Goal: Contribute content: Contribute content

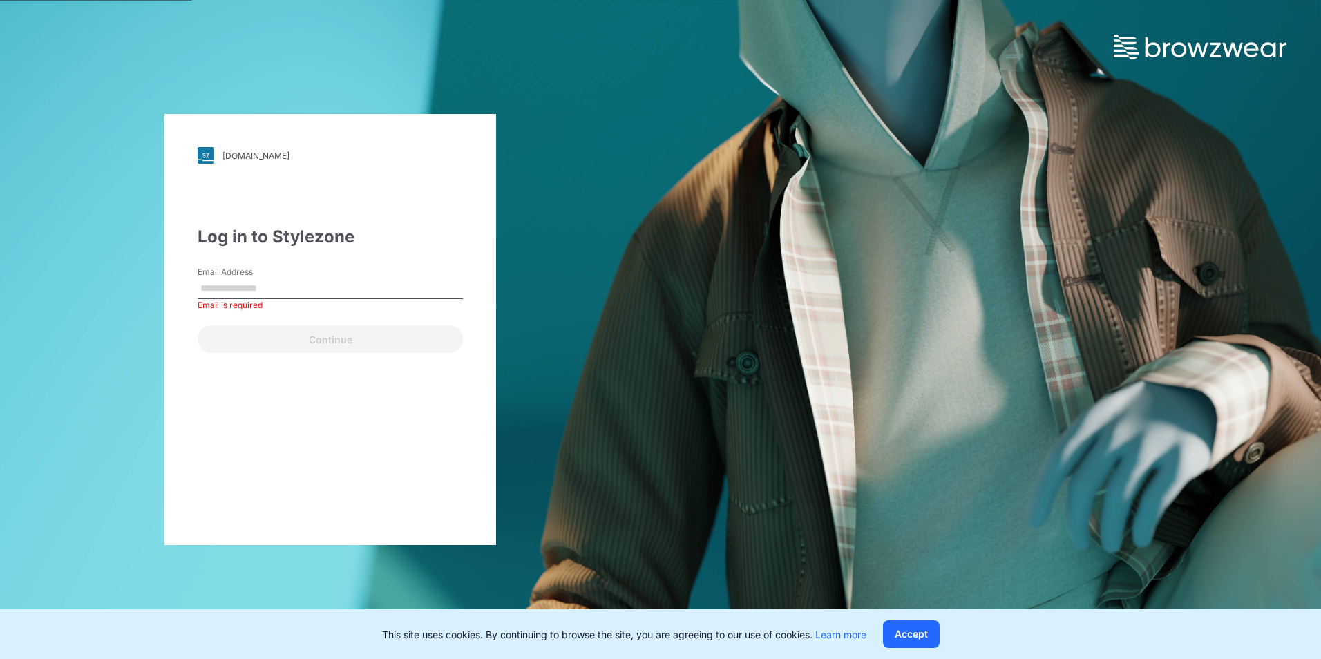
paste input "**********"
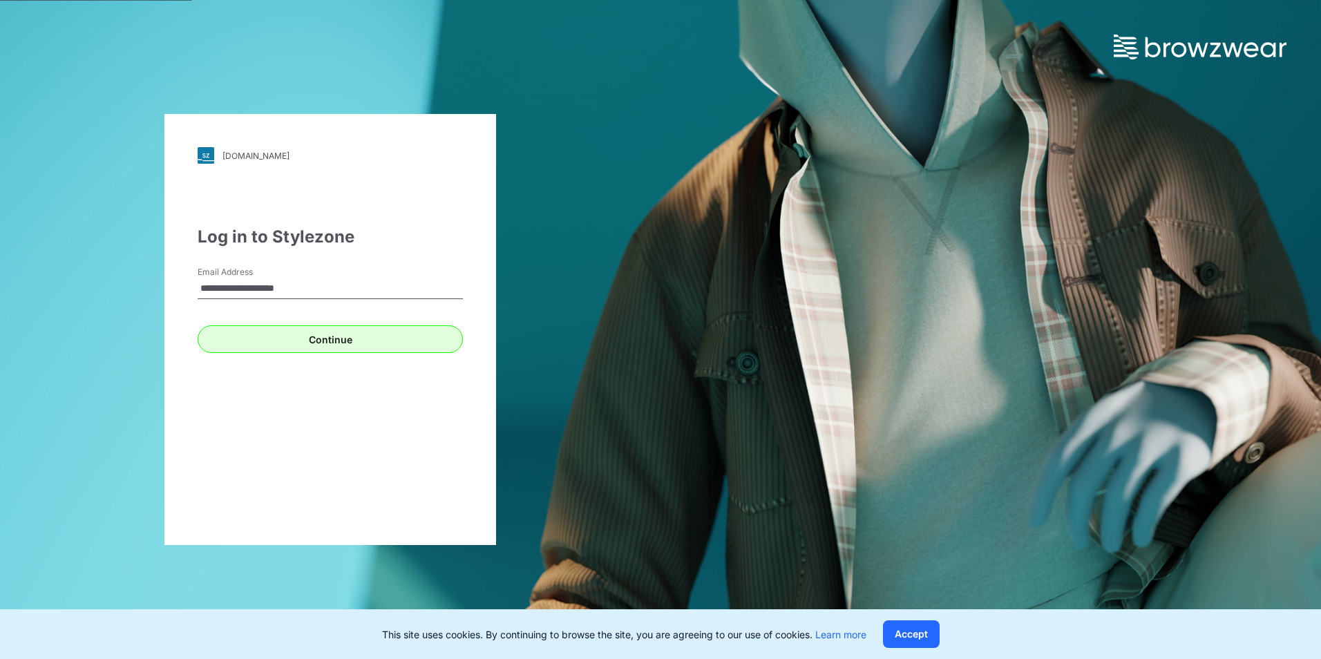
type input "**********"
click at [319, 336] on button "Continue" at bounding box center [330, 339] width 265 height 28
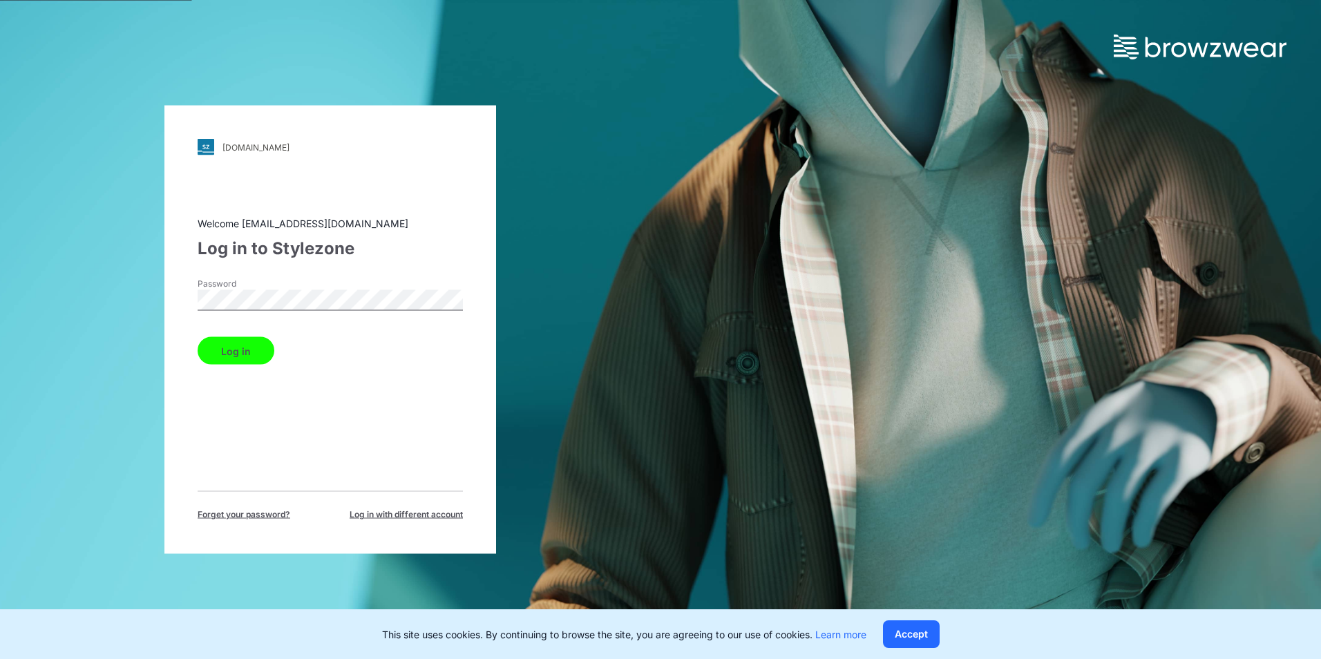
click at [213, 347] on button "Log in" at bounding box center [236, 351] width 77 height 28
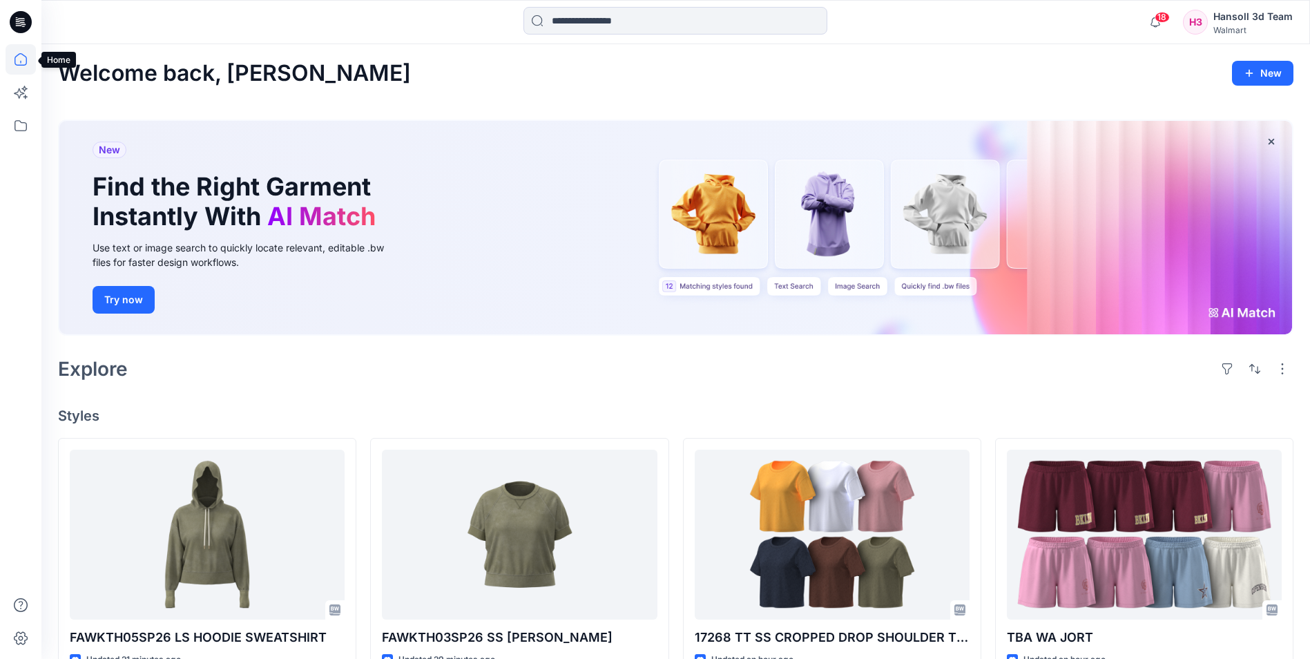
click at [20, 63] on icon at bounding box center [21, 59] width 30 height 30
click at [21, 90] on icon at bounding box center [21, 92] width 30 height 30
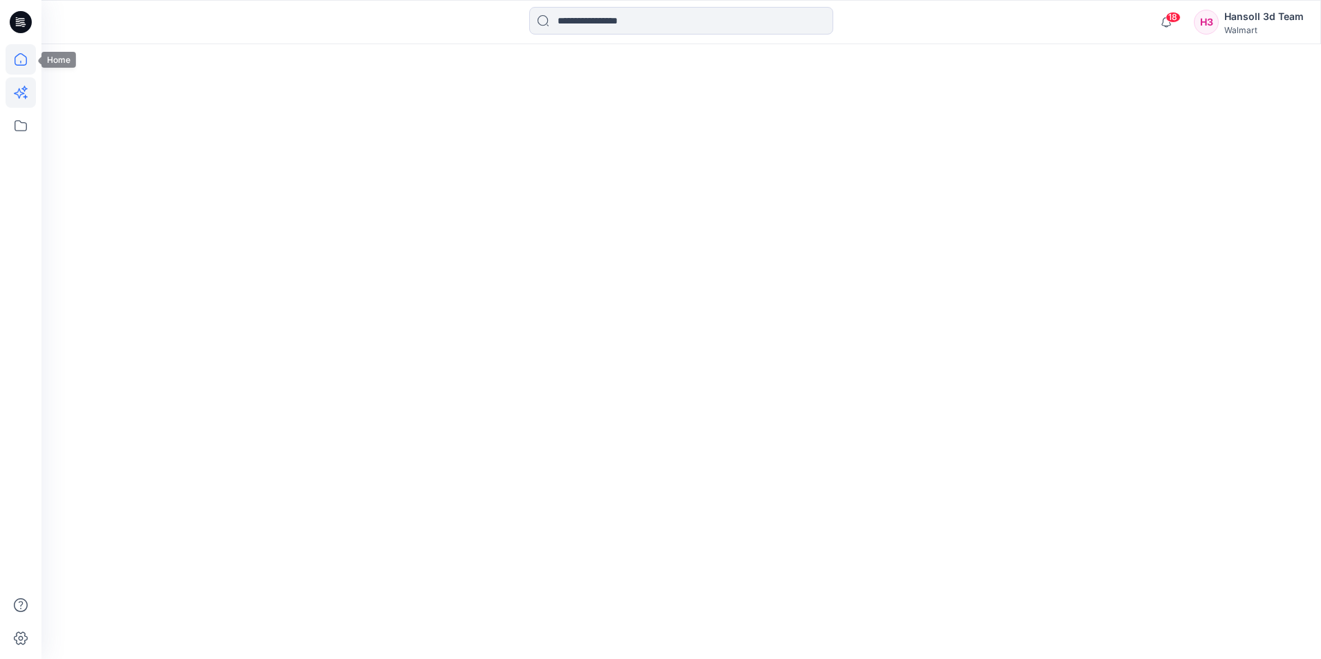
click at [25, 61] on icon at bounding box center [21, 59] width 30 height 30
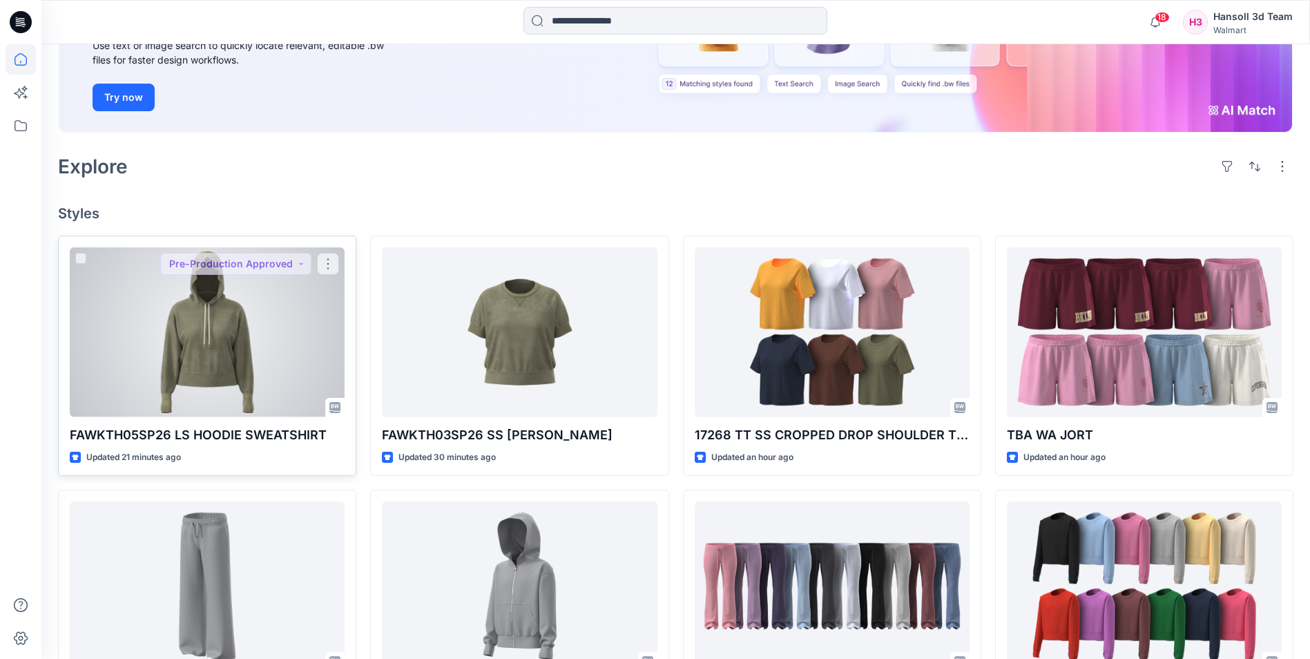
scroll to position [207, 0]
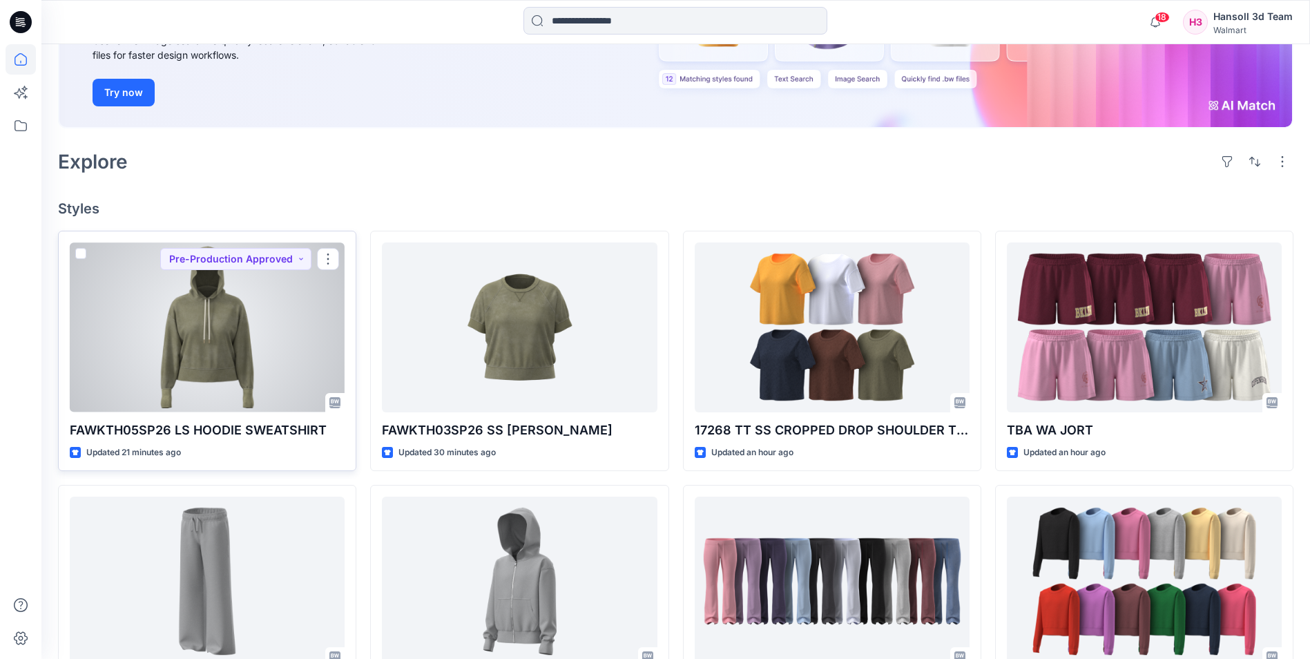
click at [241, 333] on div at bounding box center [207, 326] width 275 height 169
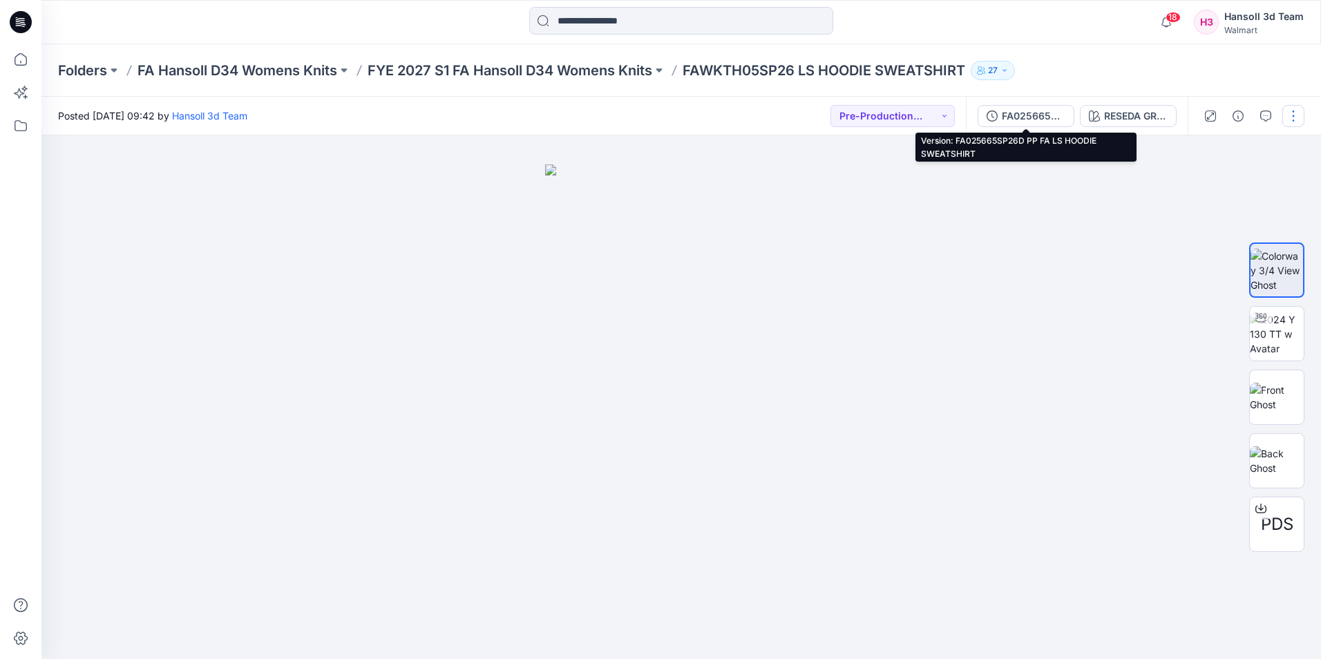
click at [1019, 117] on div "FA025665SP26D PP FA LS HOODIE SWEATSHIRT" at bounding box center [1034, 115] width 64 height 15
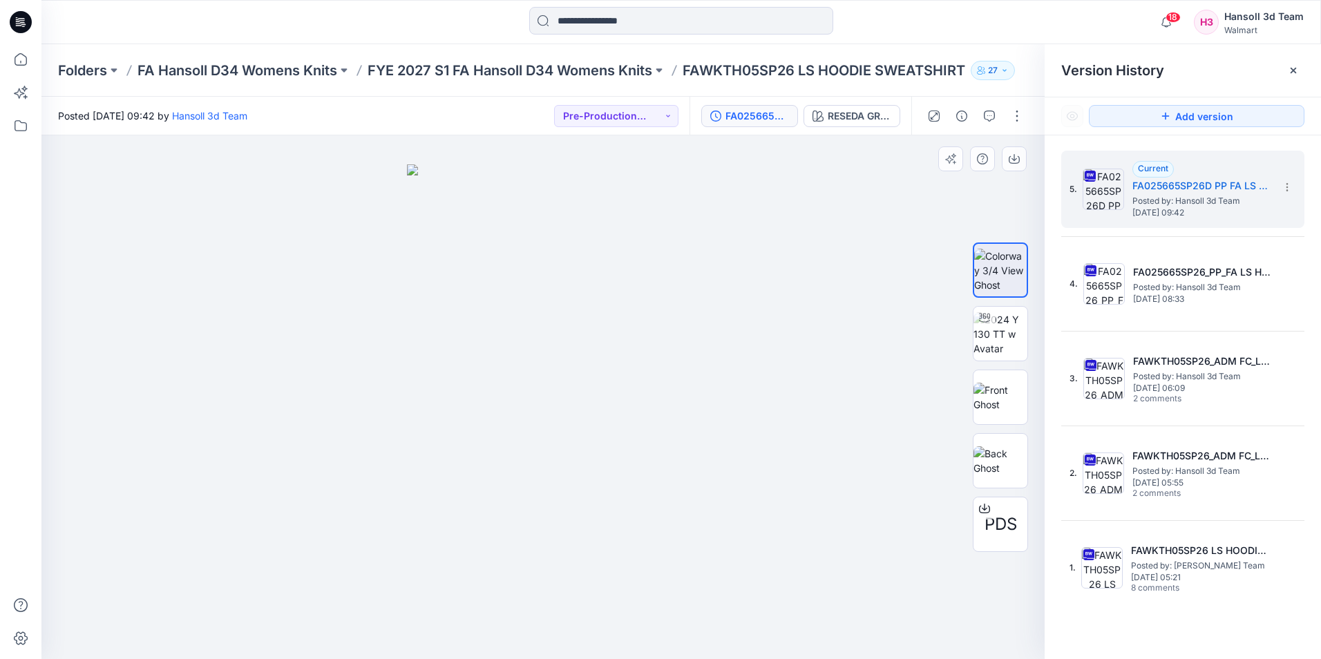
click at [534, 251] on img at bounding box center [543, 411] width 272 height 495
click at [894, 62] on p "FAWKTH05SP26 LS HOODIE SWEATSHIRT" at bounding box center [823, 70] width 282 height 19
click at [583, 64] on p "FYE 2027 S1 FA Hansoll D34 Womens Knits" at bounding box center [509, 70] width 285 height 19
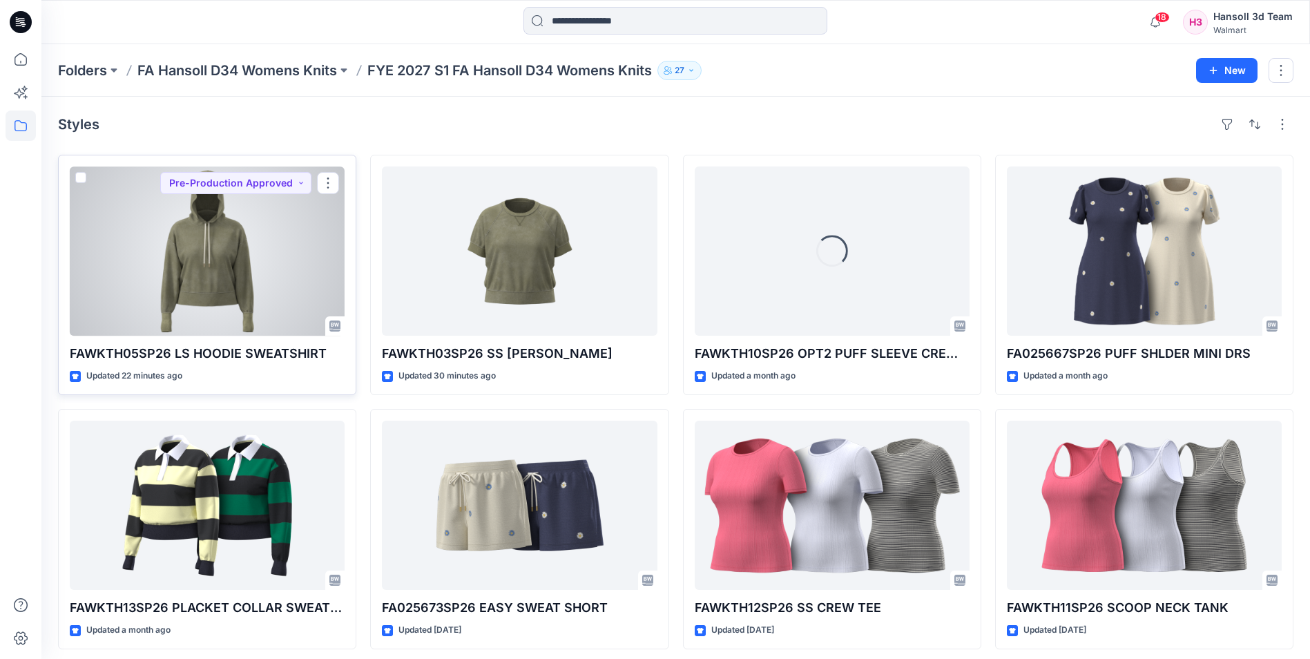
click at [250, 357] on p "FAWKTH05SP26 LS HOODIE SWEATSHIRT" at bounding box center [207, 353] width 275 height 19
drag, startPoint x: 250, startPoint y: 357, endPoint x: 227, endPoint y: 371, distance: 27.2
click at [227, 371] on div "Updated 22 minutes ago" at bounding box center [207, 376] width 275 height 15
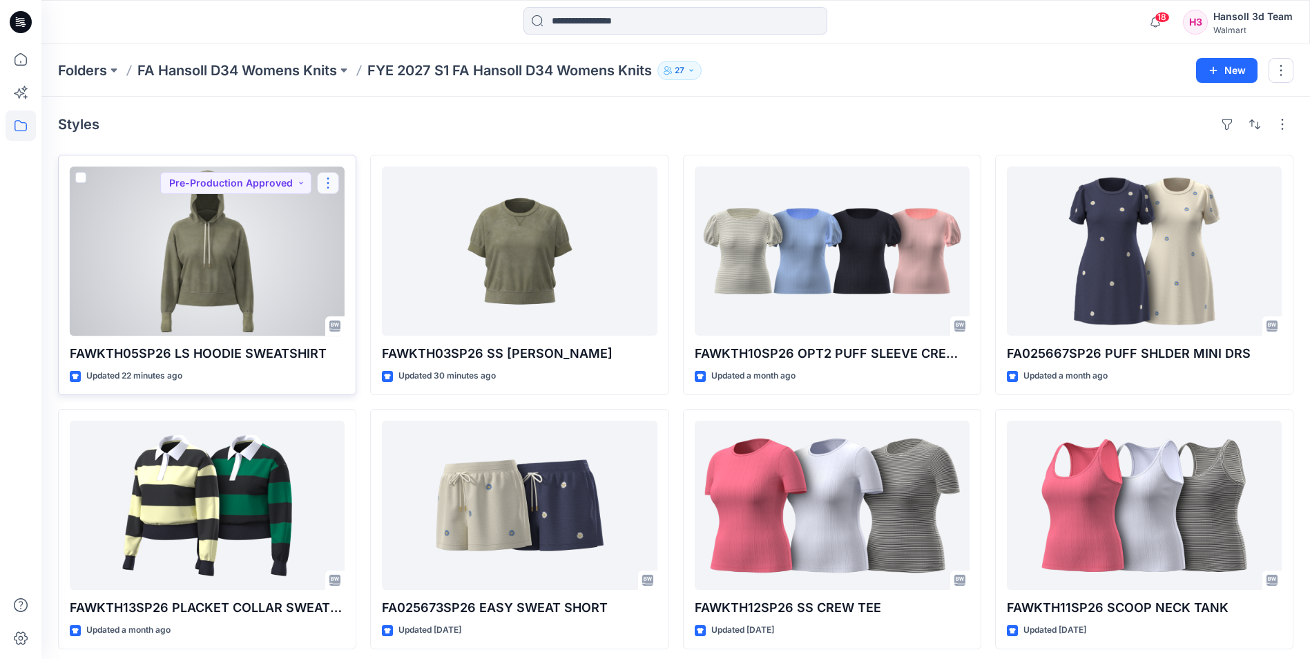
click at [331, 179] on button "button" at bounding box center [328, 183] width 22 height 22
click at [362, 215] on p "Edit" at bounding box center [353, 215] width 17 height 15
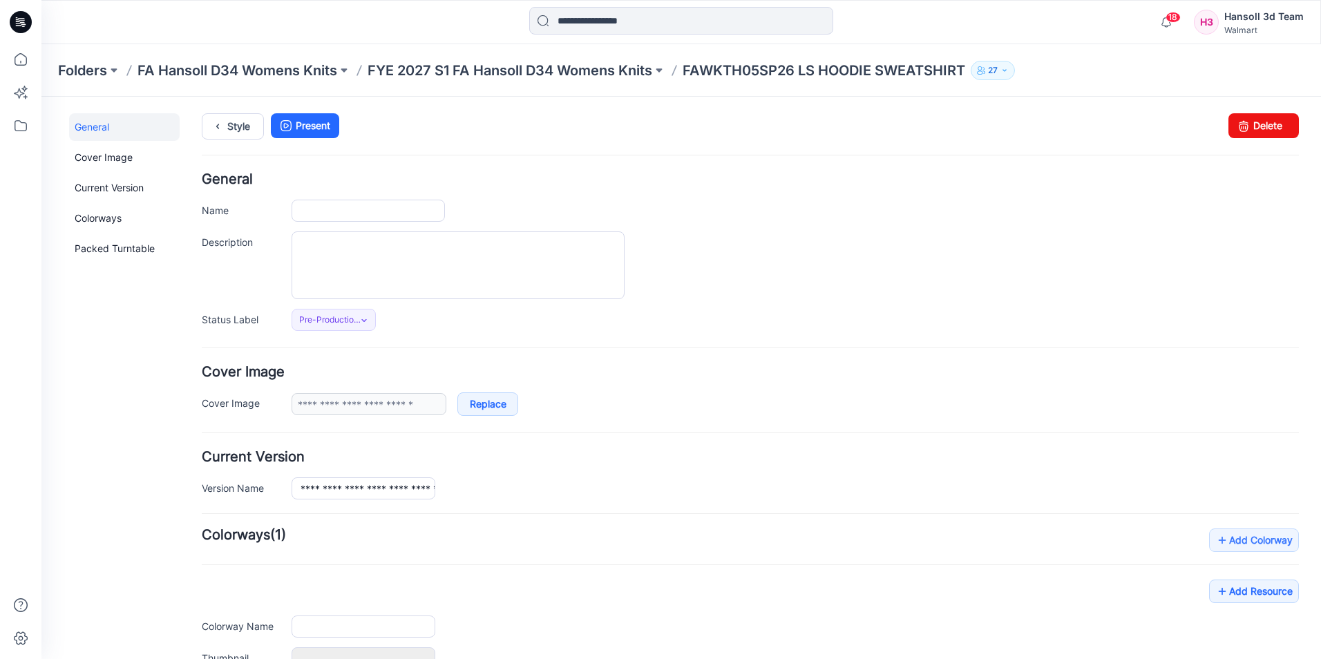
type input "**********"
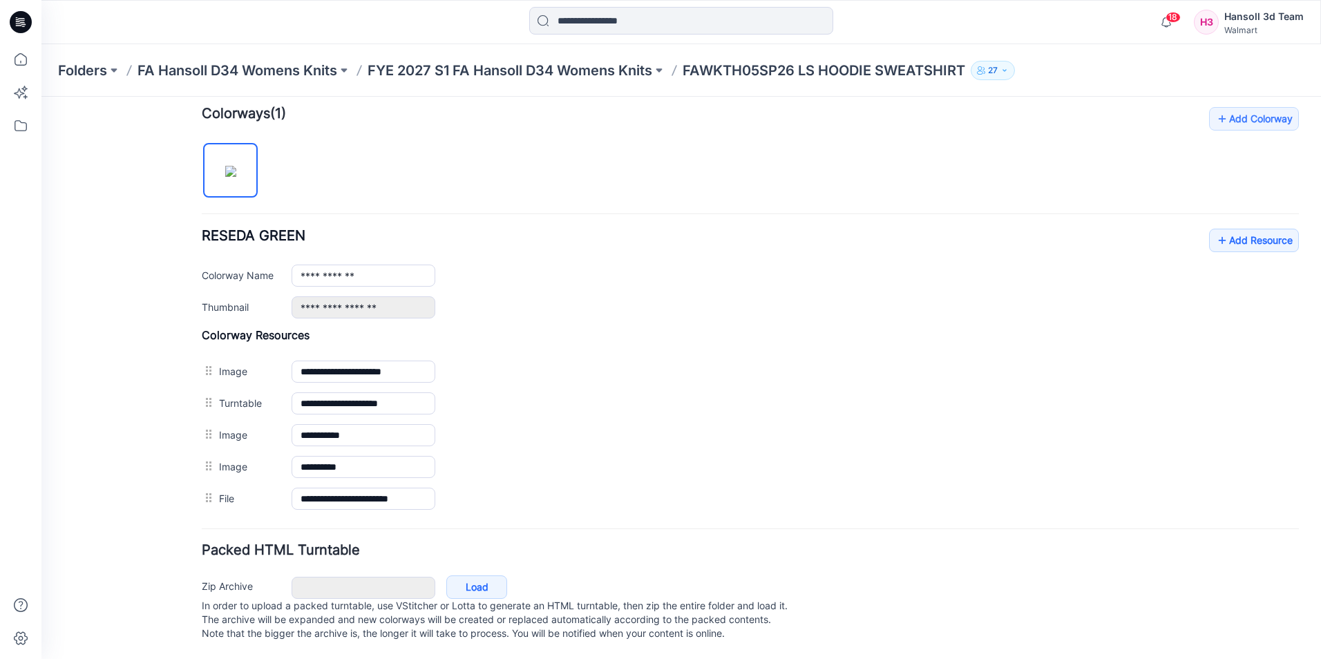
scroll to position [435, 0]
click at [1246, 229] on link "Add Resource" at bounding box center [1254, 240] width 90 height 23
click at [1225, 229] on link "Add Resource" at bounding box center [1254, 240] width 90 height 23
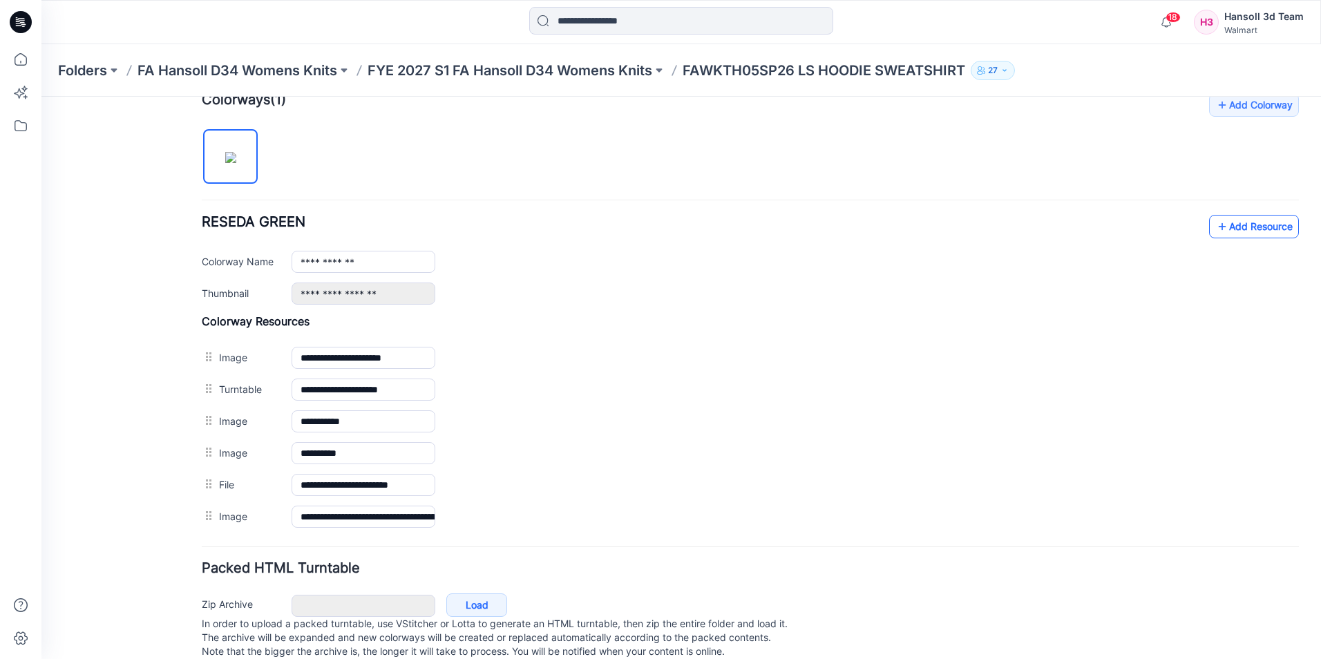
click at [1245, 222] on link "Add Resource" at bounding box center [1254, 226] width 90 height 23
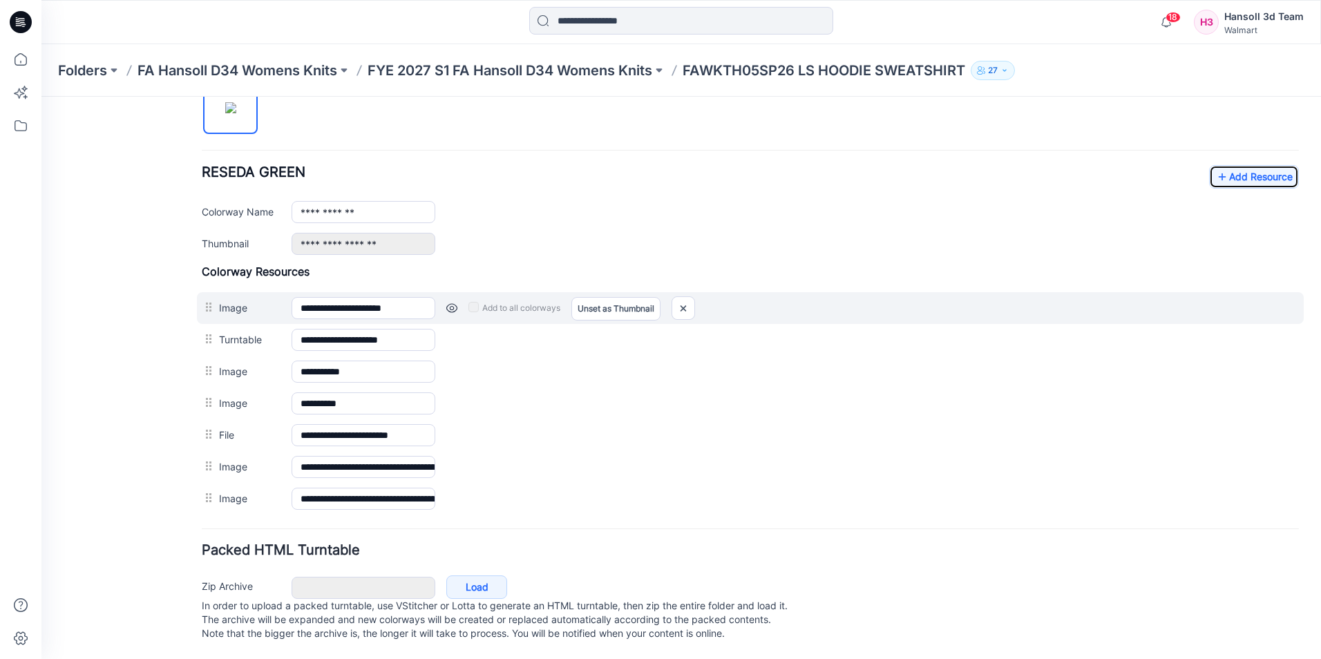
scroll to position [499, 0]
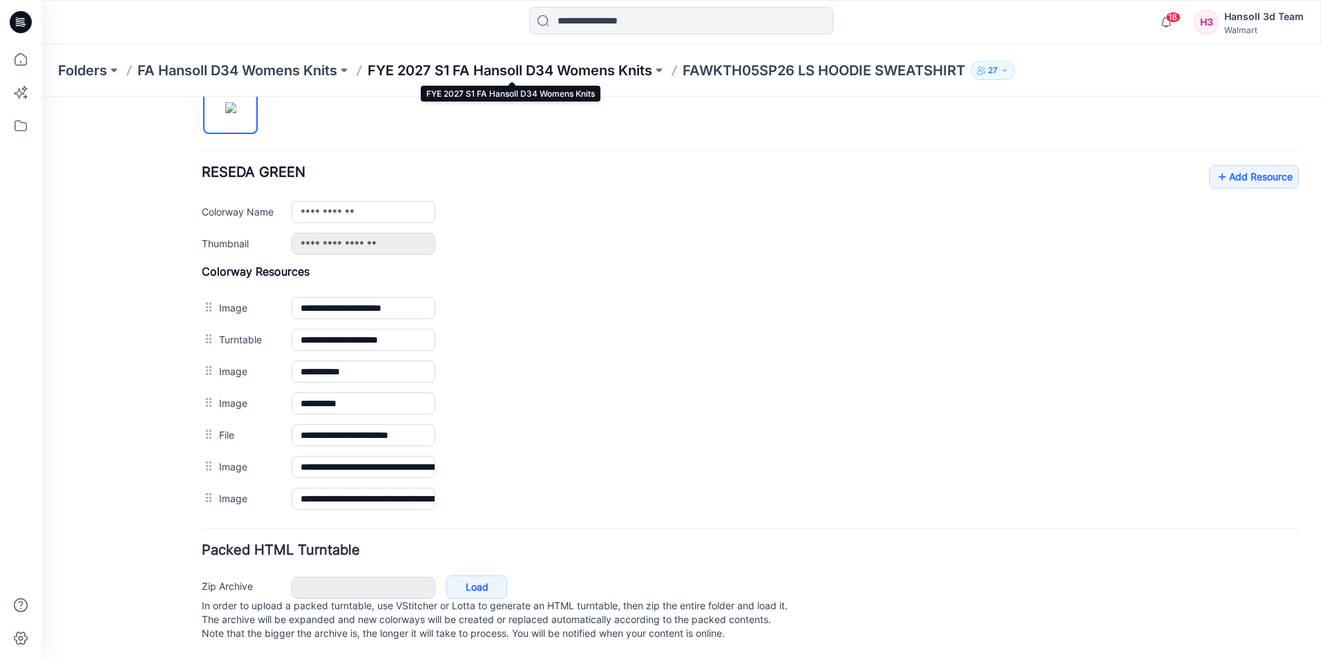
click at [528, 73] on p "FYE 2027 S1 FA Hansoll D34 Womens Knits" at bounding box center [509, 70] width 285 height 19
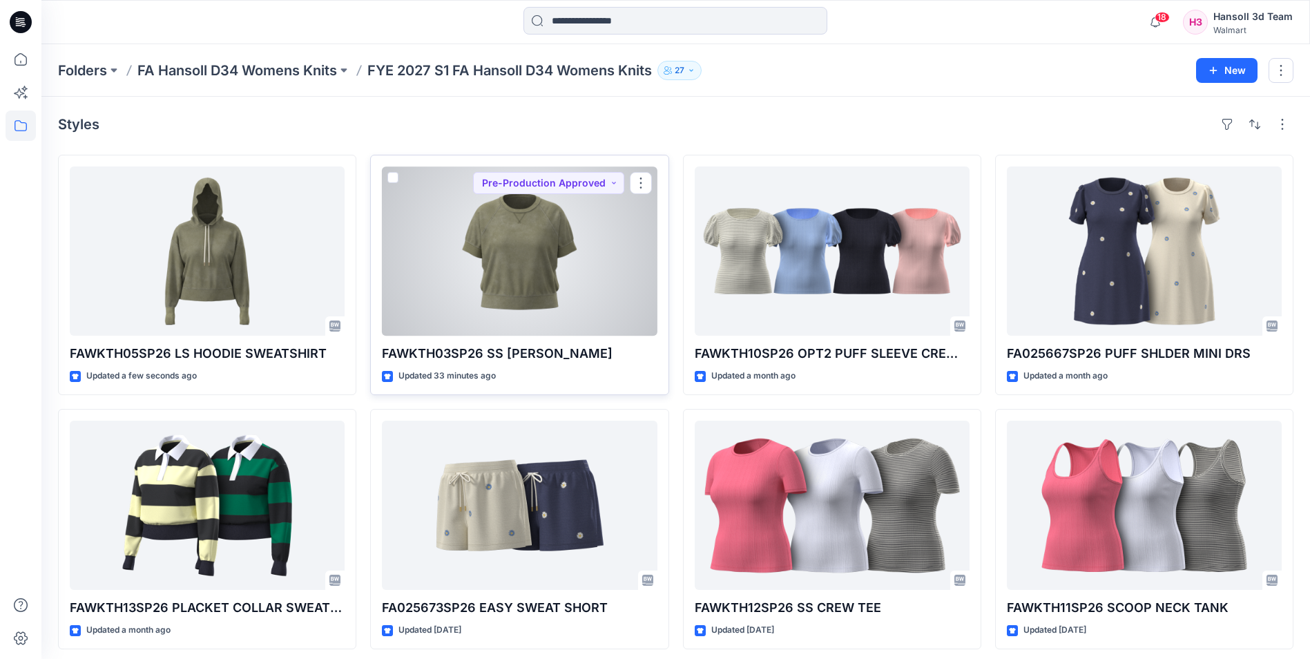
click at [478, 352] on p "FAWKTH03SP26 SS [PERSON_NAME]" at bounding box center [519, 353] width 275 height 19
click at [640, 182] on button "button" at bounding box center [641, 183] width 22 height 22
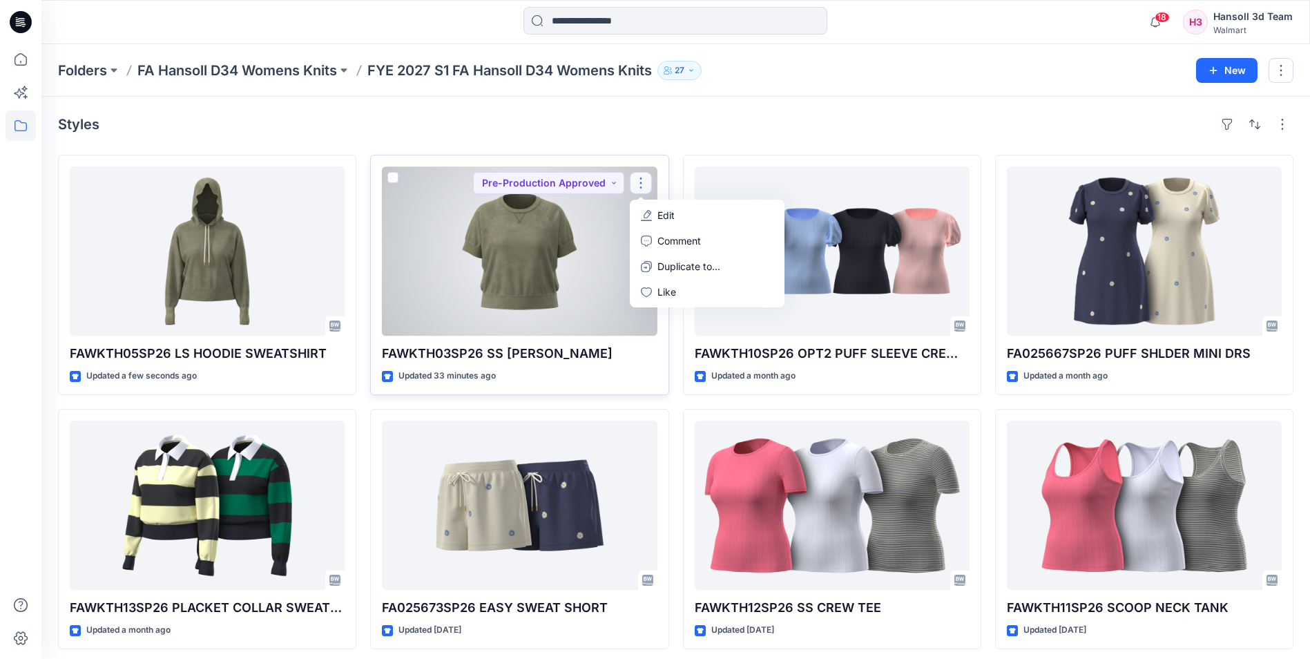
click at [655, 212] on button "Edit" at bounding box center [707, 215] width 149 height 26
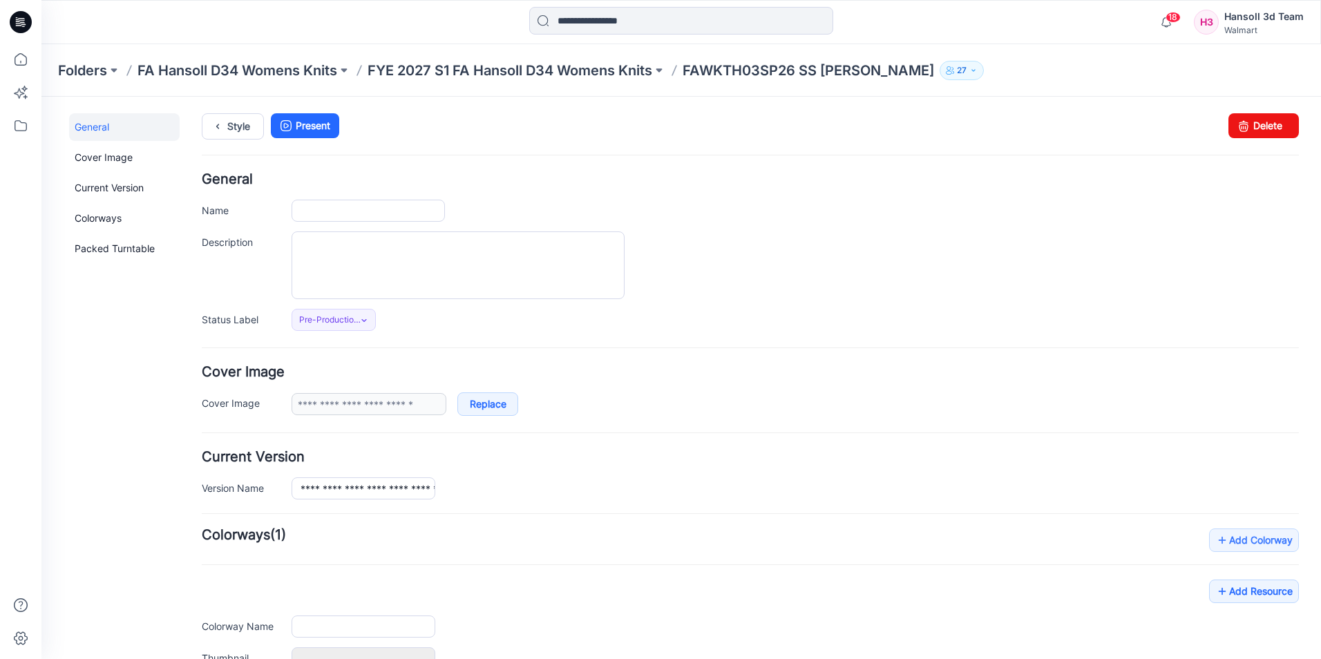
type input "**********"
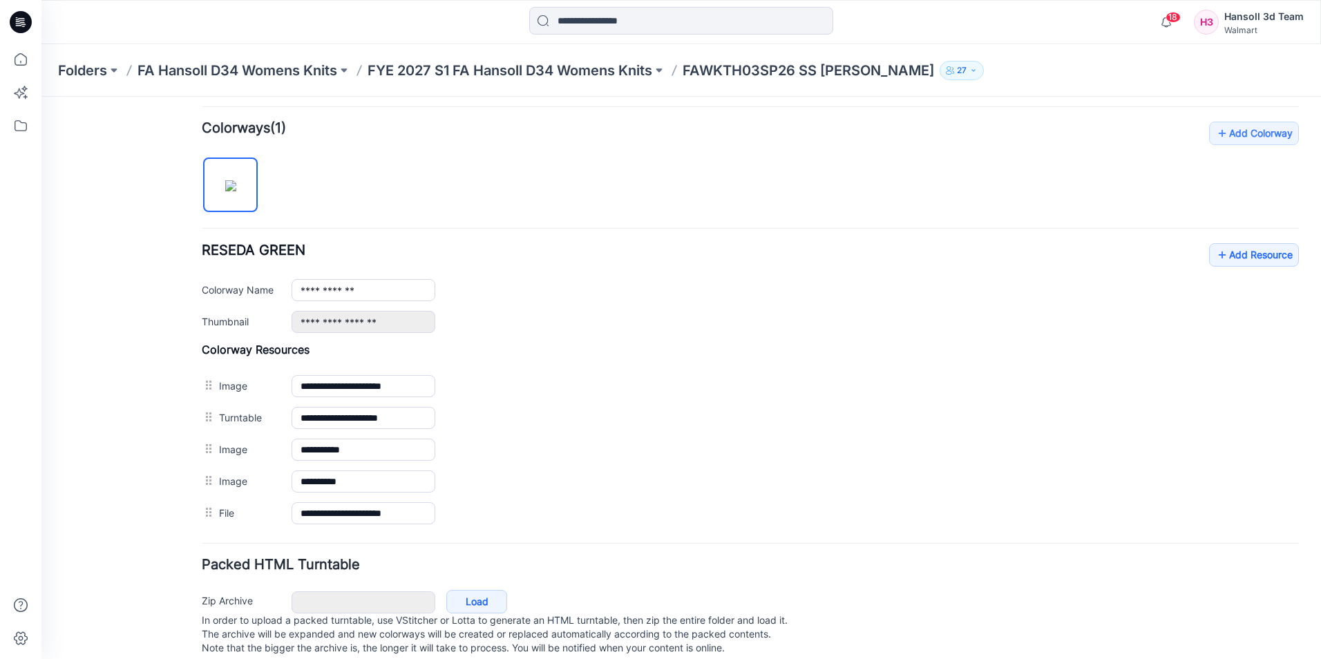
scroll to position [435, 0]
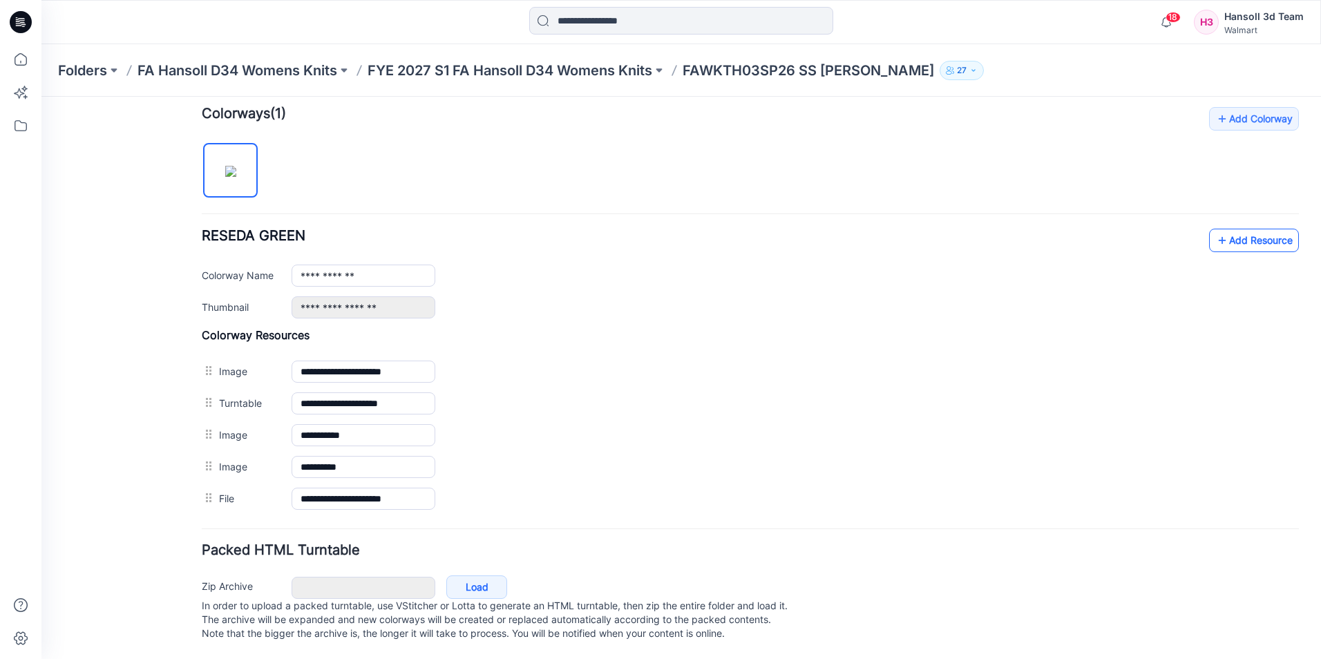
click at [1247, 229] on link "Add Resource" at bounding box center [1254, 240] width 90 height 23
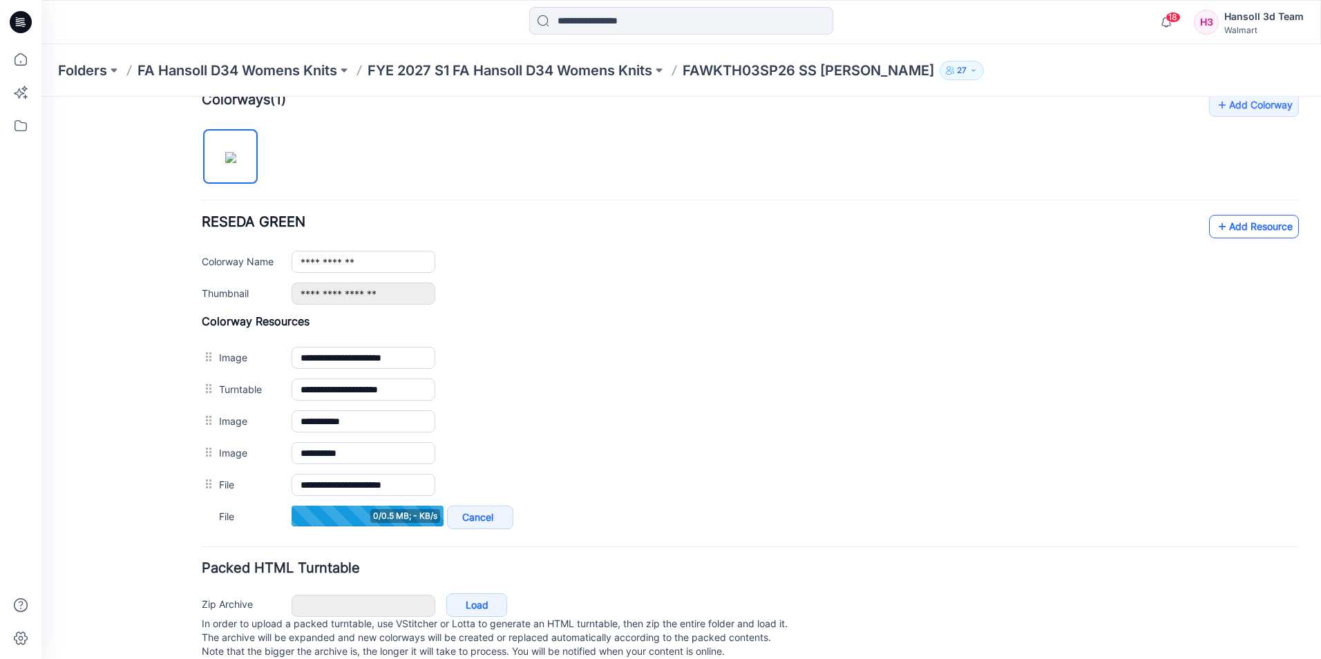
click at [1227, 224] on link "Add Resource" at bounding box center [1254, 226] width 90 height 23
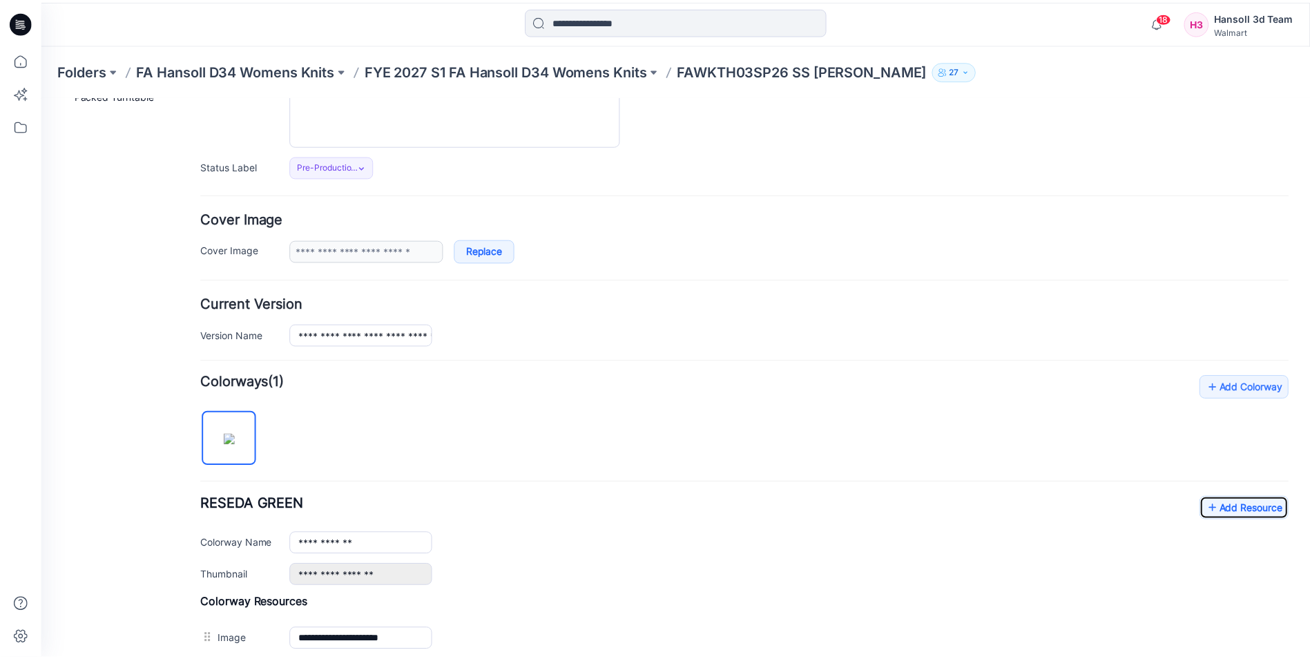
scroll to position [0, 0]
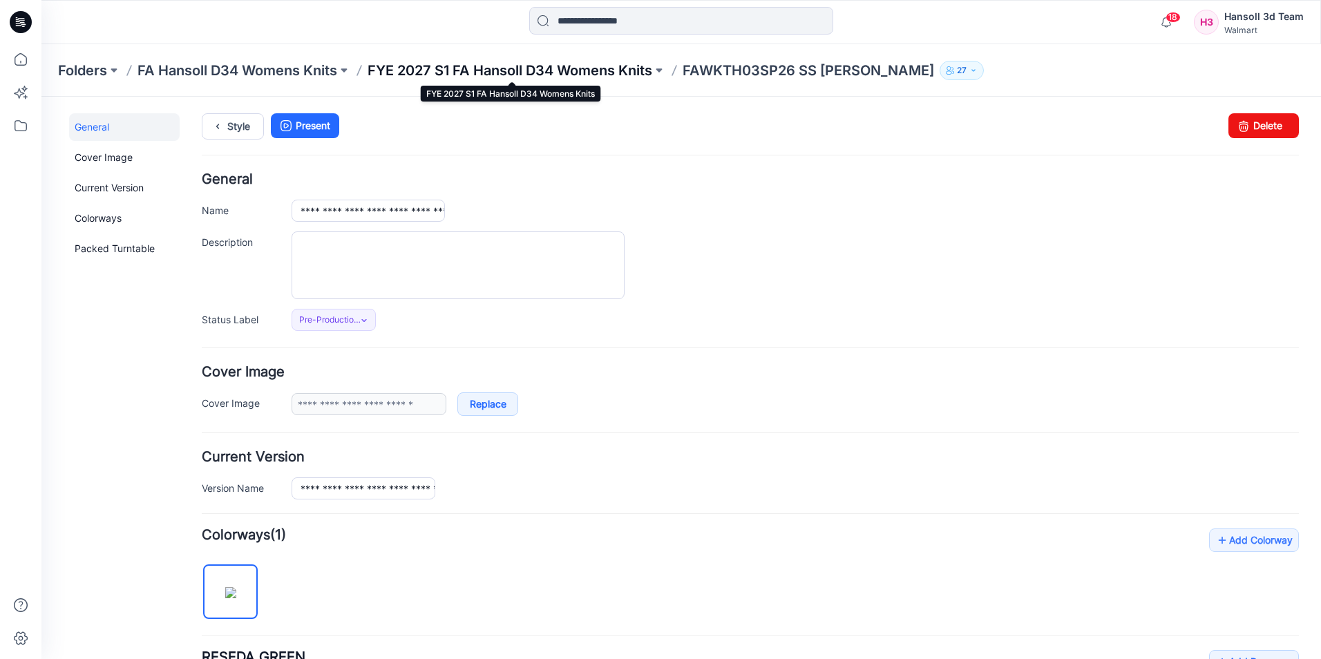
click at [553, 67] on p "FYE 2027 S1 FA Hansoll D34 Womens Knits" at bounding box center [509, 70] width 285 height 19
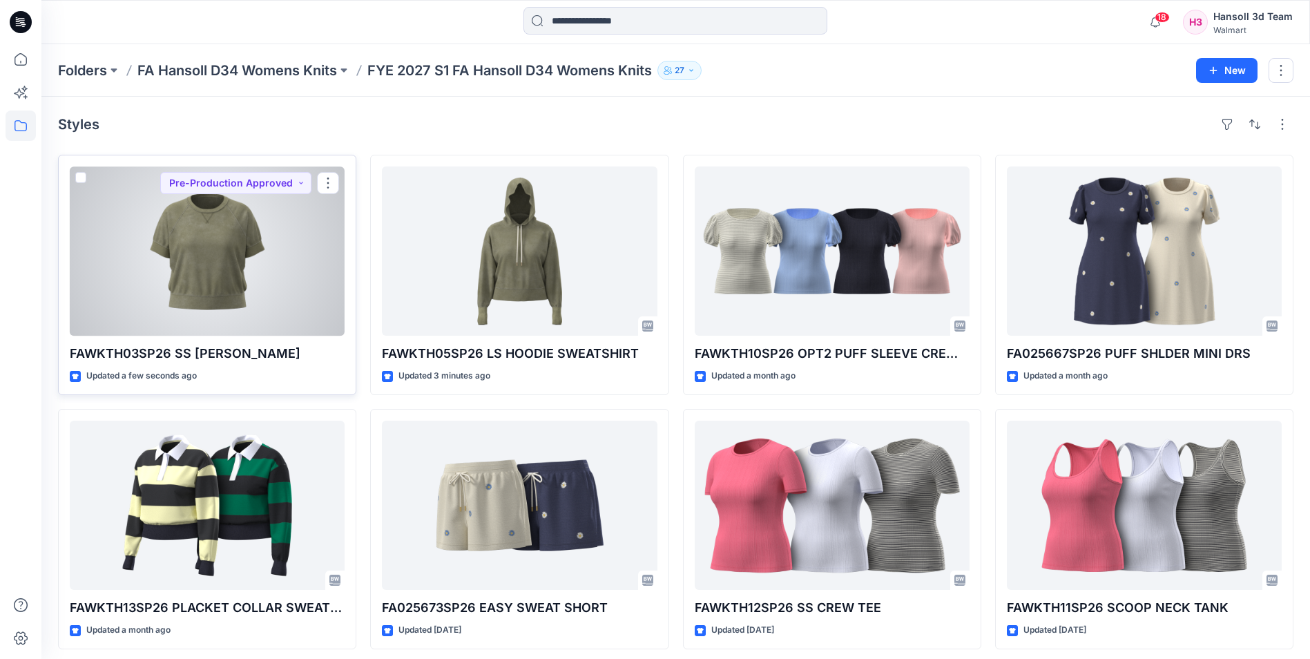
click at [240, 280] on div at bounding box center [207, 250] width 275 height 169
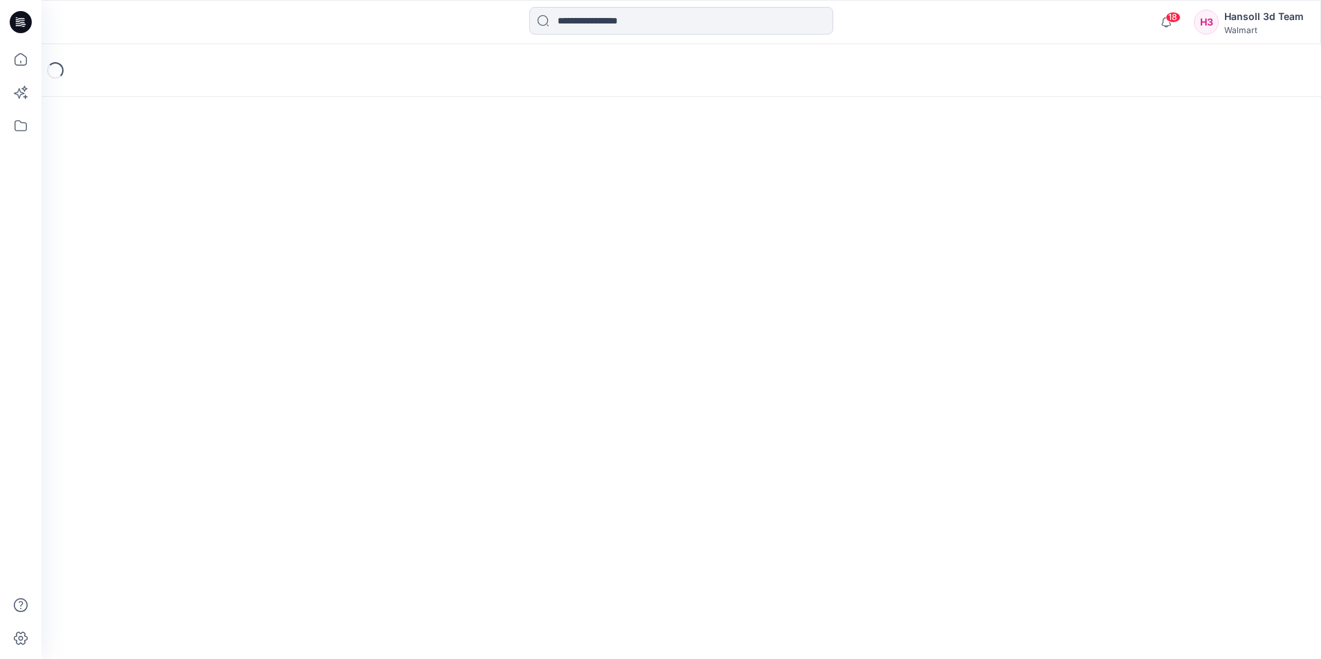
click at [240, 280] on div "Loading..." at bounding box center [680, 351] width 1279 height 615
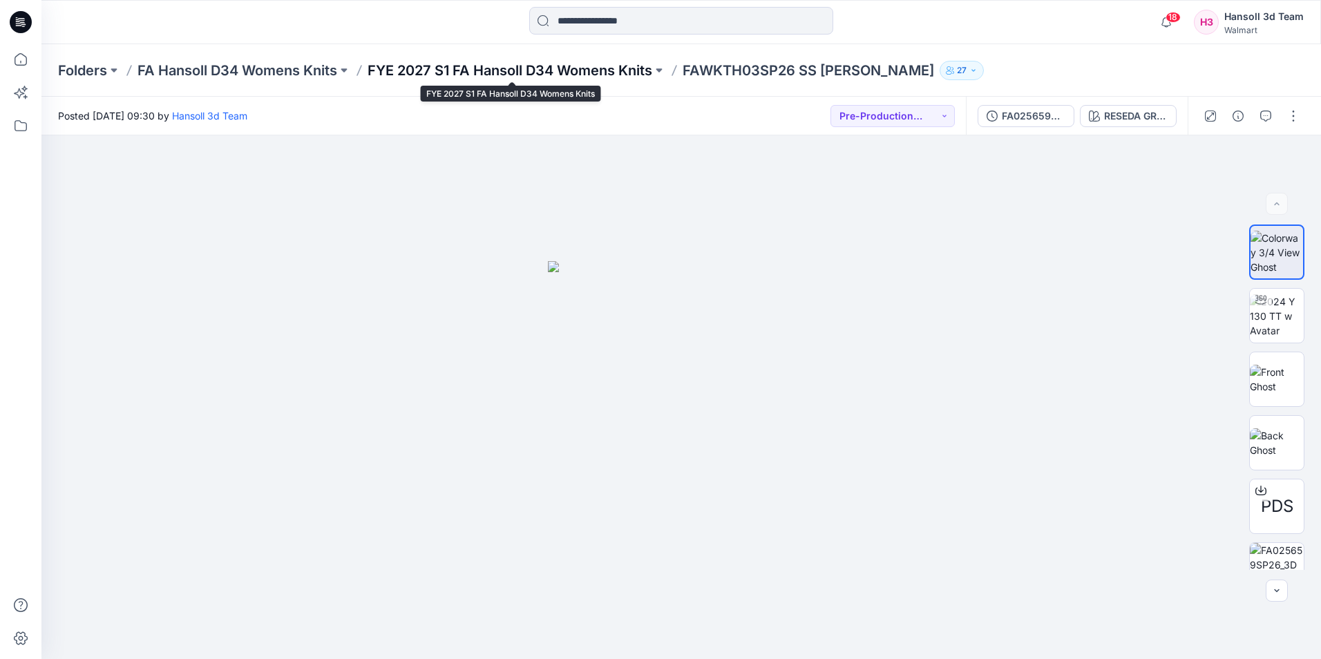
click at [592, 67] on p "FYE 2027 S1 FA Hansoll D34 Womens Knits" at bounding box center [509, 70] width 285 height 19
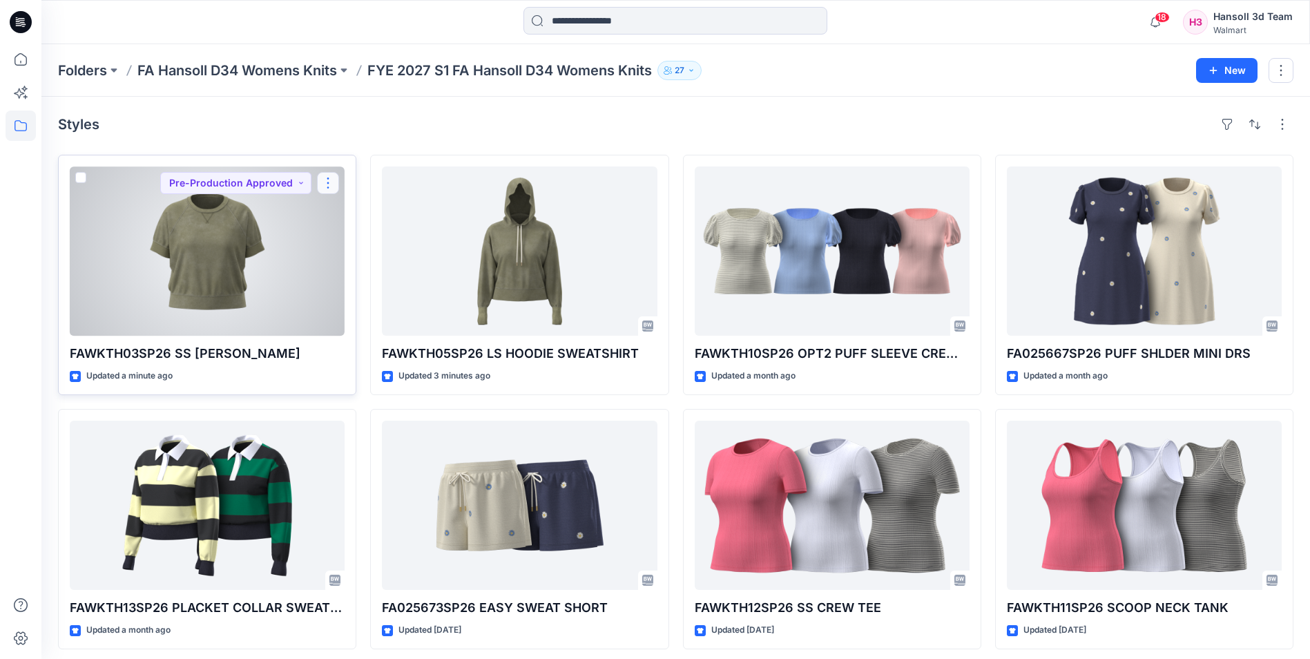
click at [332, 184] on button "button" at bounding box center [328, 183] width 22 height 22
click at [374, 216] on button "Edit" at bounding box center [394, 215] width 149 height 26
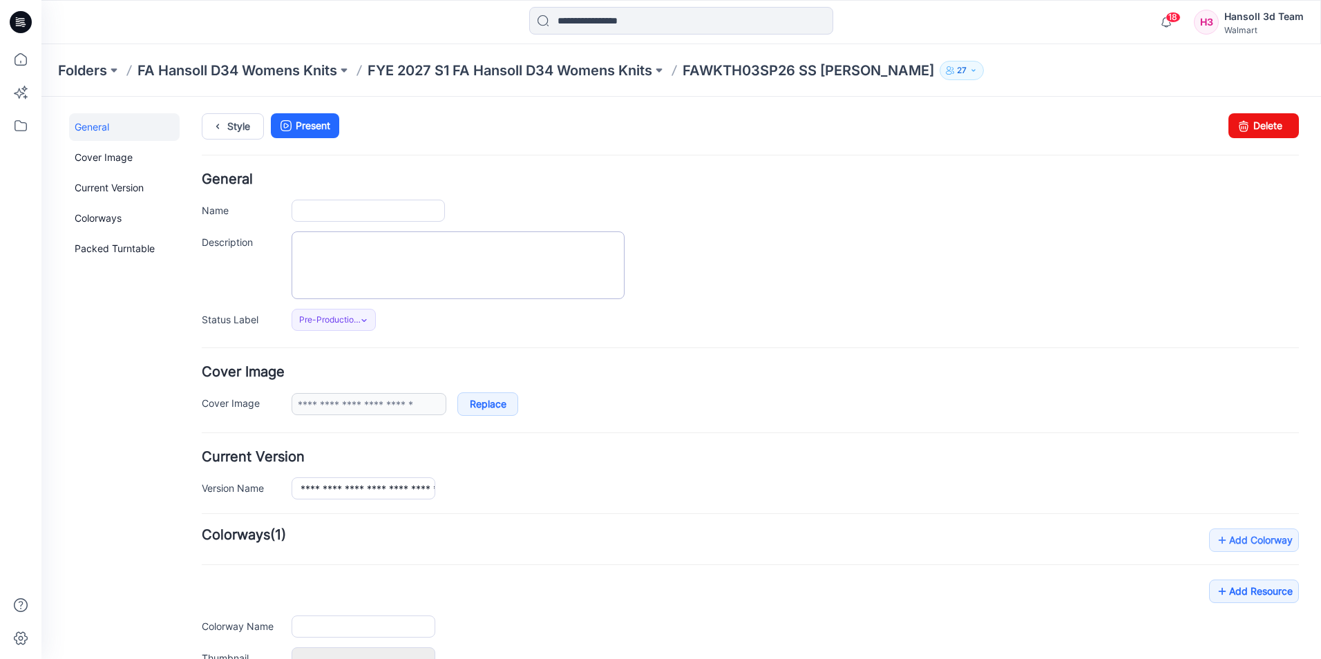
type input "**********"
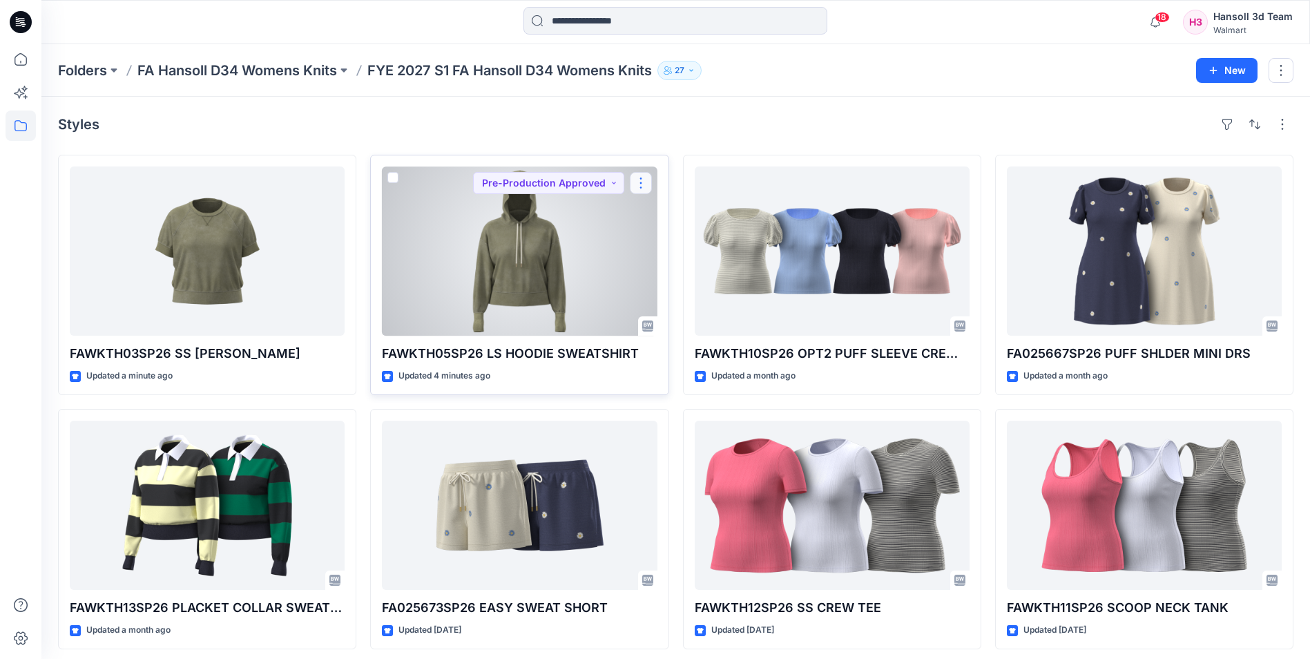
click at [649, 178] on button "button" at bounding box center [641, 183] width 22 height 22
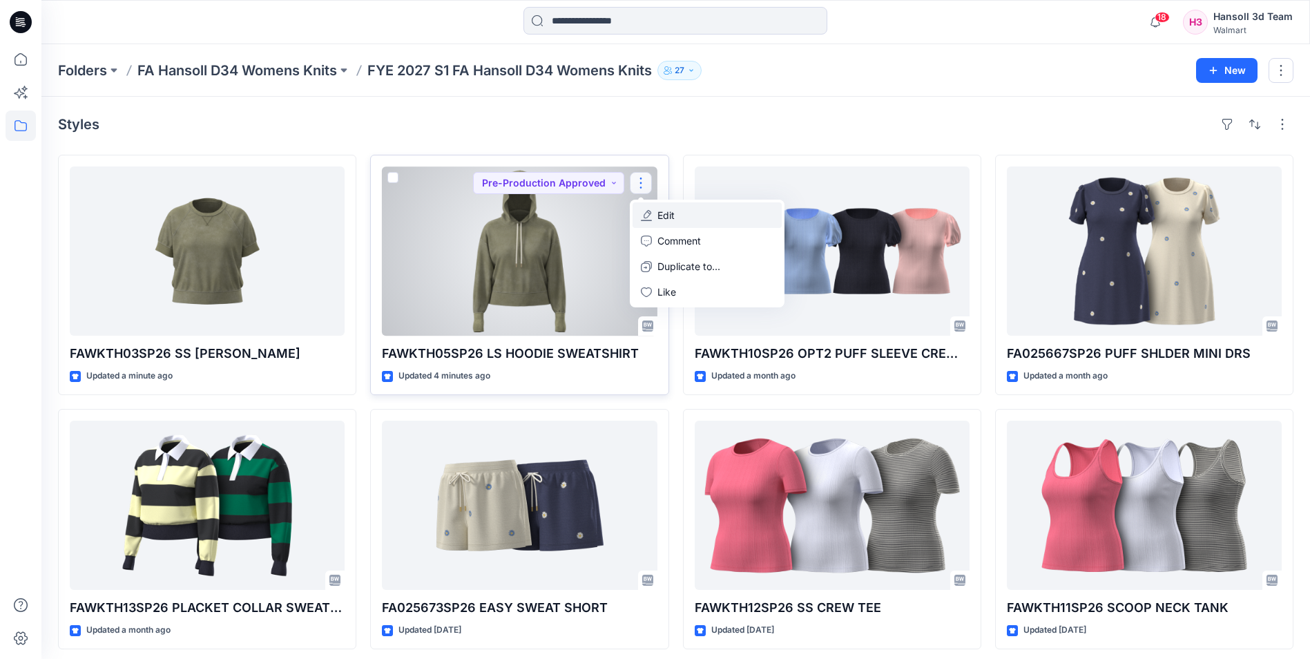
click at [650, 220] on icon "button" at bounding box center [646, 220] width 11 height 1
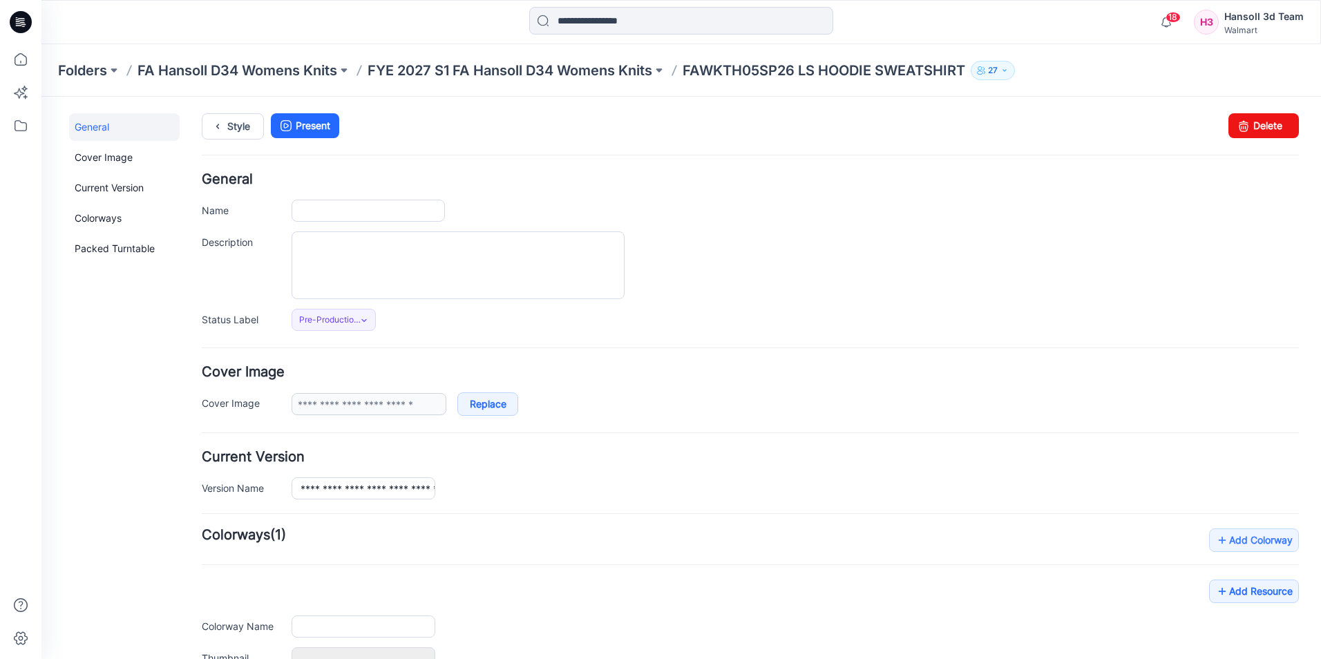
type input "**********"
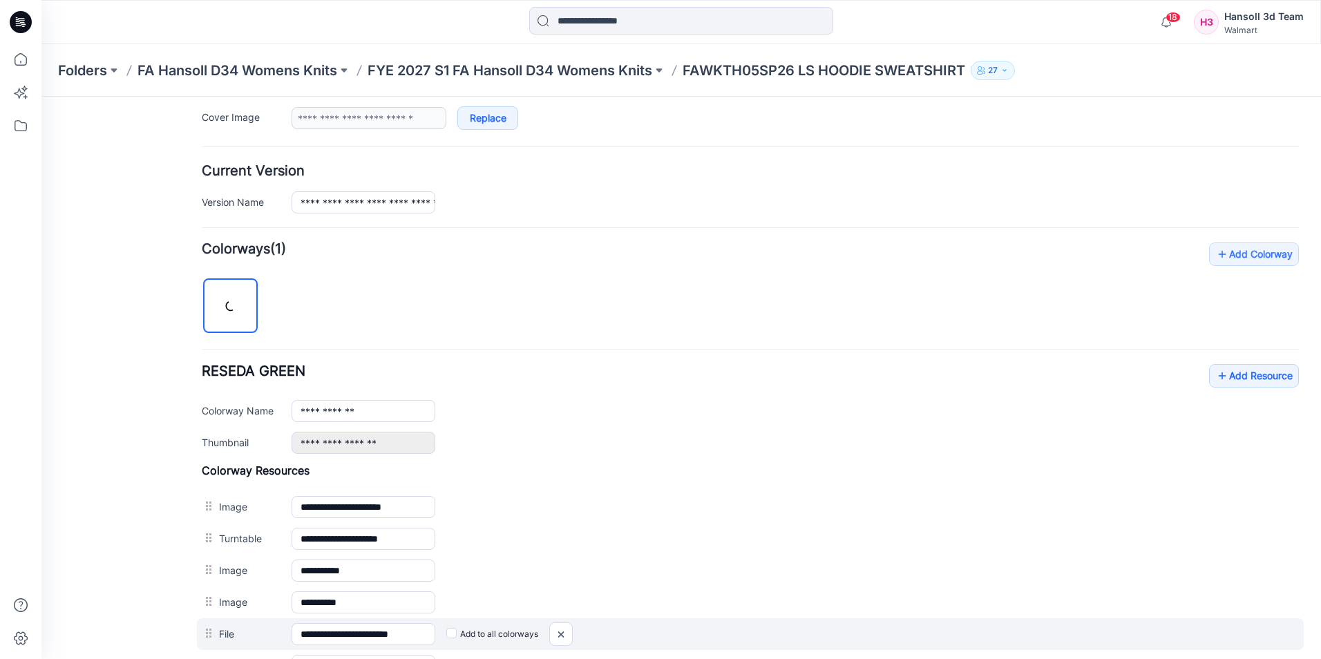
scroll to position [499, 0]
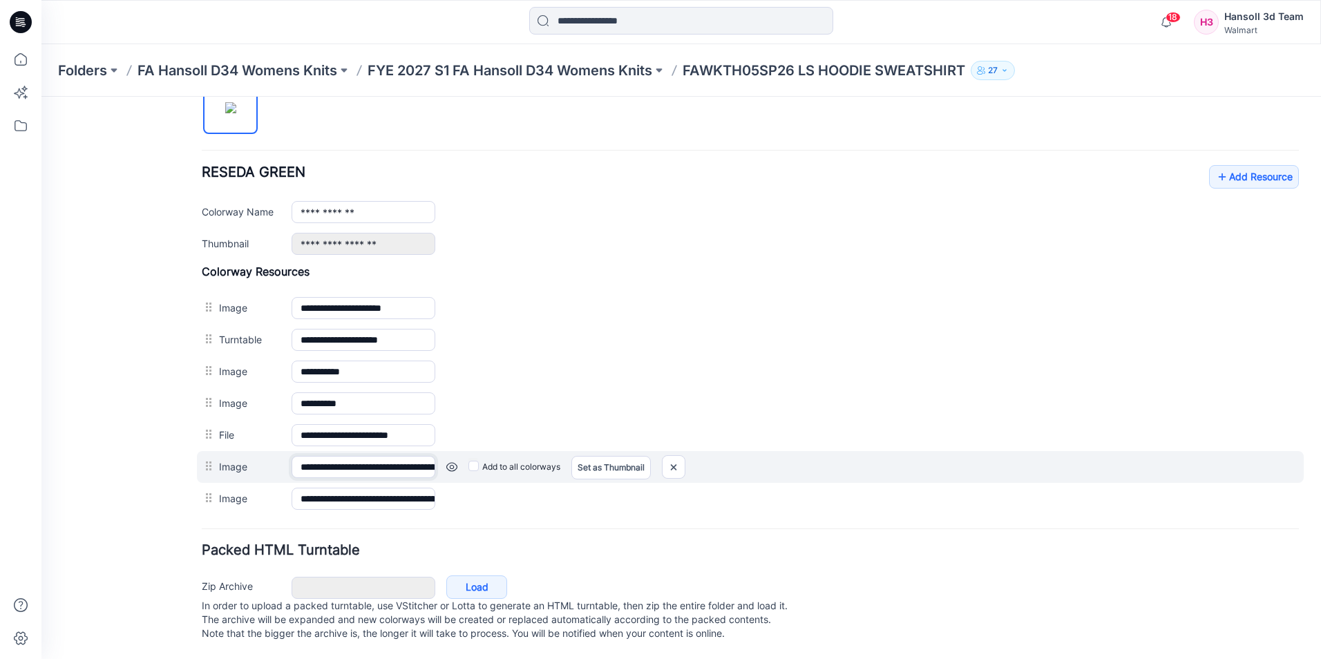
click at [371, 456] on input "**********" at bounding box center [363, 467] width 144 height 22
click at [452, 461] on link at bounding box center [451, 466] width 11 height 11
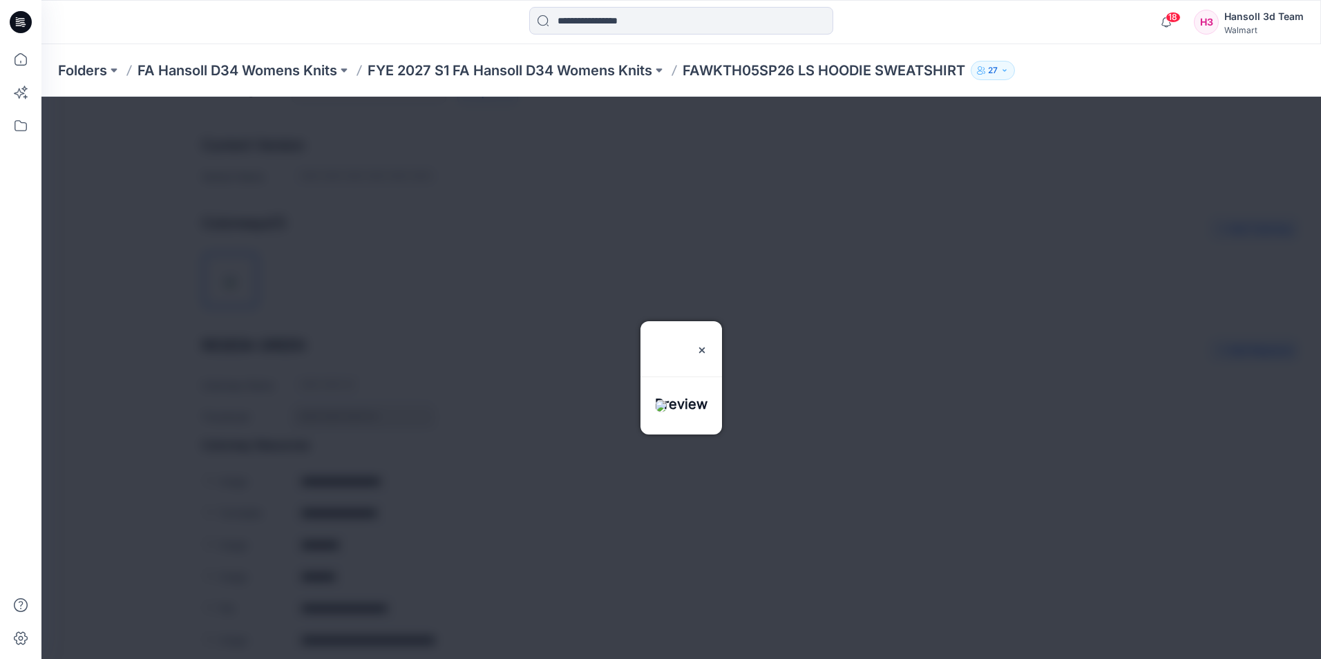
scroll to position [291, 0]
click at [707, 345] on img at bounding box center [701, 350] width 11 height 11
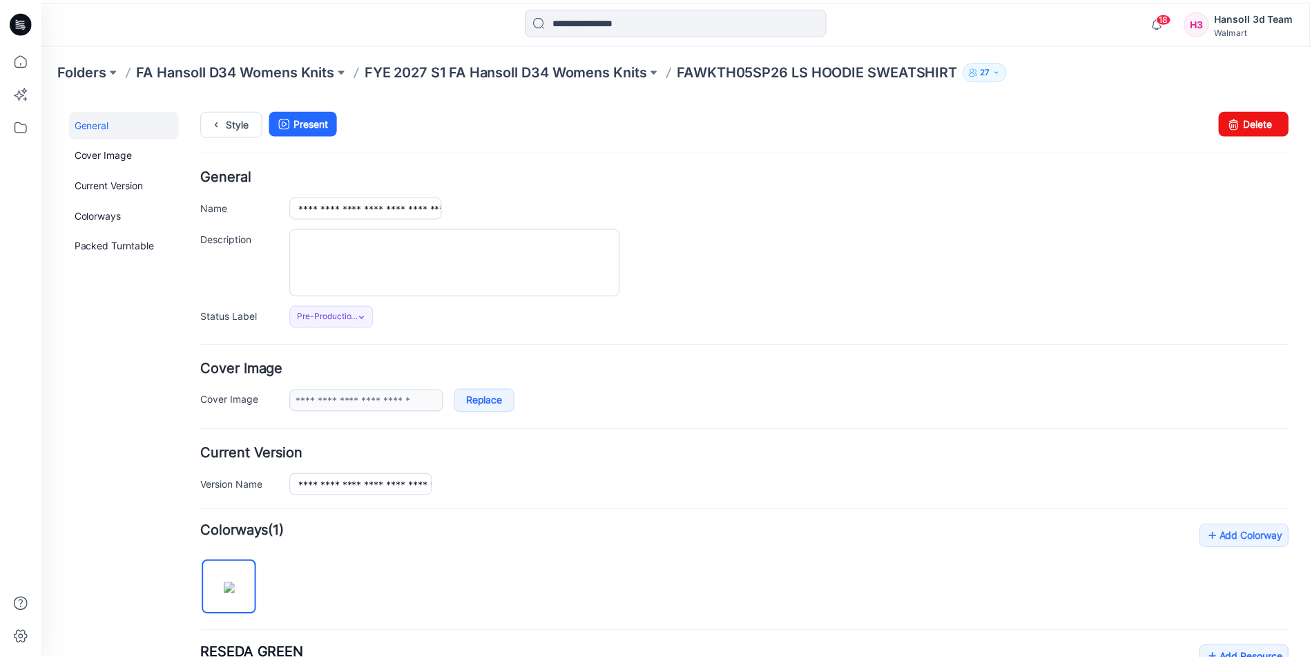
scroll to position [0, 0]
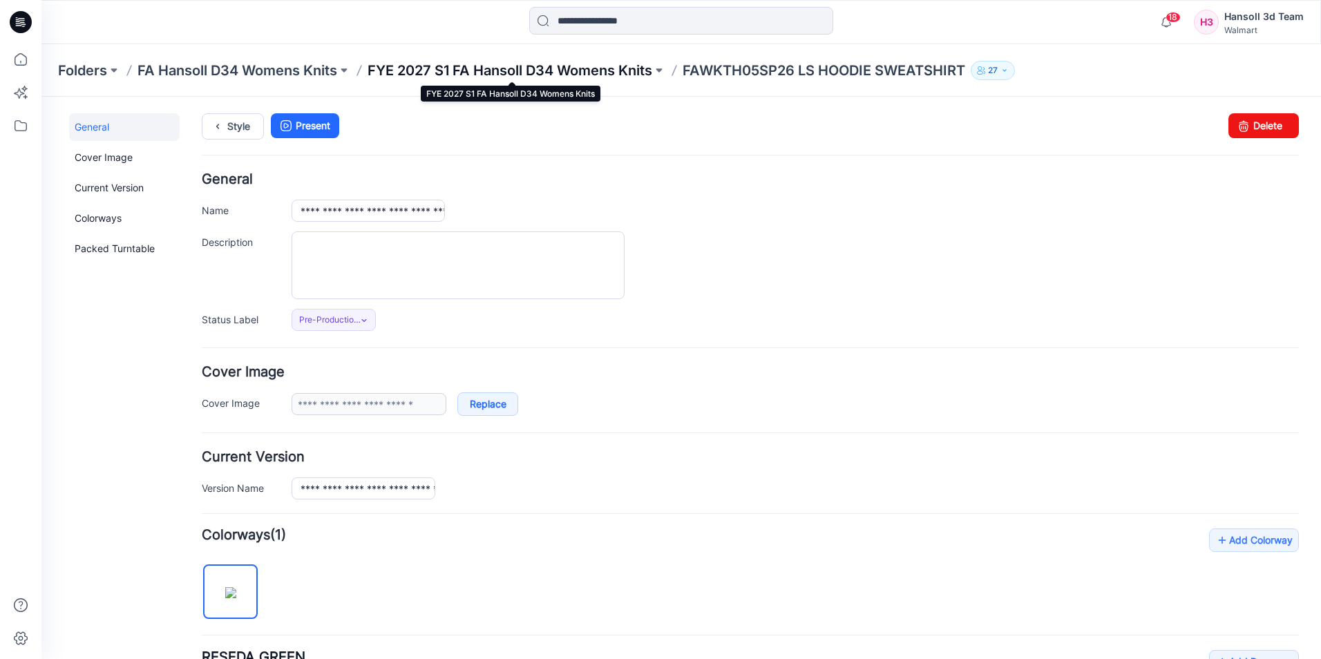
click at [598, 64] on p "FYE 2027 S1 FA Hansoll D34 Womens Knits" at bounding box center [509, 70] width 285 height 19
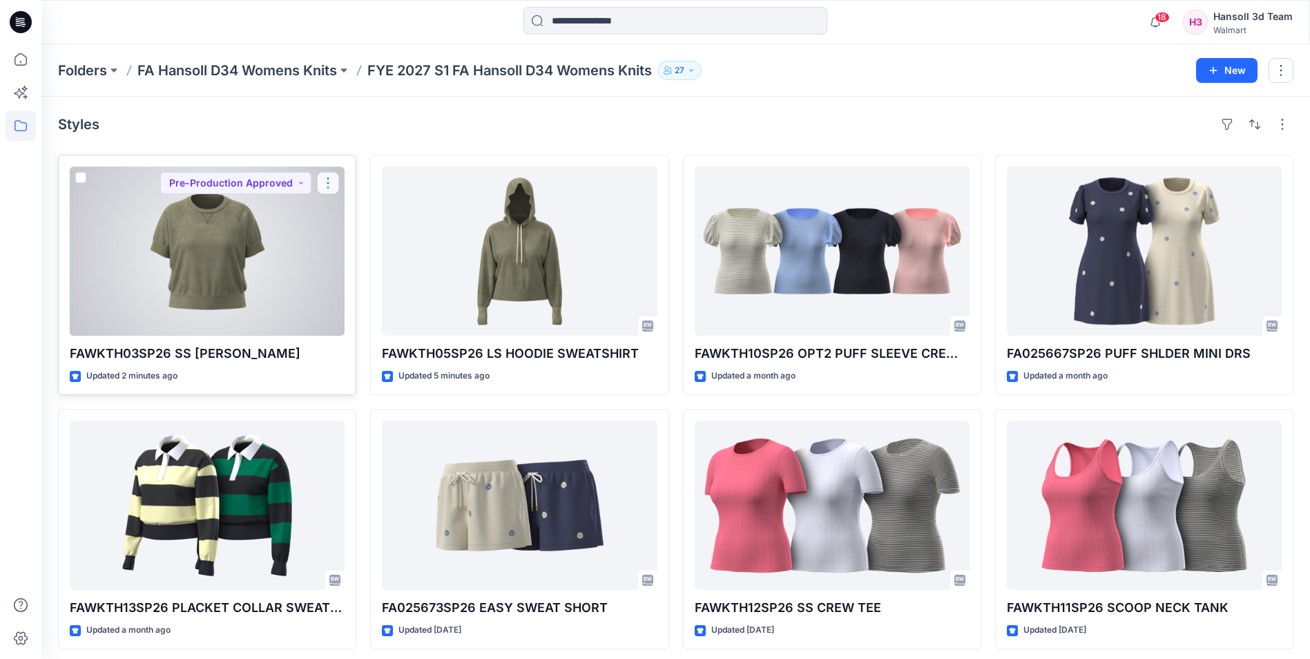
click at [327, 179] on button "button" at bounding box center [328, 183] width 22 height 22
click at [356, 212] on p "Edit" at bounding box center [353, 215] width 17 height 15
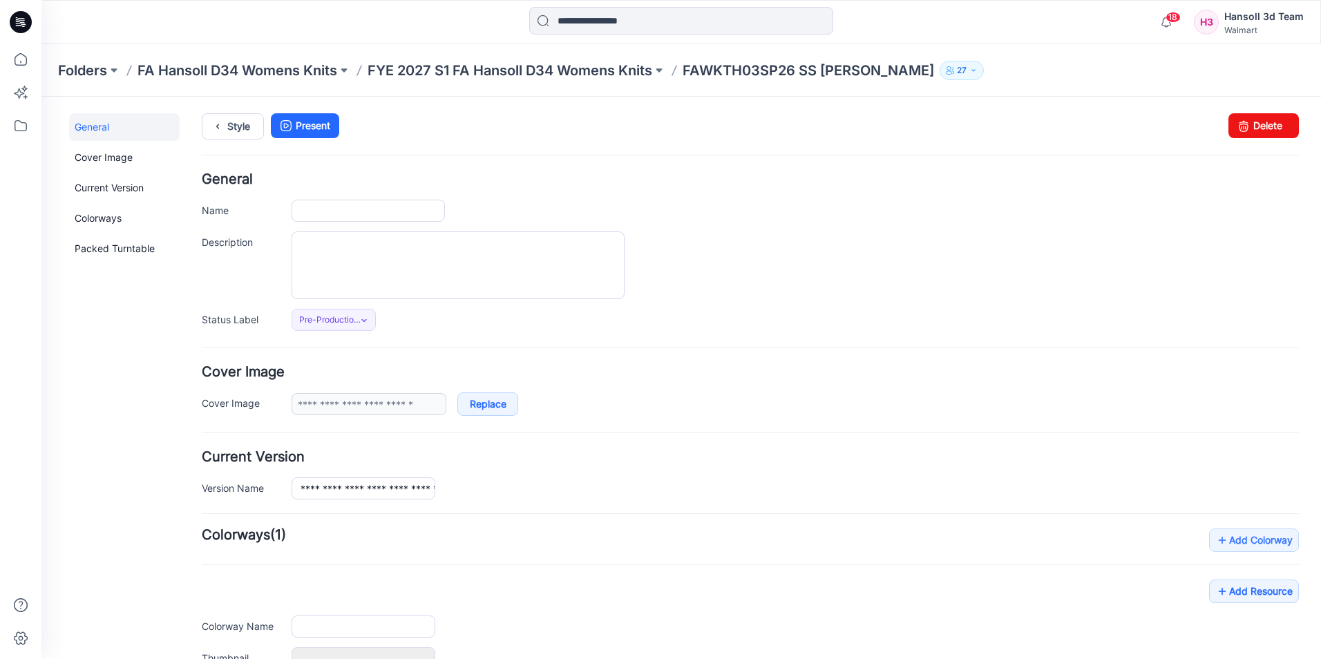
type input "**********"
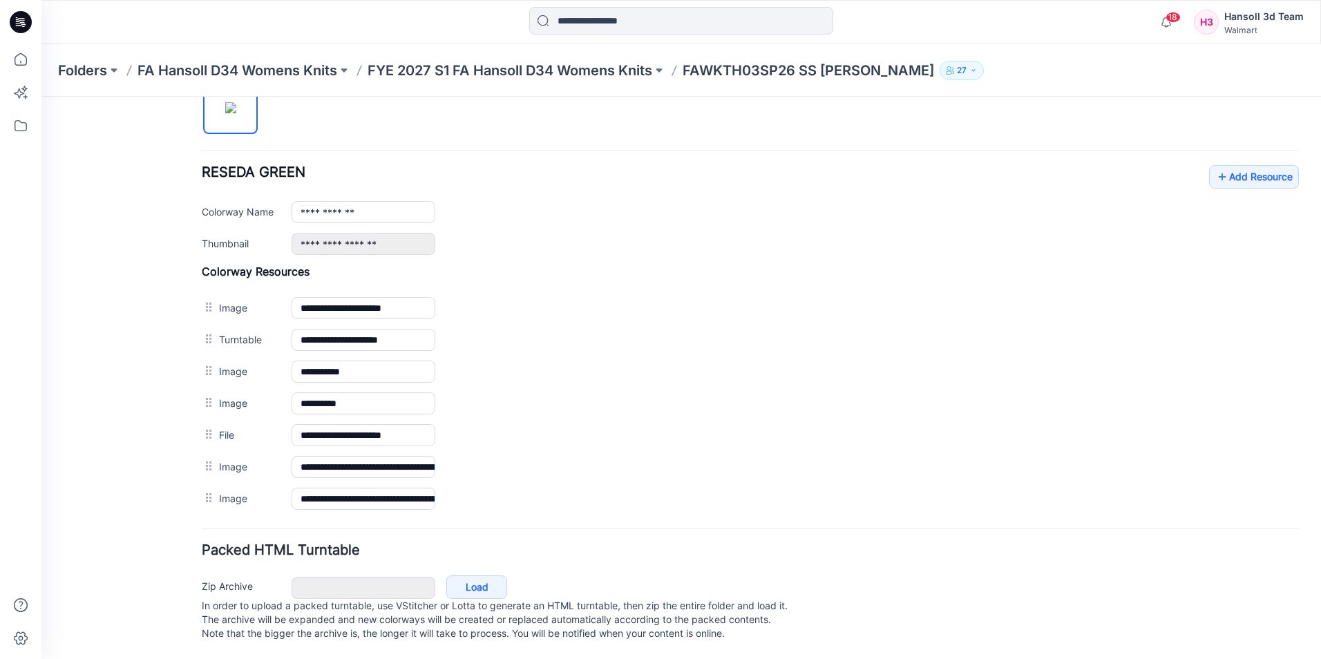
scroll to position [499, 0]
click at [1176, 16] on span "18" at bounding box center [1172, 17] width 15 height 11
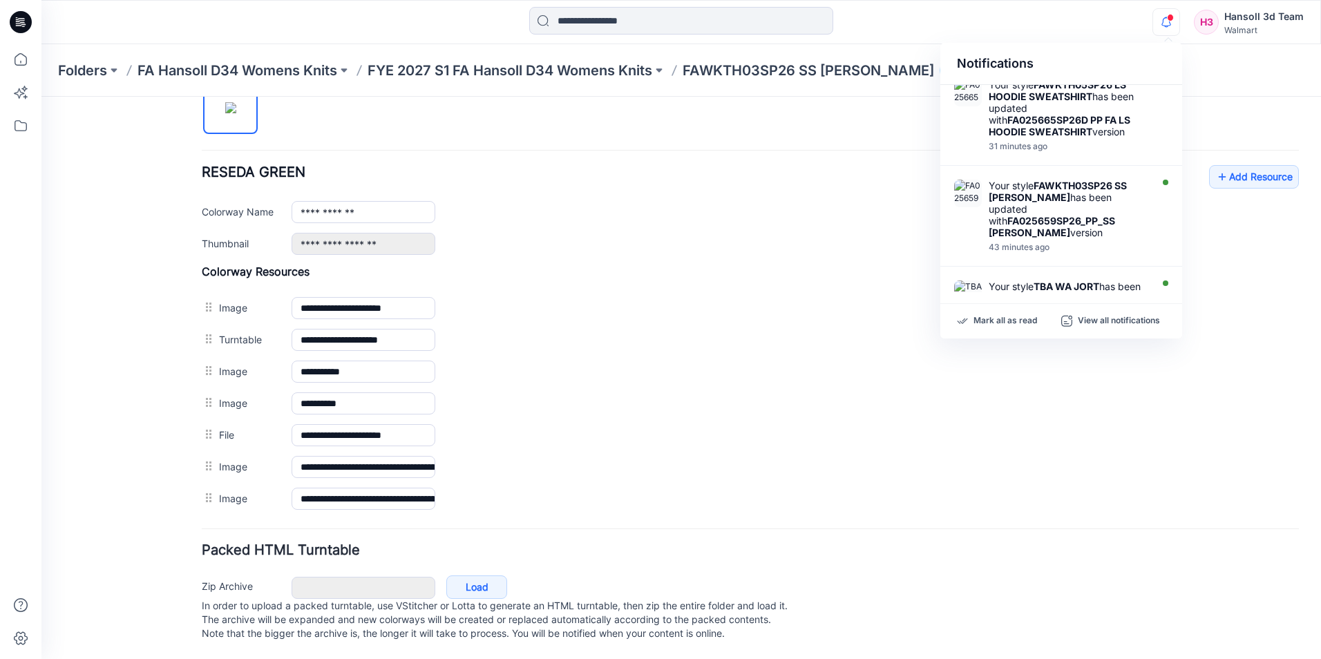
scroll to position [0, 0]
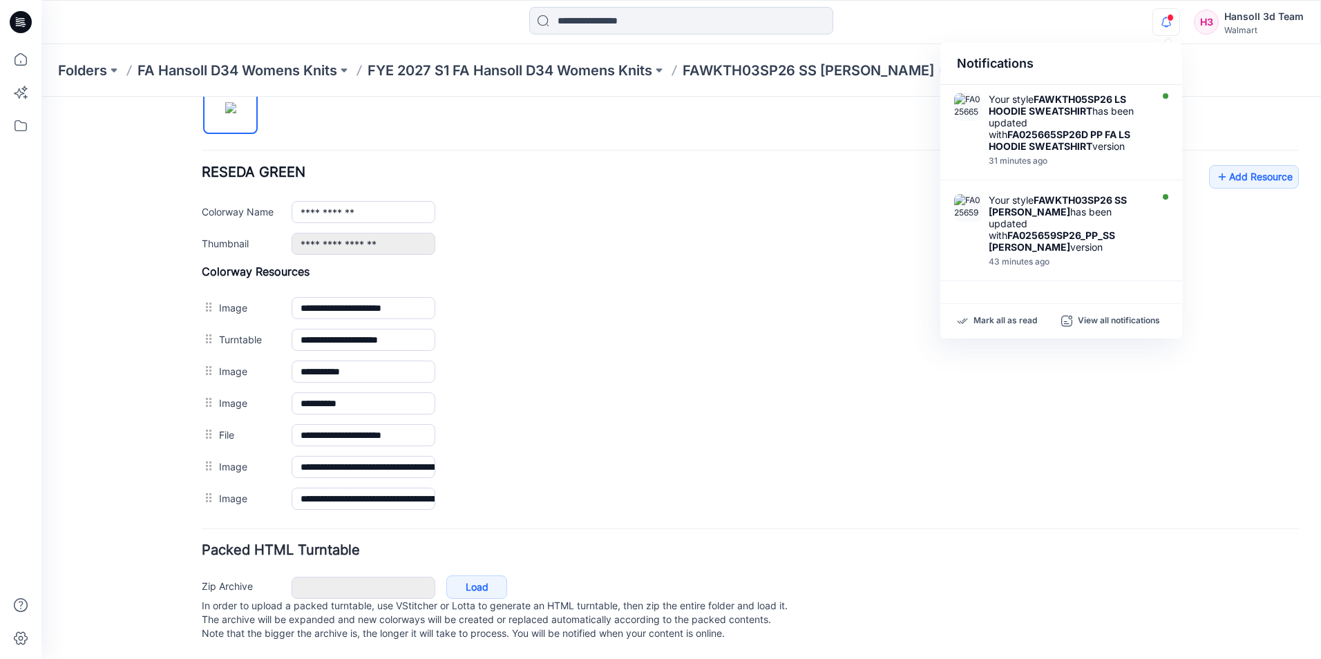
click at [753, 202] on div "**********" at bounding box center [794, 212] width 1007 height 22
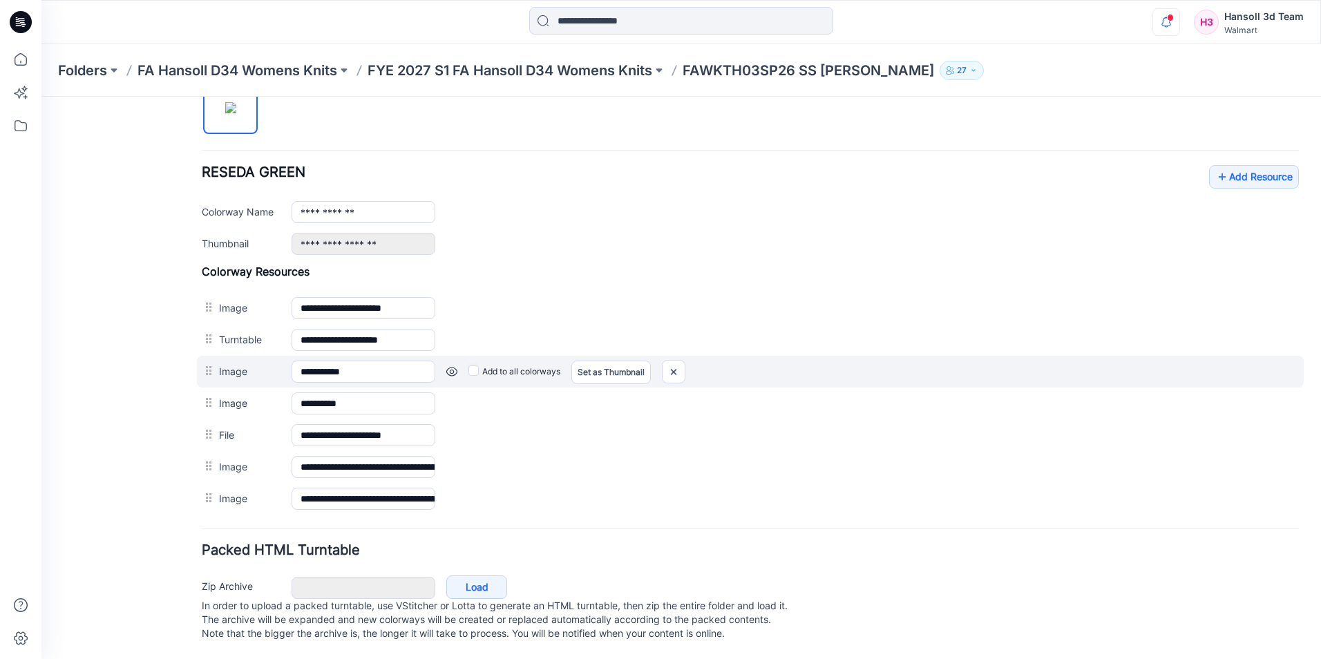
click at [452, 366] on link at bounding box center [451, 371] width 11 height 11
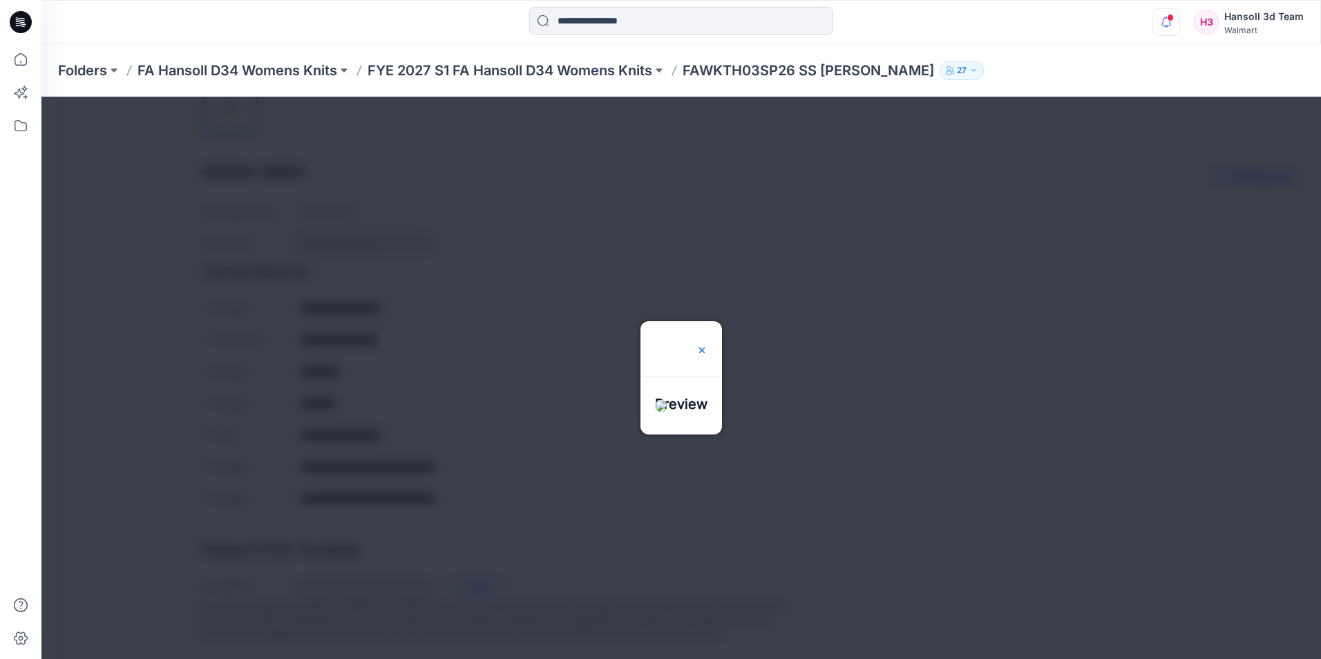
click at [707, 345] on img at bounding box center [701, 350] width 11 height 11
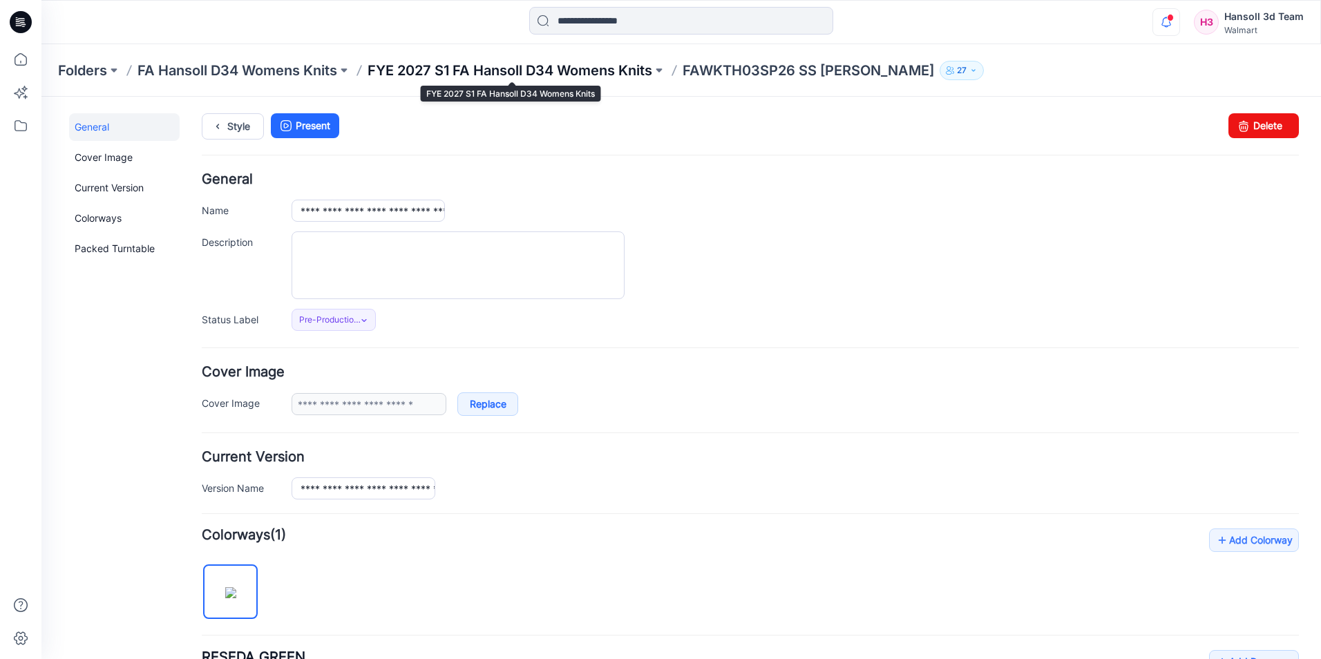
click at [610, 68] on p "FYE 2027 S1 FA Hansoll D34 Womens Knits" at bounding box center [509, 70] width 285 height 19
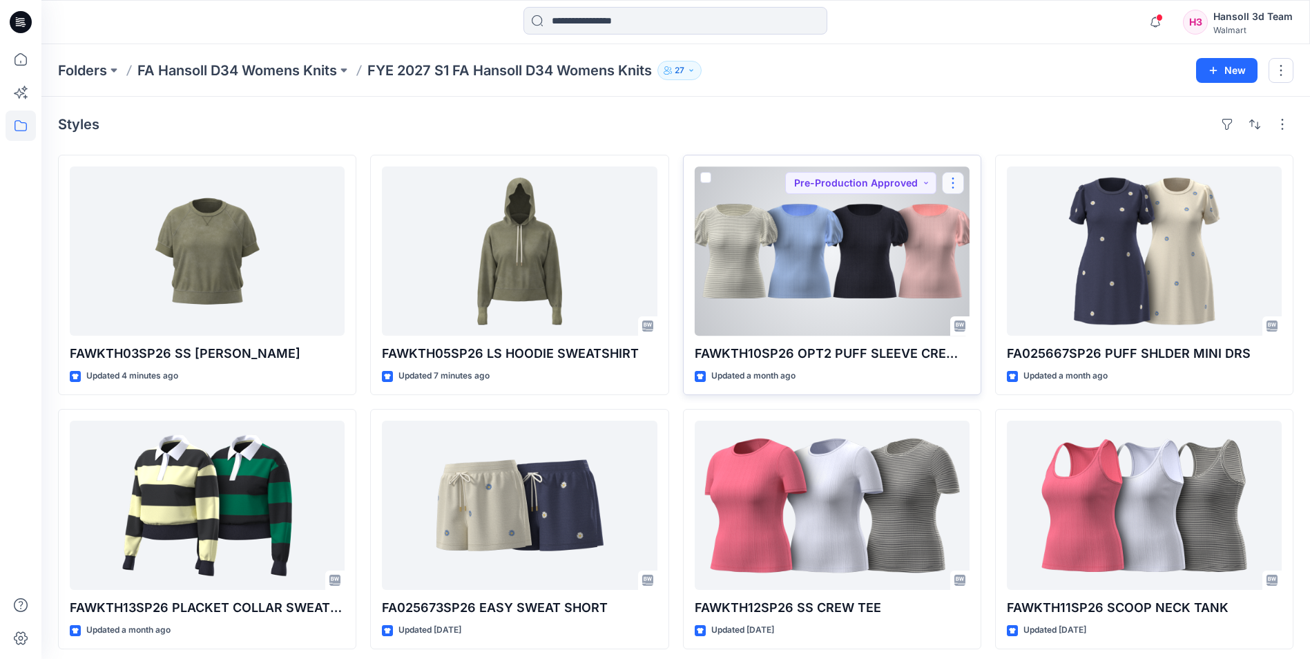
click at [959, 176] on button "button" at bounding box center [953, 183] width 22 height 22
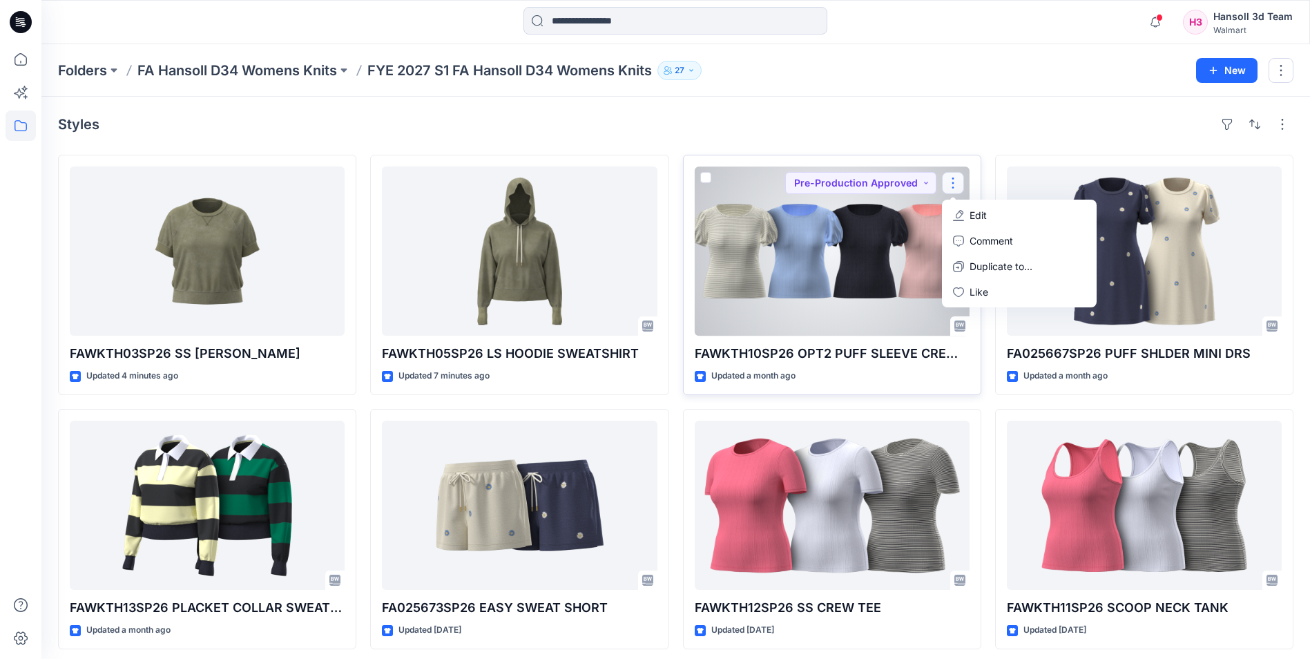
click at [972, 220] on p "Edit" at bounding box center [978, 215] width 17 height 15
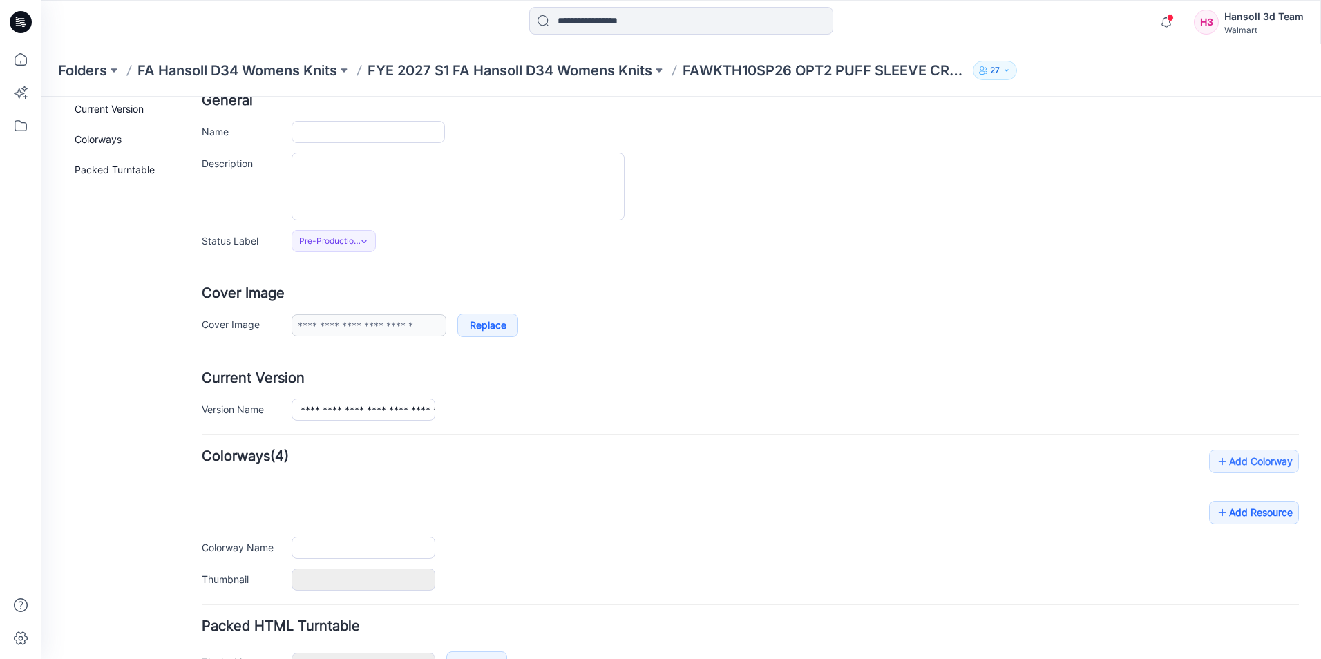
type input "**********"
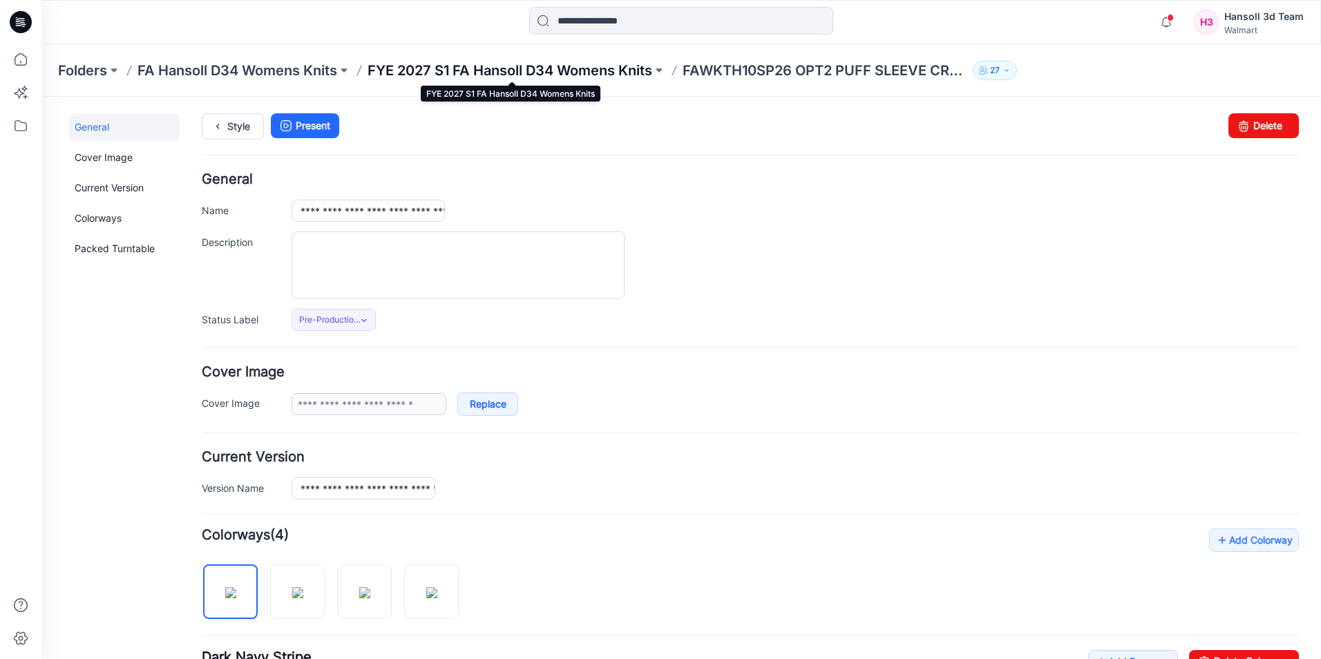
click at [523, 72] on p "FYE 2027 S1 FA Hansoll D34 Womens Knits" at bounding box center [509, 70] width 285 height 19
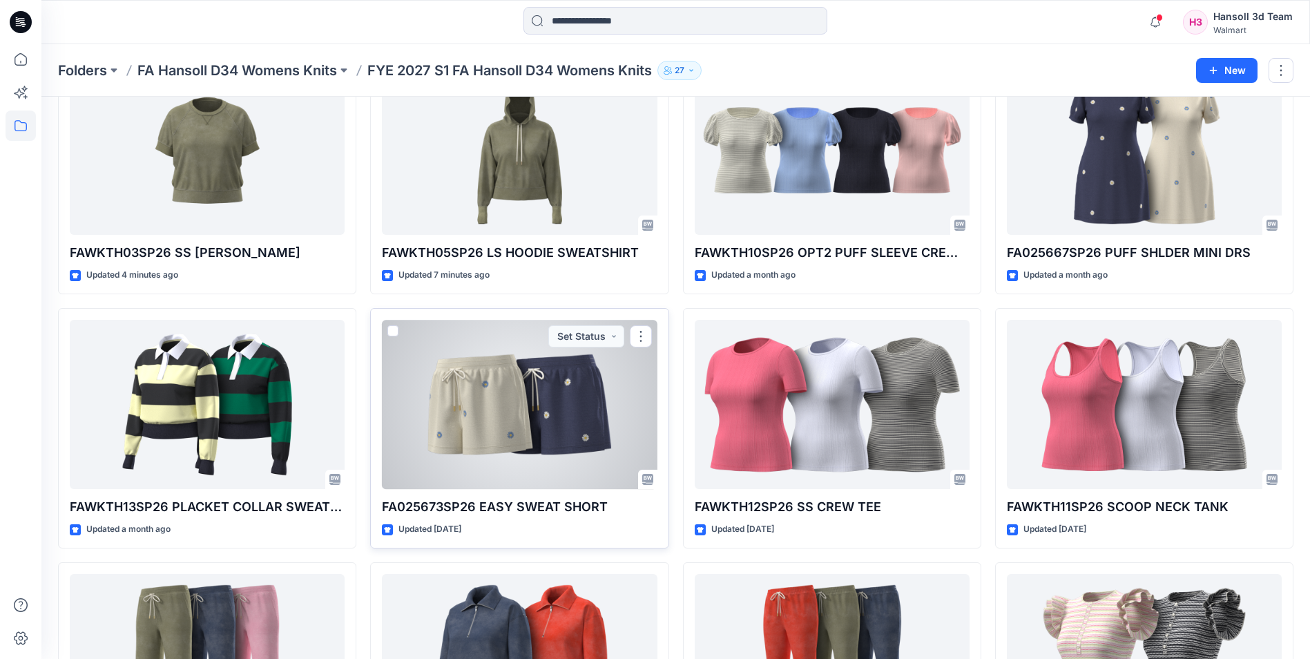
scroll to position [207, 0]
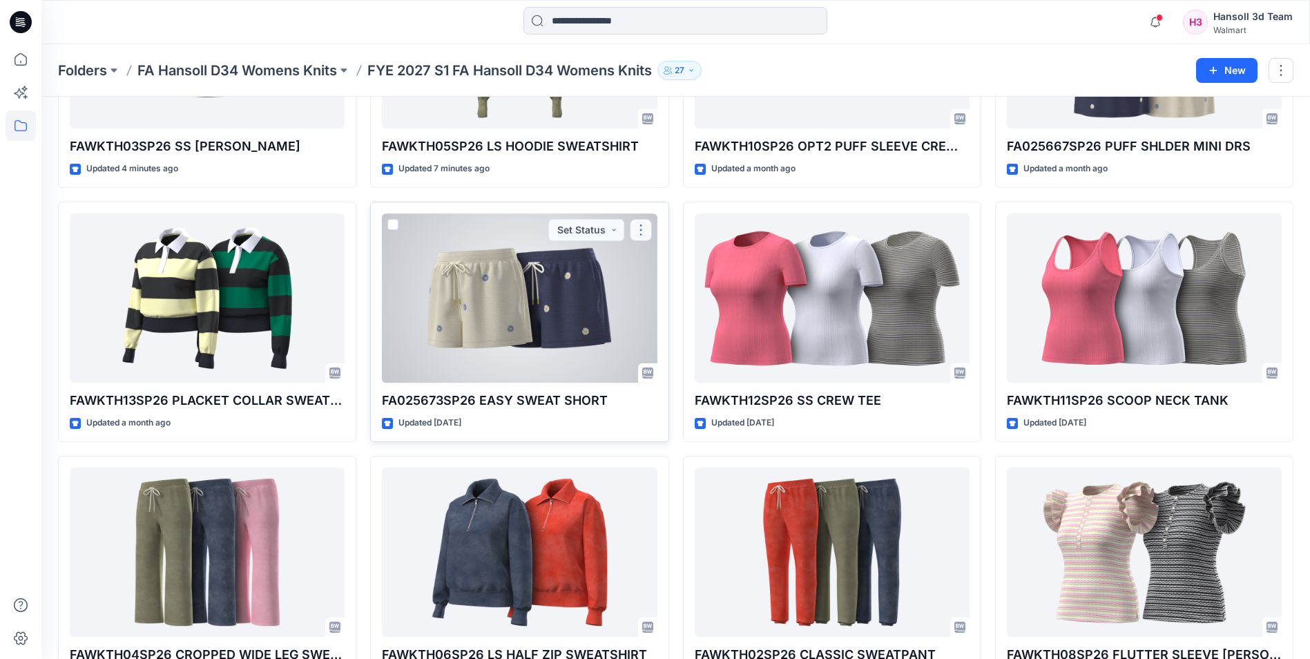
click at [644, 228] on button "button" at bounding box center [641, 230] width 22 height 22
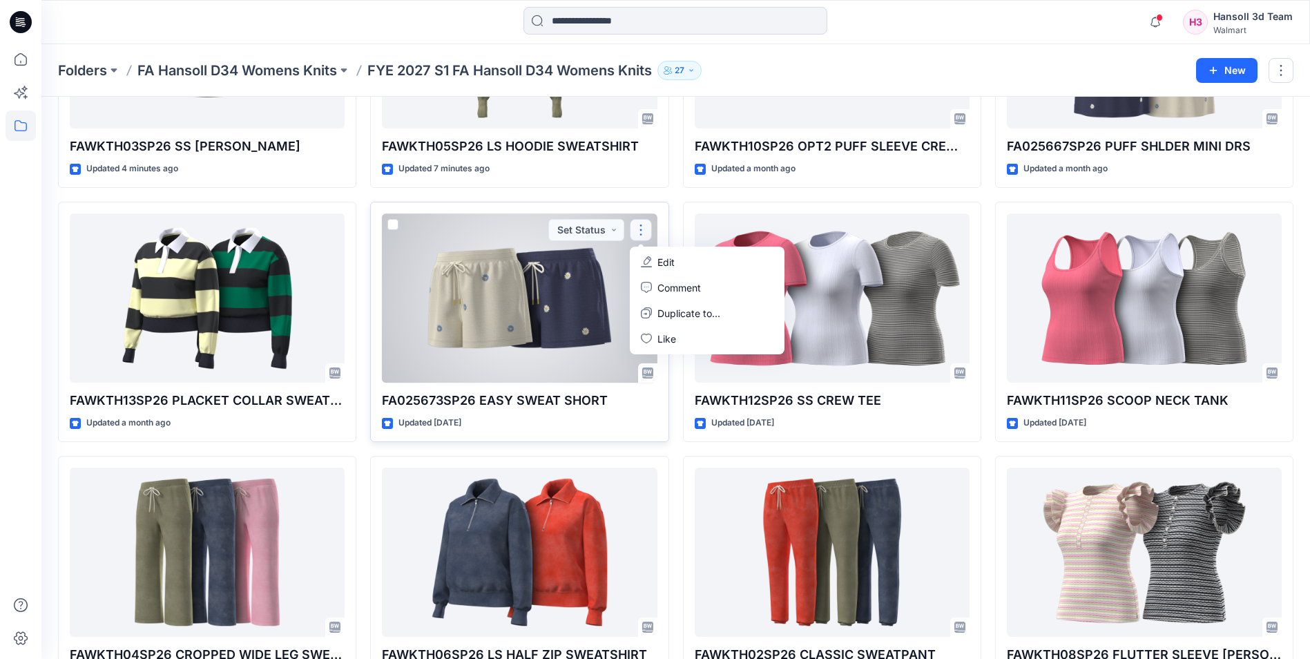
click at [667, 269] on p "Edit" at bounding box center [666, 262] width 17 height 15
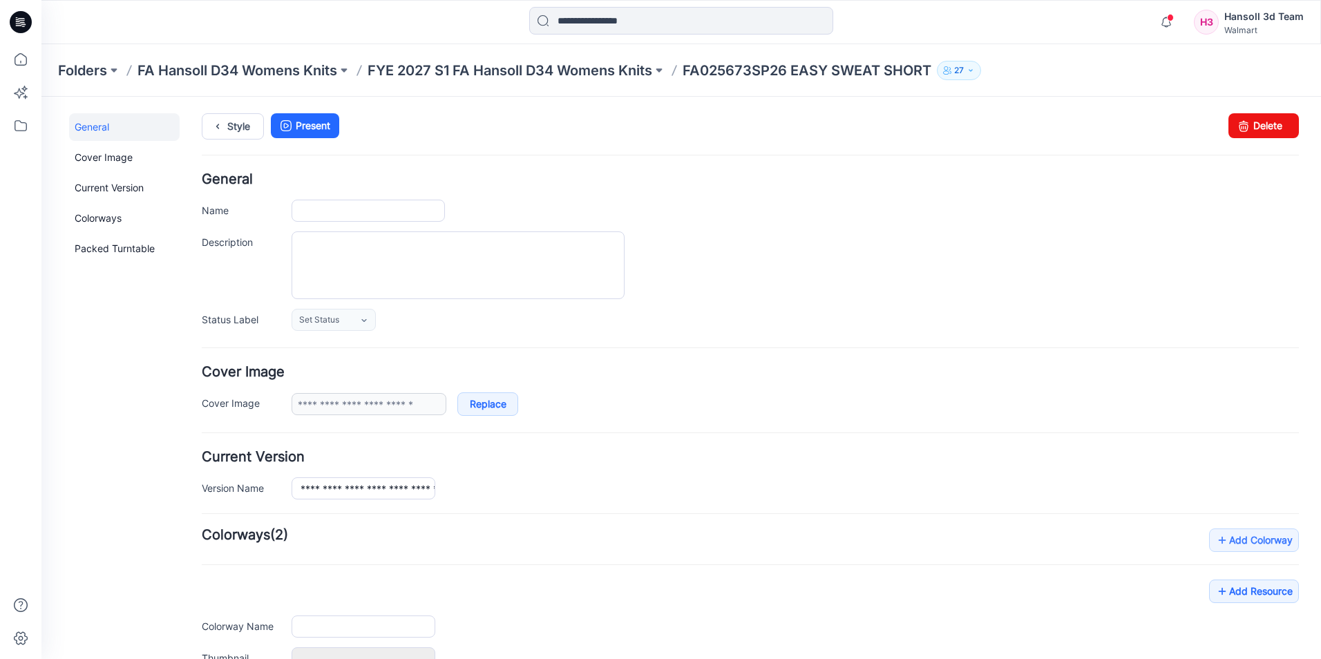
type input "**********"
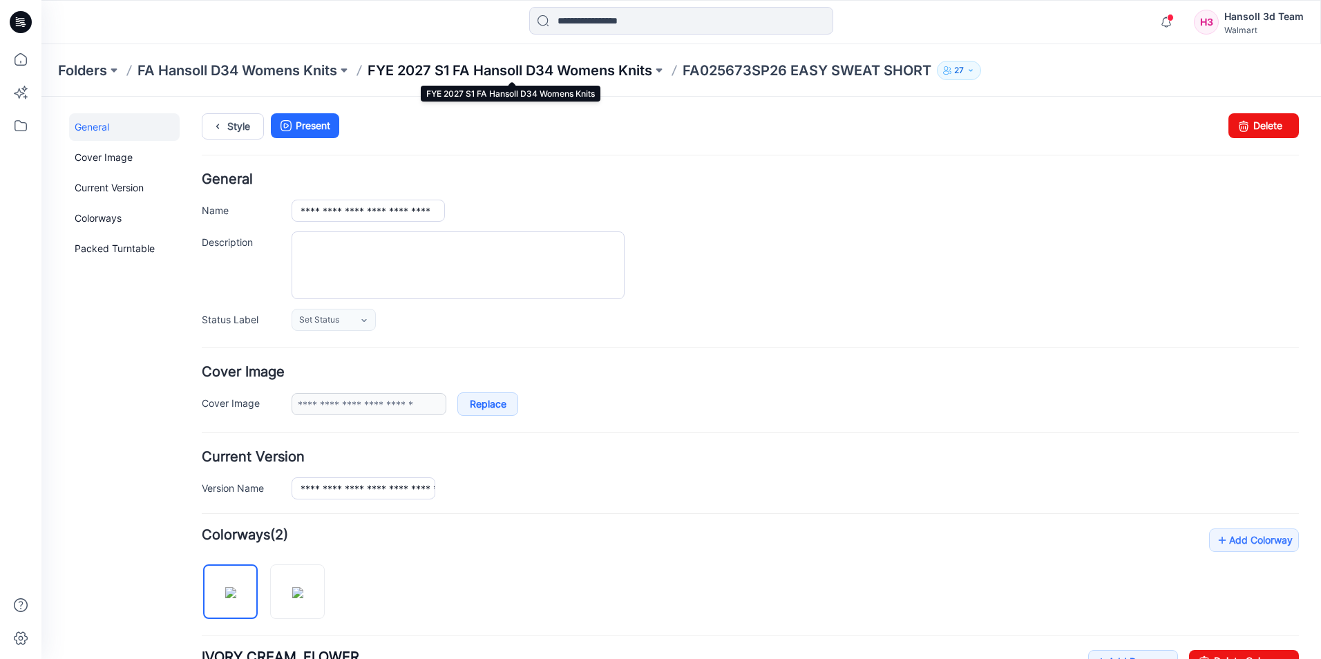
click at [566, 62] on p "FYE 2027 S1 FA Hansoll D34 Womens Knits" at bounding box center [509, 70] width 285 height 19
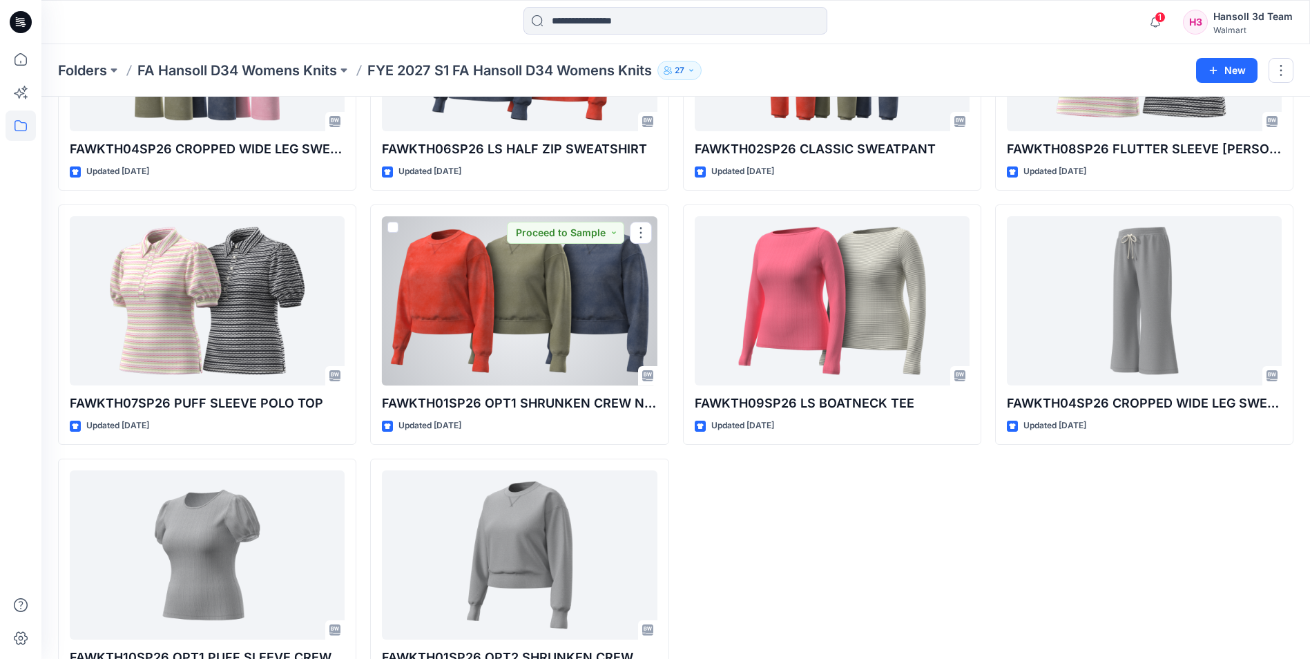
scroll to position [760, 0]
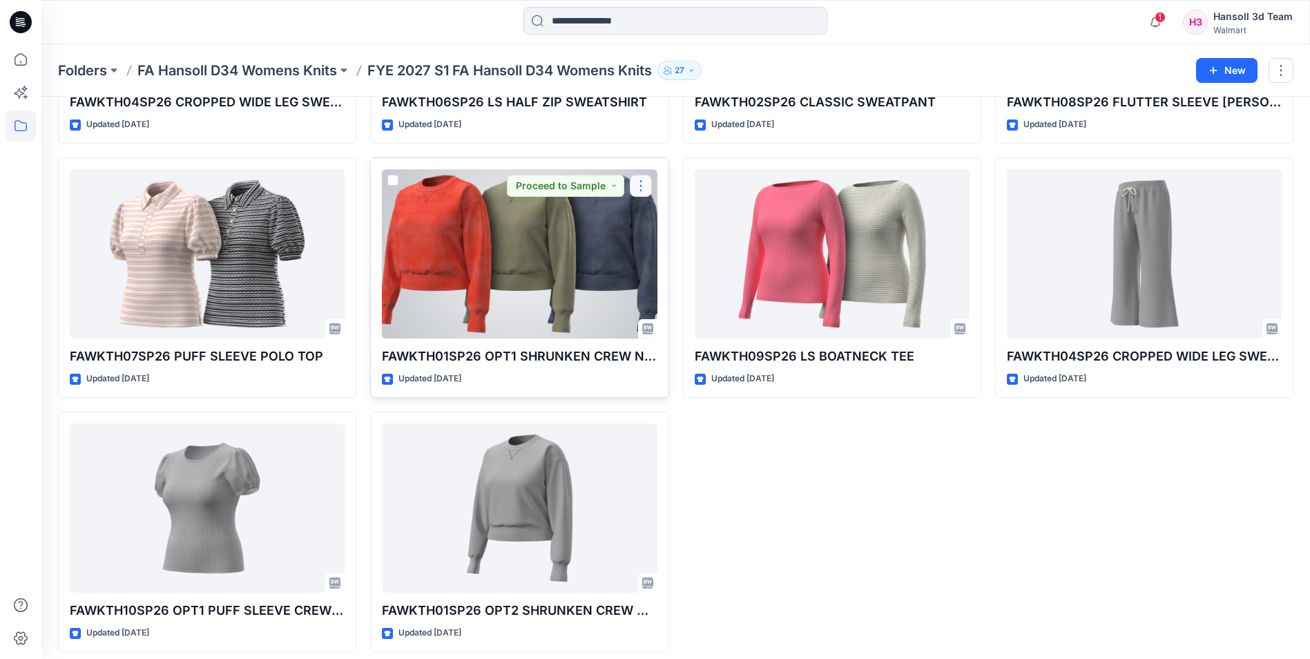
click at [640, 184] on button "button" at bounding box center [641, 186] width 22 height 22
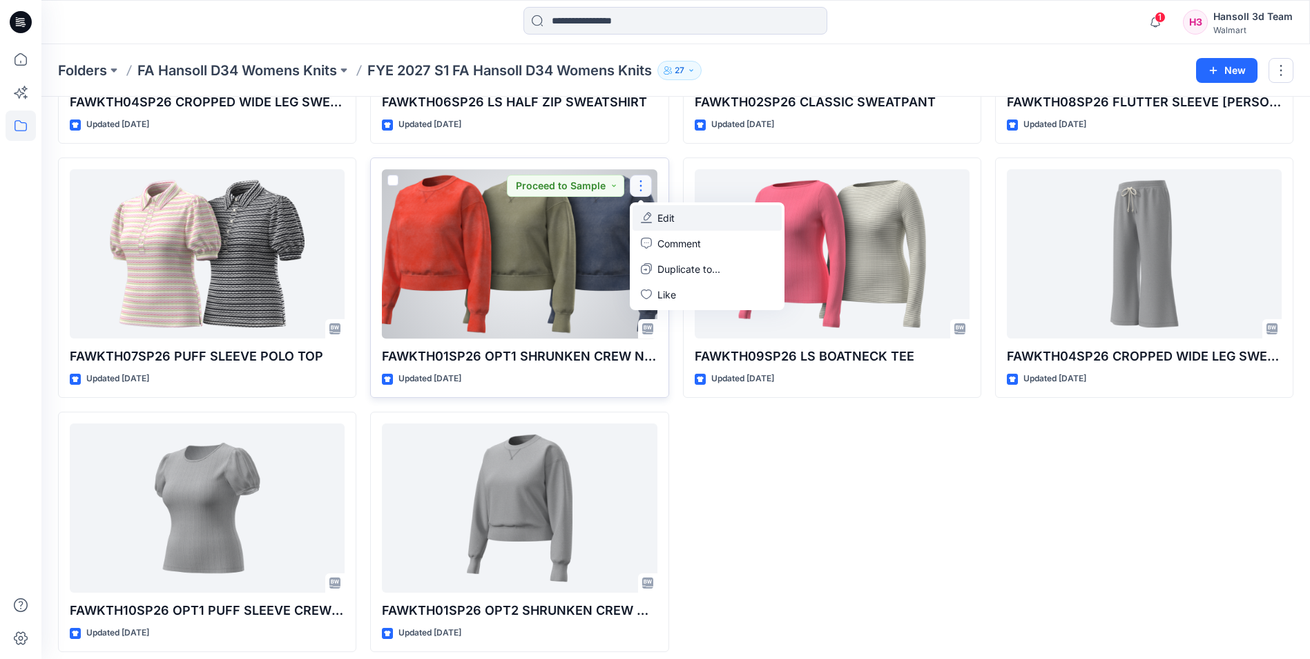
click at [681, 220] on button "Edit" at bounding box center [707, 218] width 149 height 26
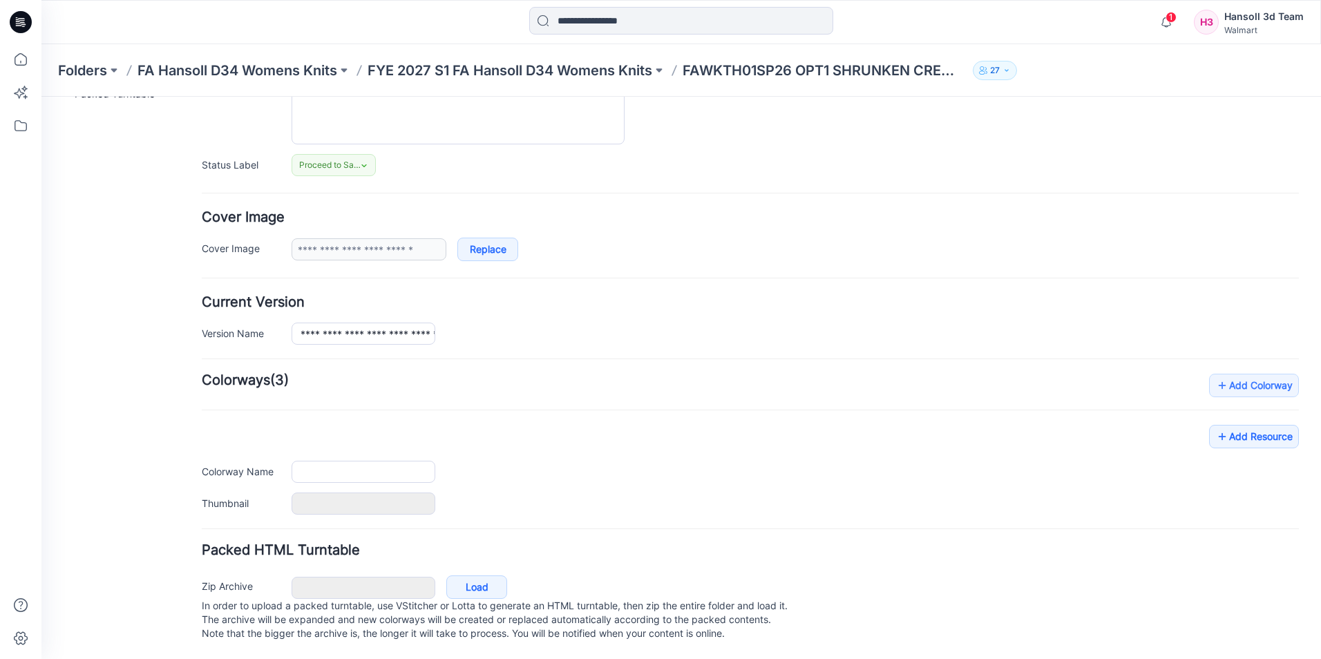
type input "**********"
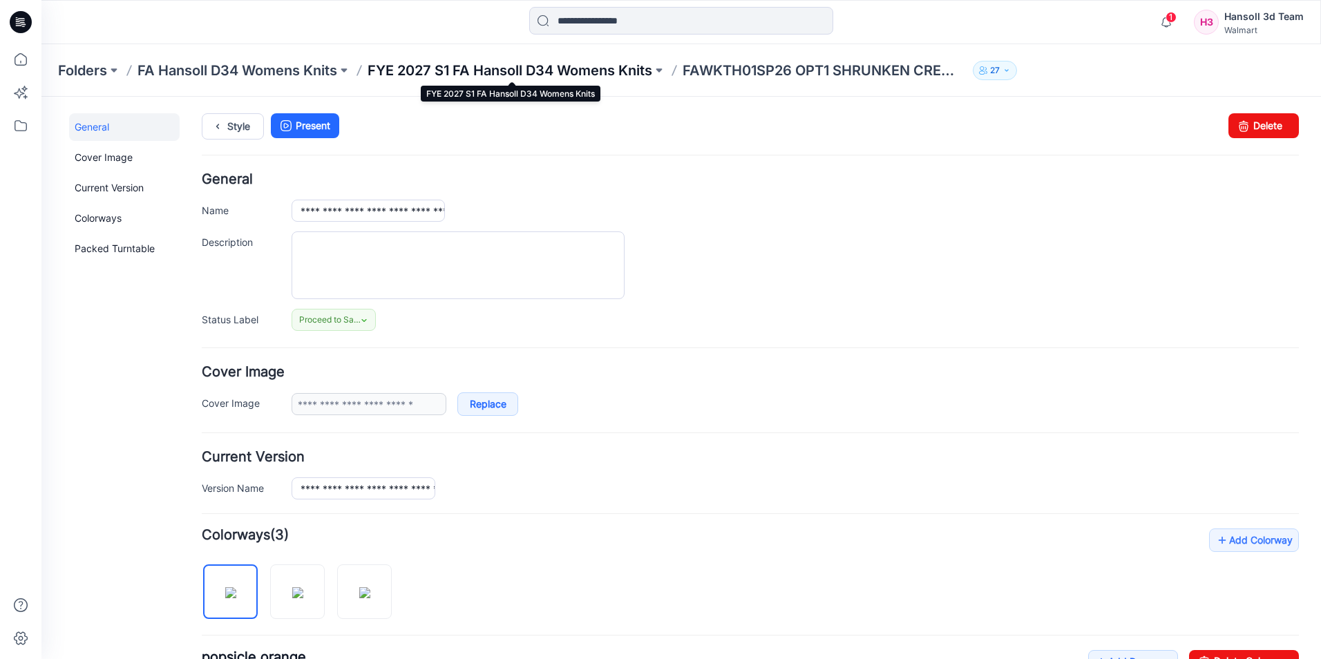
click at [499, 68] on p "FYE 2027 S1 FA Hansoll D34 Womens Knits" at bounding box center [509, 70] width 285 height 19
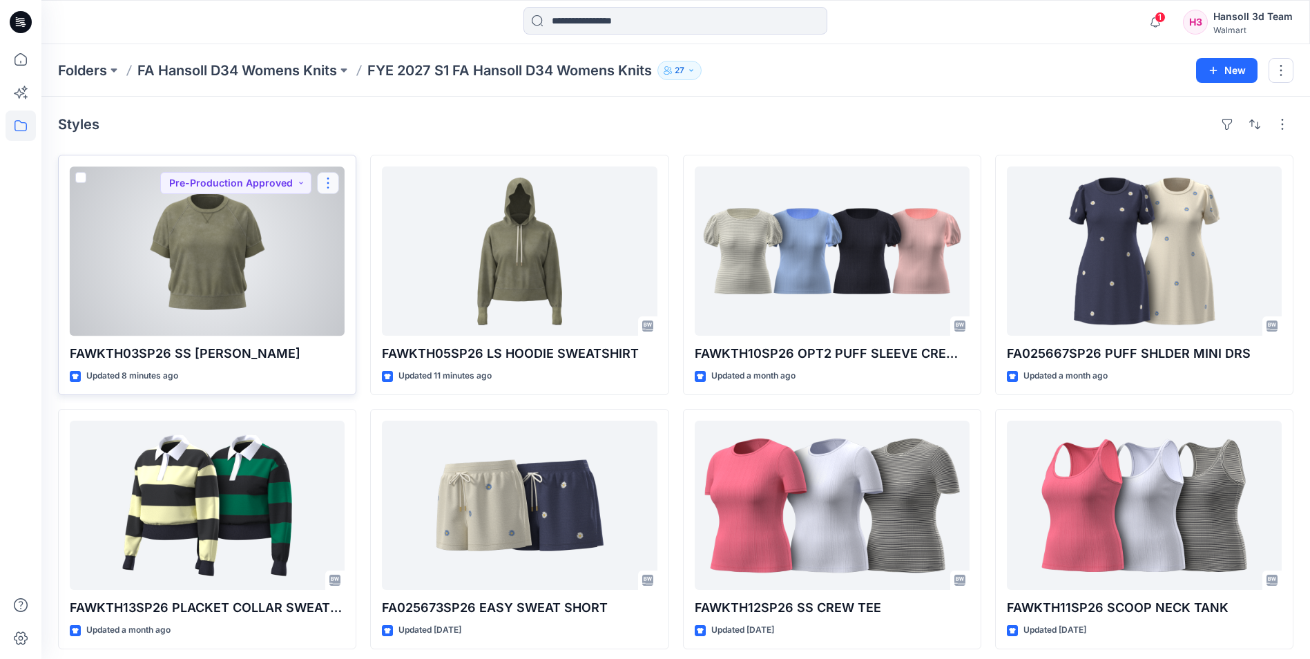
click at [326, 186] on button "button" at bounding box center [328, 183] width 22 height 22
click at [351, 206] on button "Edit" at bounding box center [394, 215] width 149 height 26
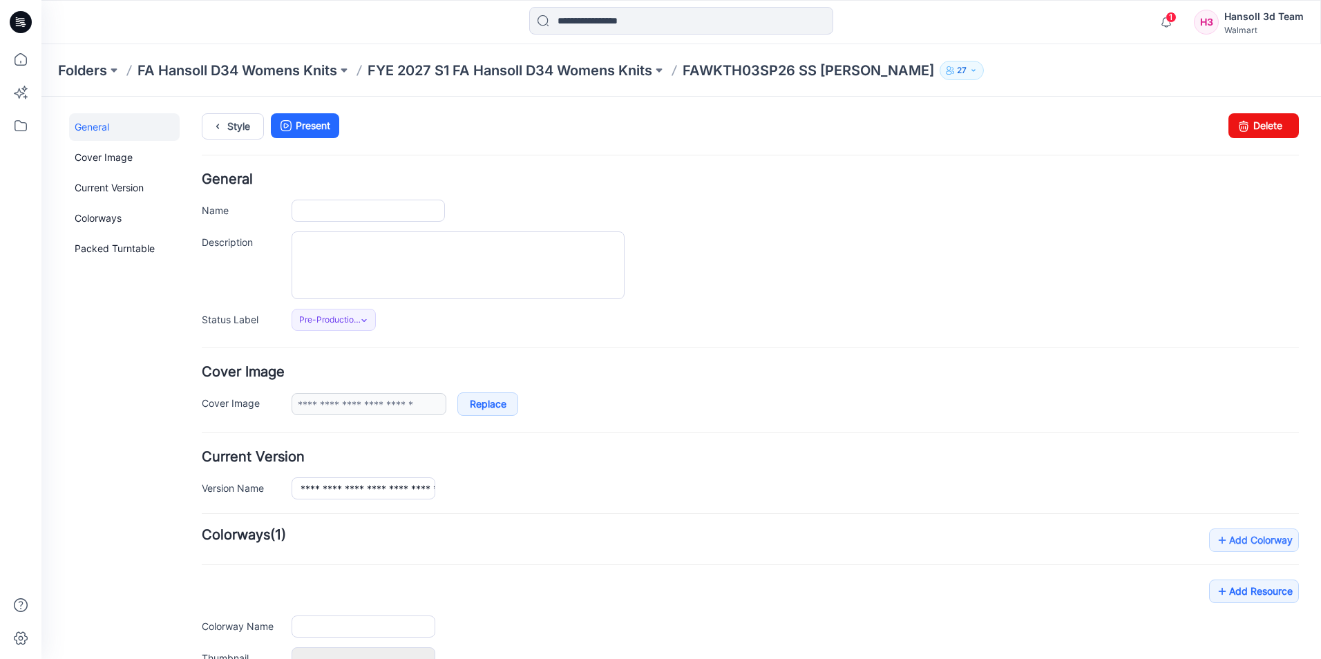
type input "**********"
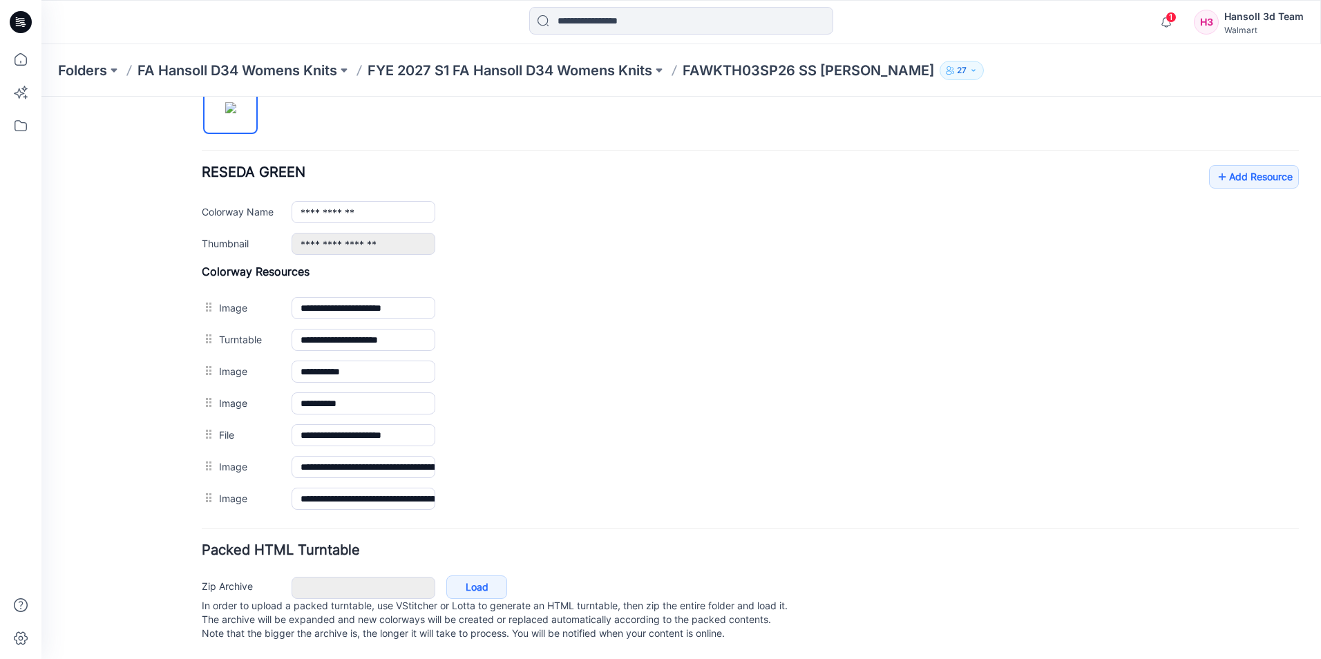
scroll to position [499, 0]
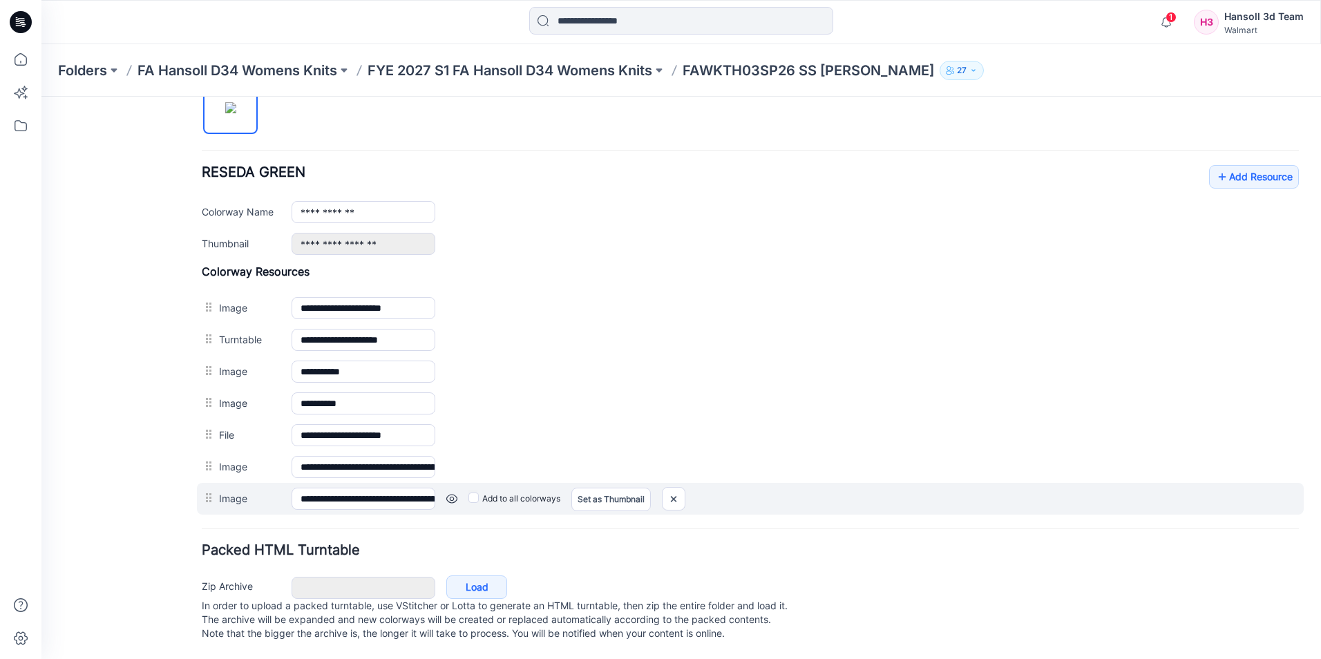
click at [449, 493] on link at bounding box center [451, 498] width 11 height 11
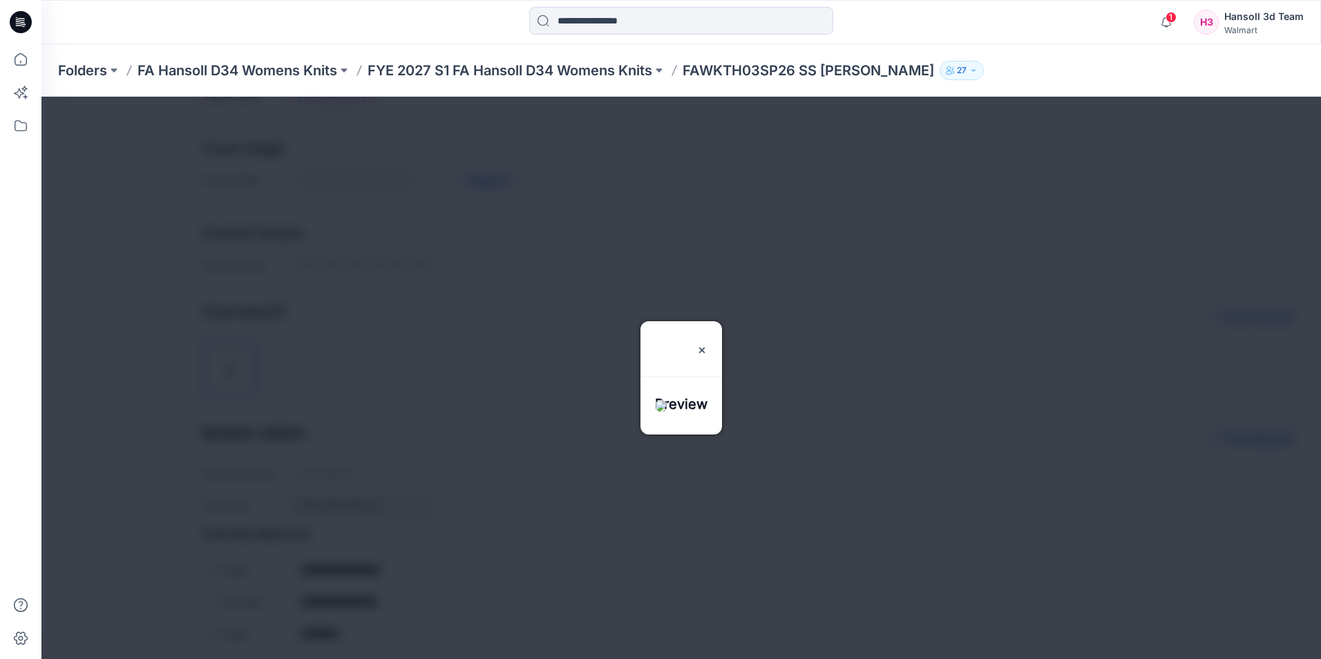
scroll to position [222, 0]
click at [707, 345] on img at bounding box center [701, 350] width 11 height 11
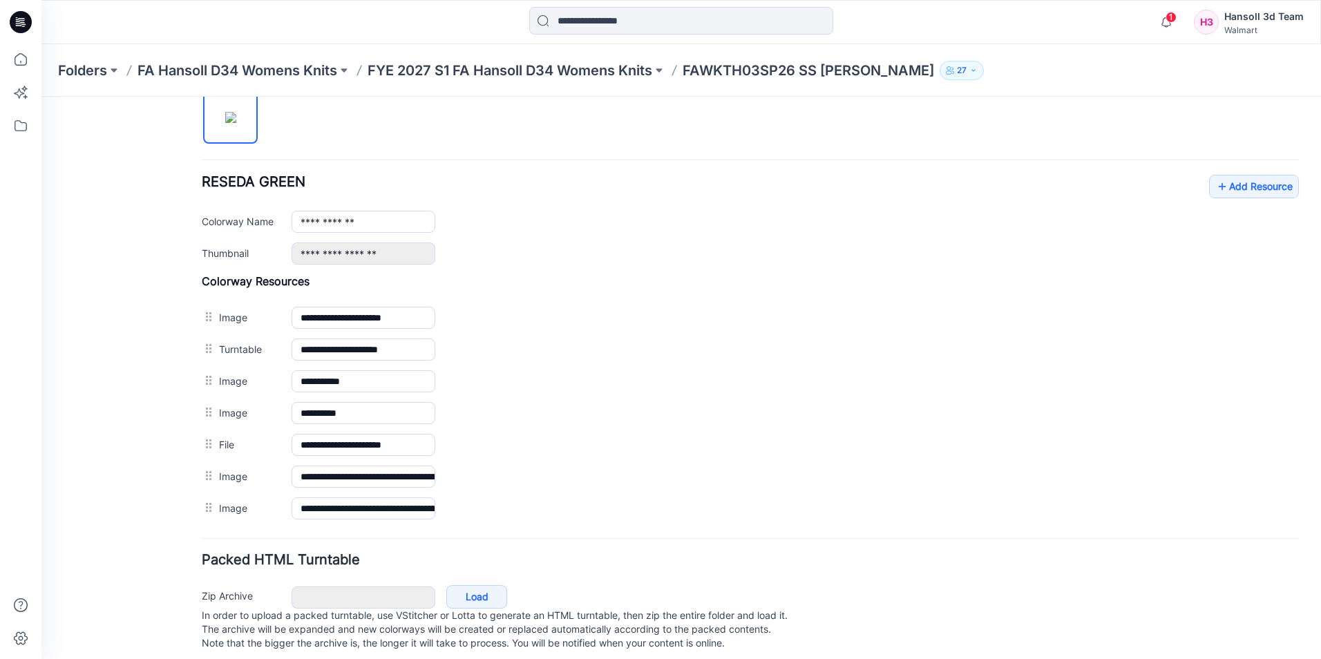
scroll to position [499, 0]
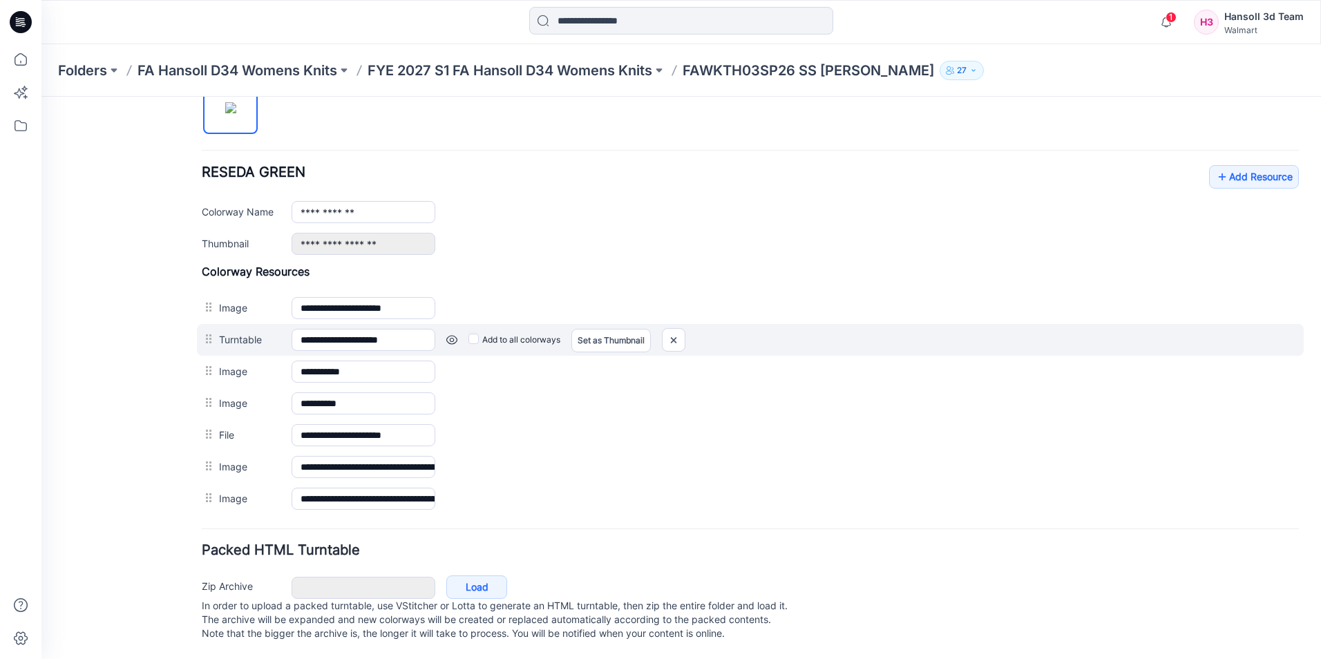
click at [454, 334] on link at bounding box center [451, 339] width 11 height 11
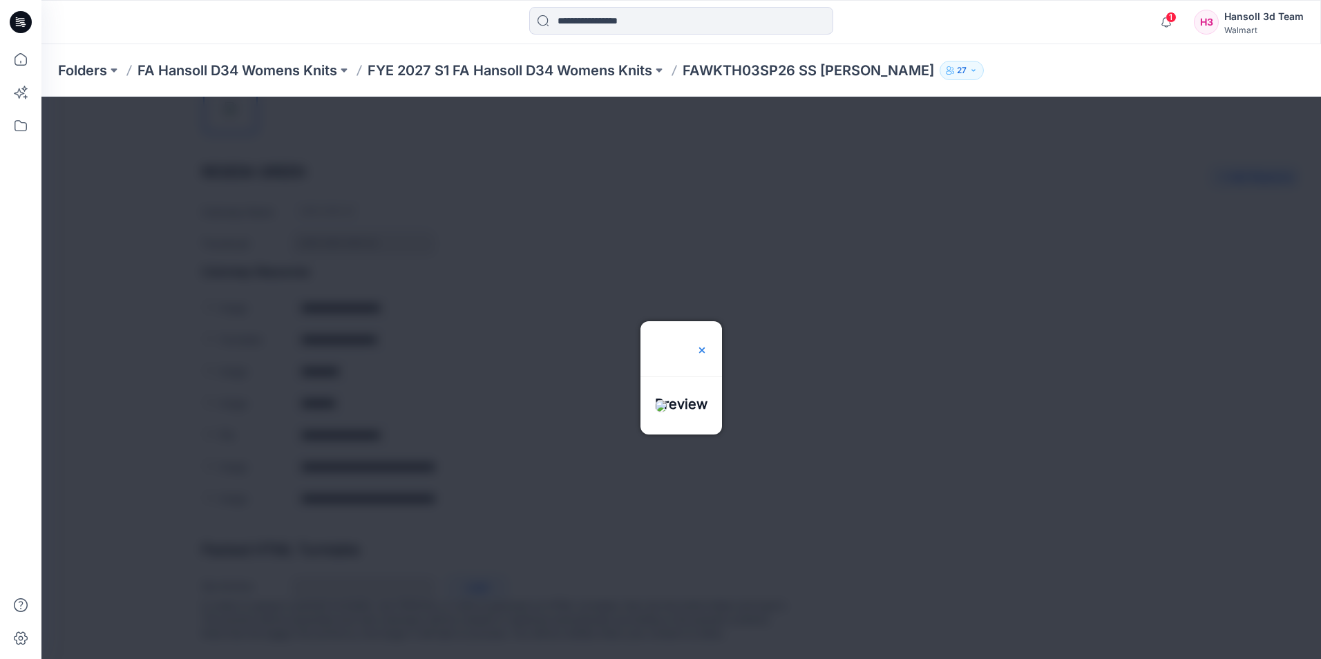
click at [707, 345] on img at bounding box center [701, 350] width 11 height 11
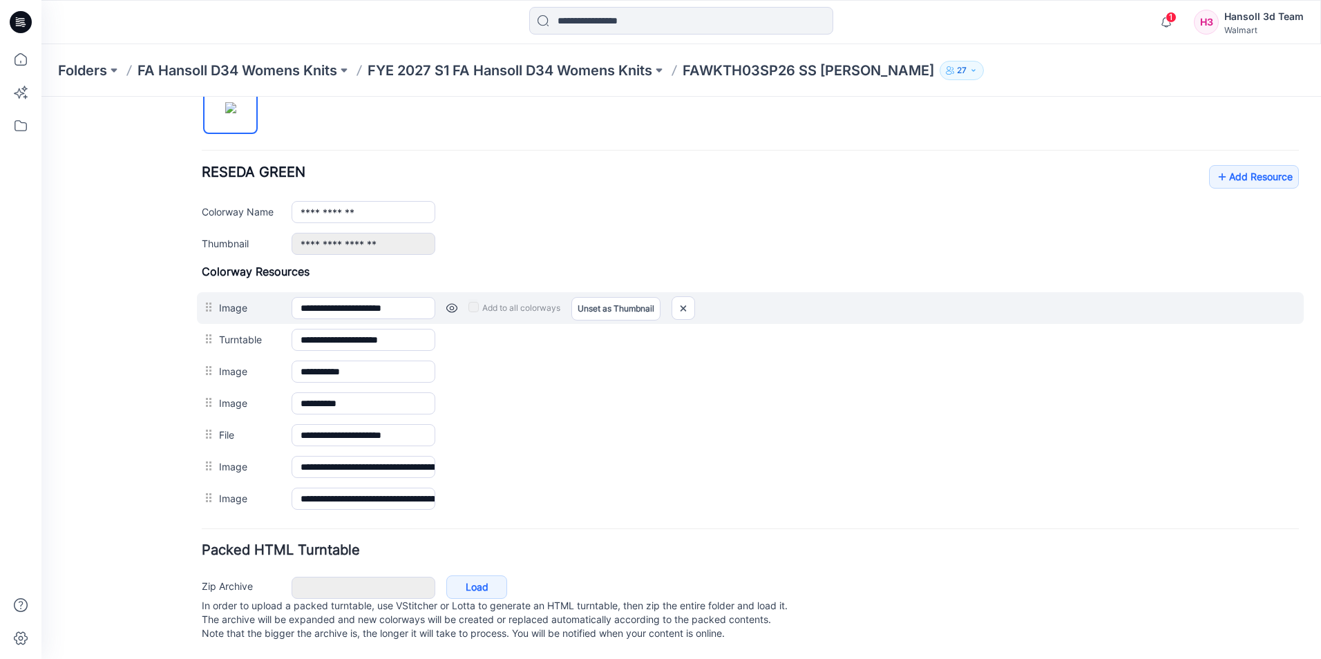
click at [450, 303] on link at bounding box center [451, 308] width 11 height 11
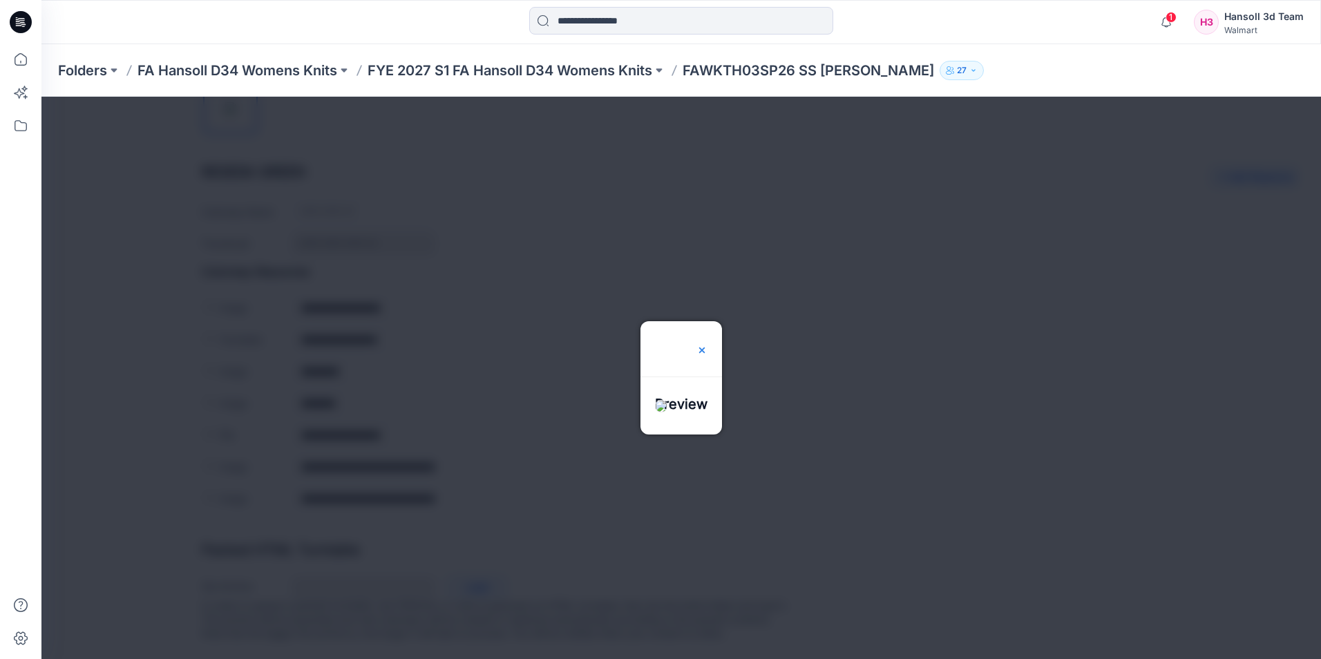
click at [707, 321] on div at bounding box center [701, 348] width 11 height 55
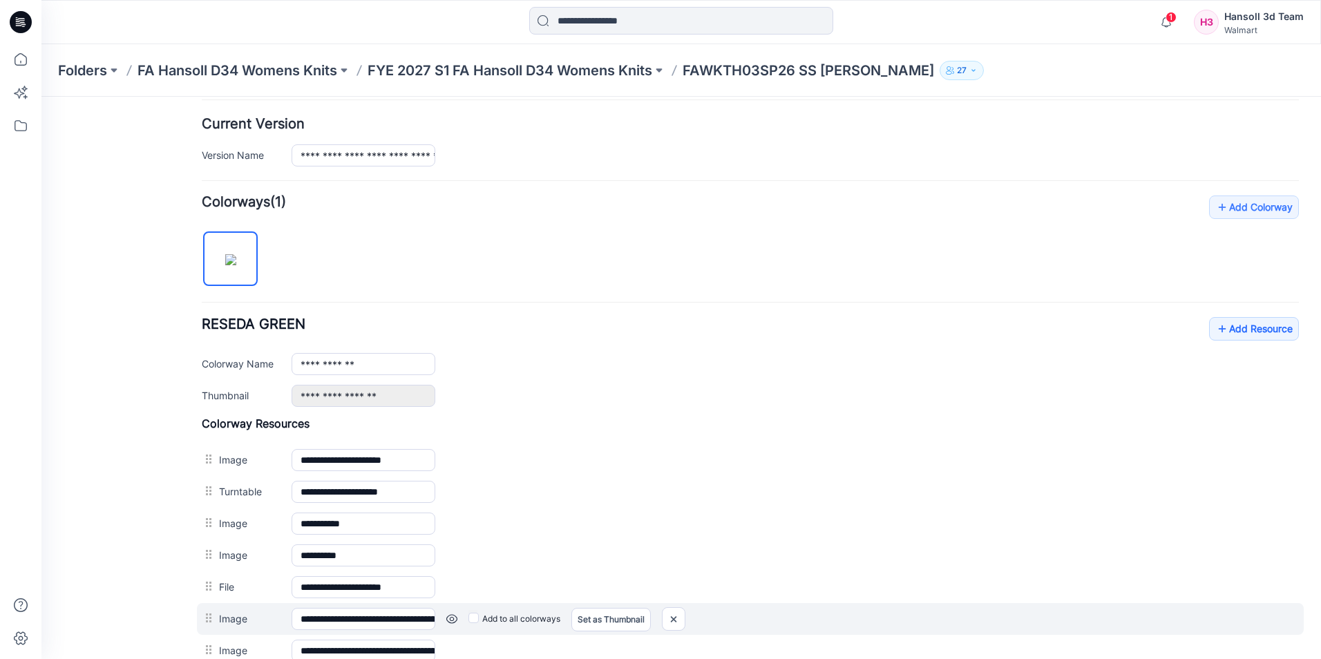
scroll to position [291, 0]
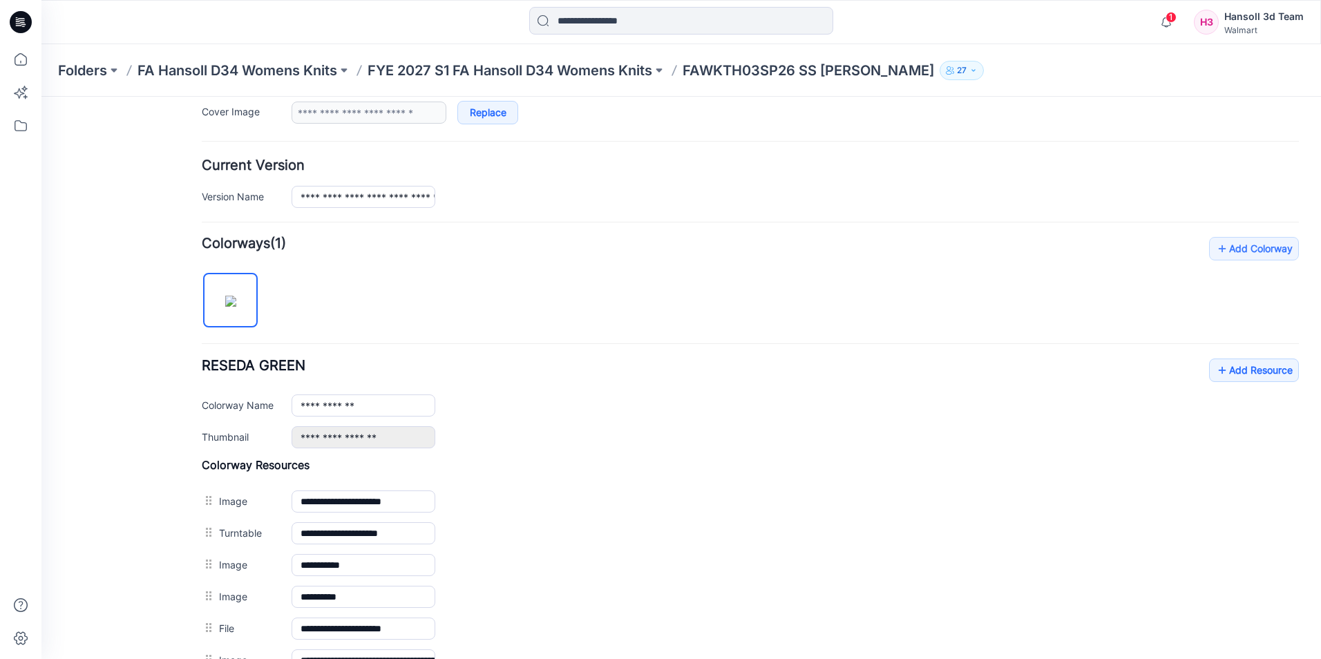
click at [586, 58] on div "Folders FA Hansoll D34 Womens Knits FYE 2027 S1 FA Hansoll D34 Womens Knits FAW…" at bounding box center [680, 70] width 1279 height 52
click at [585, 70] on p "FYE 2027 S1 FA Hansoll D34 Womens Knits" at bounding box center [509, 70] width 285 height 19
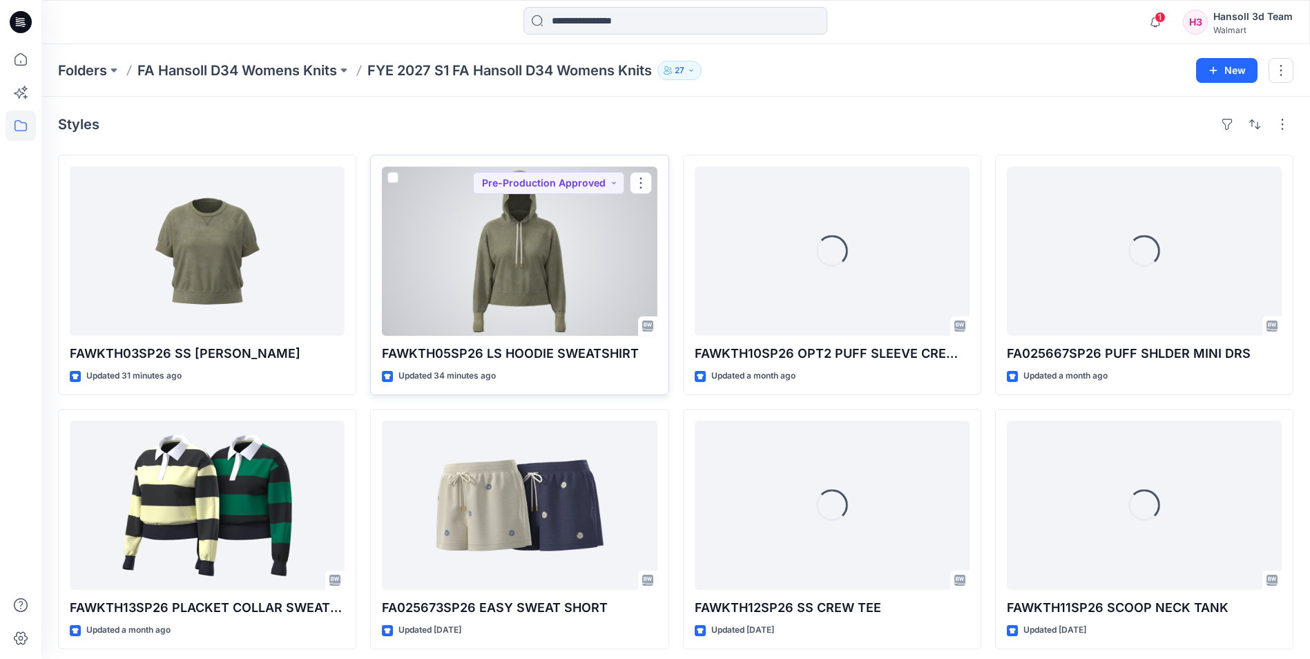
click at [548, 346] on p "FAWKTH05SP26 LS HOODIE SWEATSHIRT" at bounding box center [519, 353] width 275 height 19
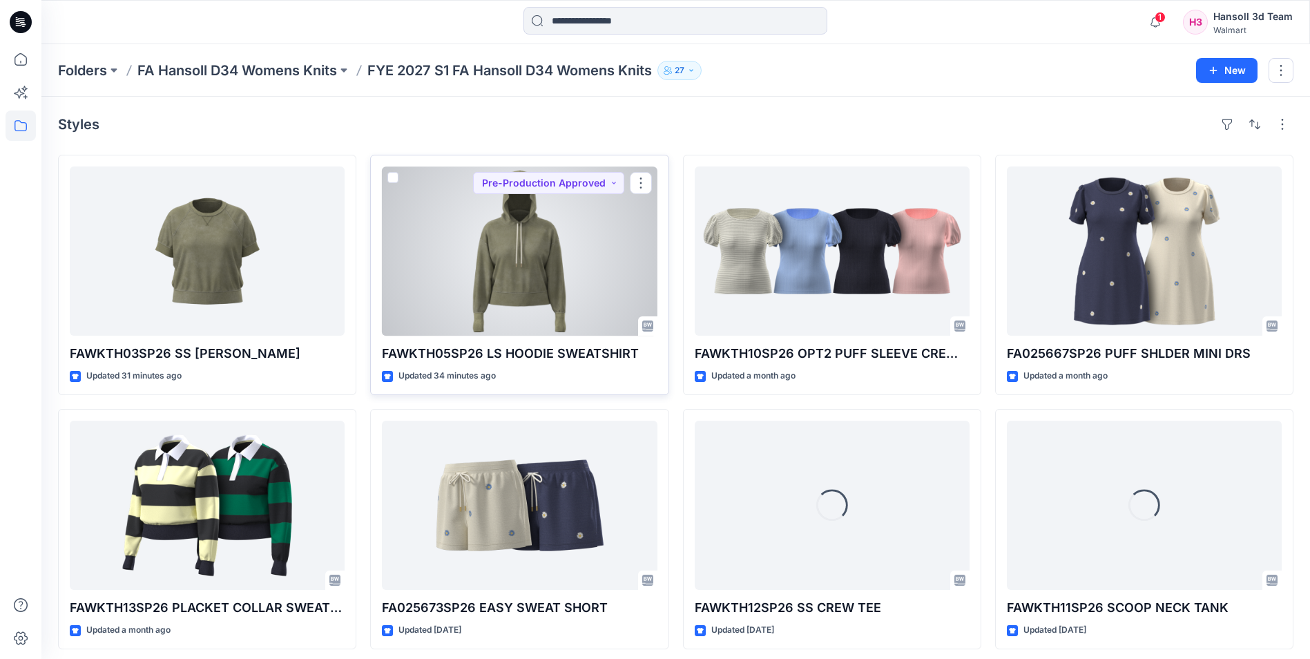
click at [642, 171] on div at bounding box center [519, 250] width 275 height 169
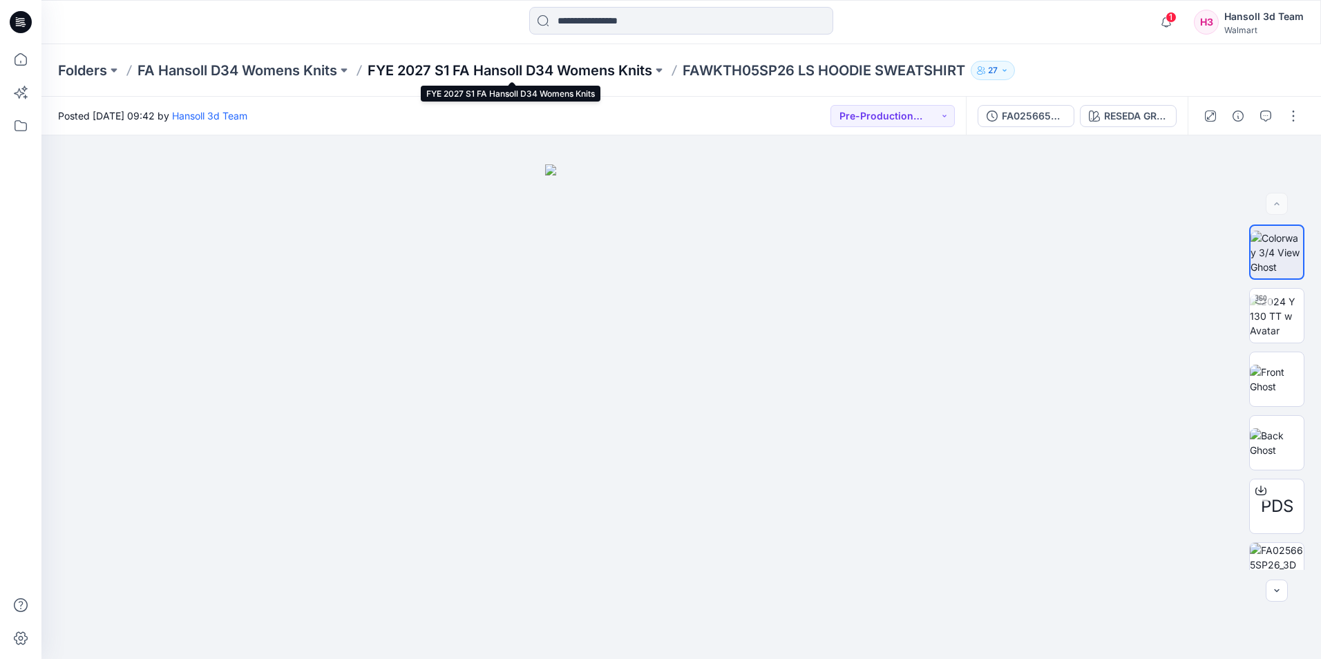
click at [537, 74] on p "FYE 2027 S1 FA Hansoll D34 Womens Knits" at bounding box center [509, 70] width 285 height 19
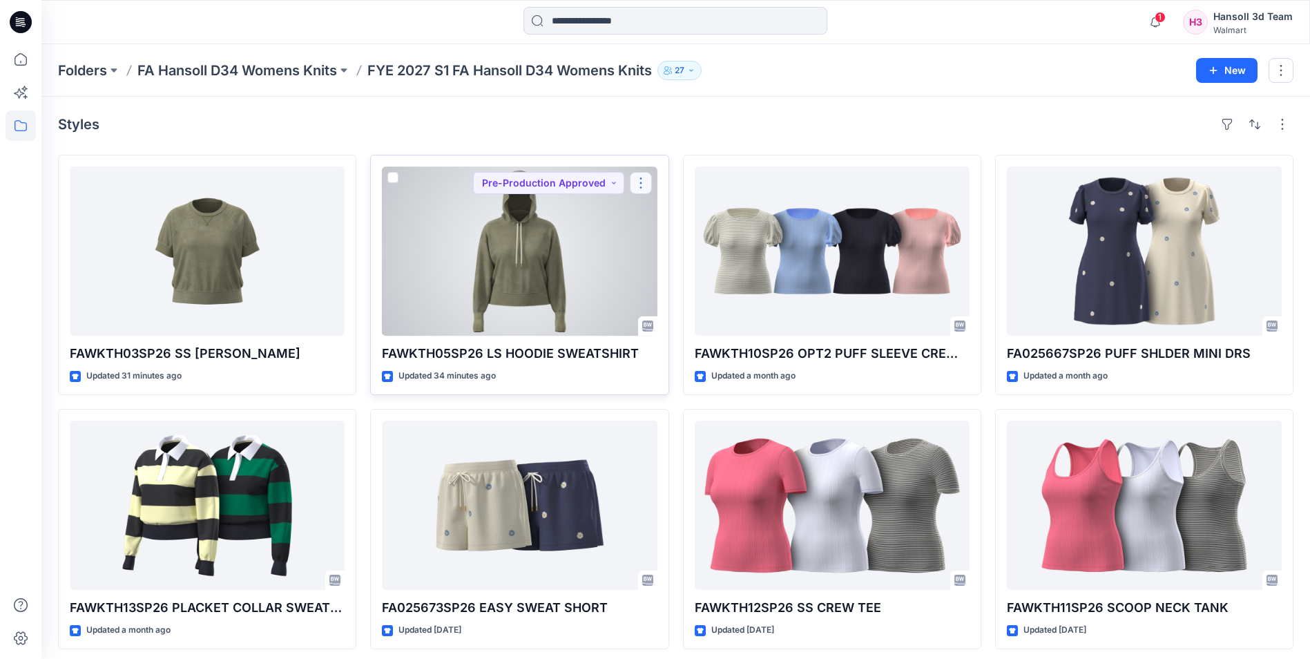
click at [635, 184] on button "button" at bounding box center [641, 183] width 22 height 22
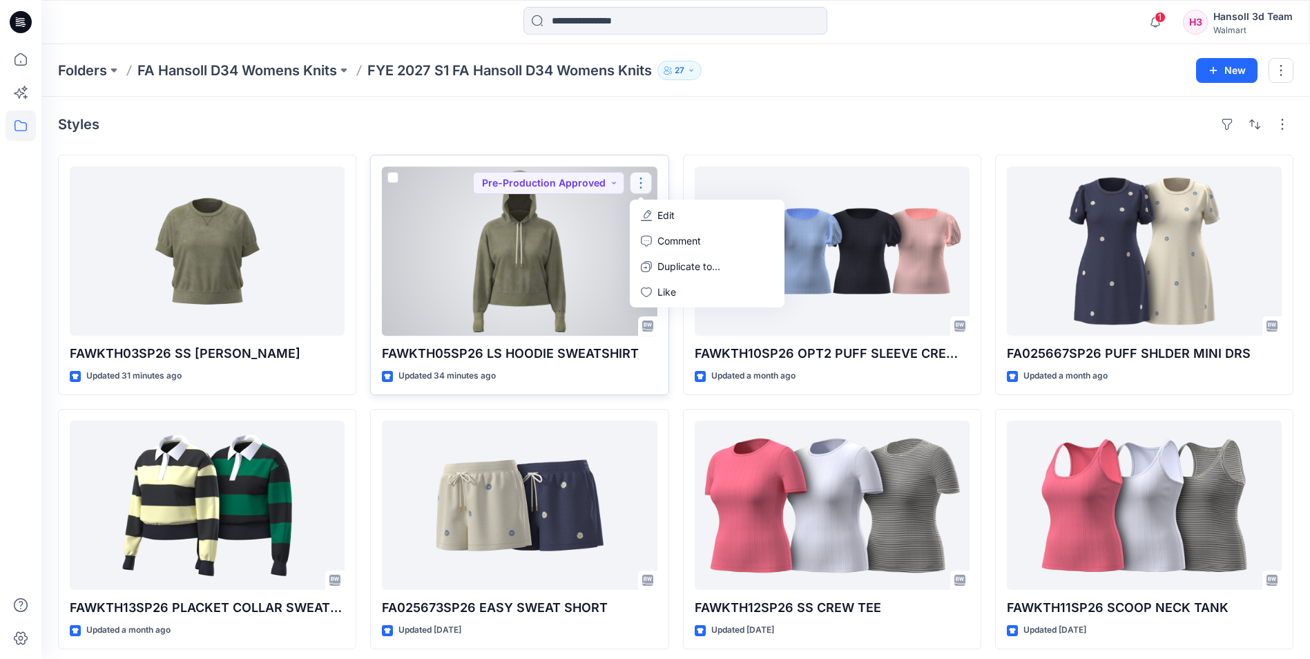
click at [673, 213] on p "Edit" at bounding box center [666, 215] width 17 height 15
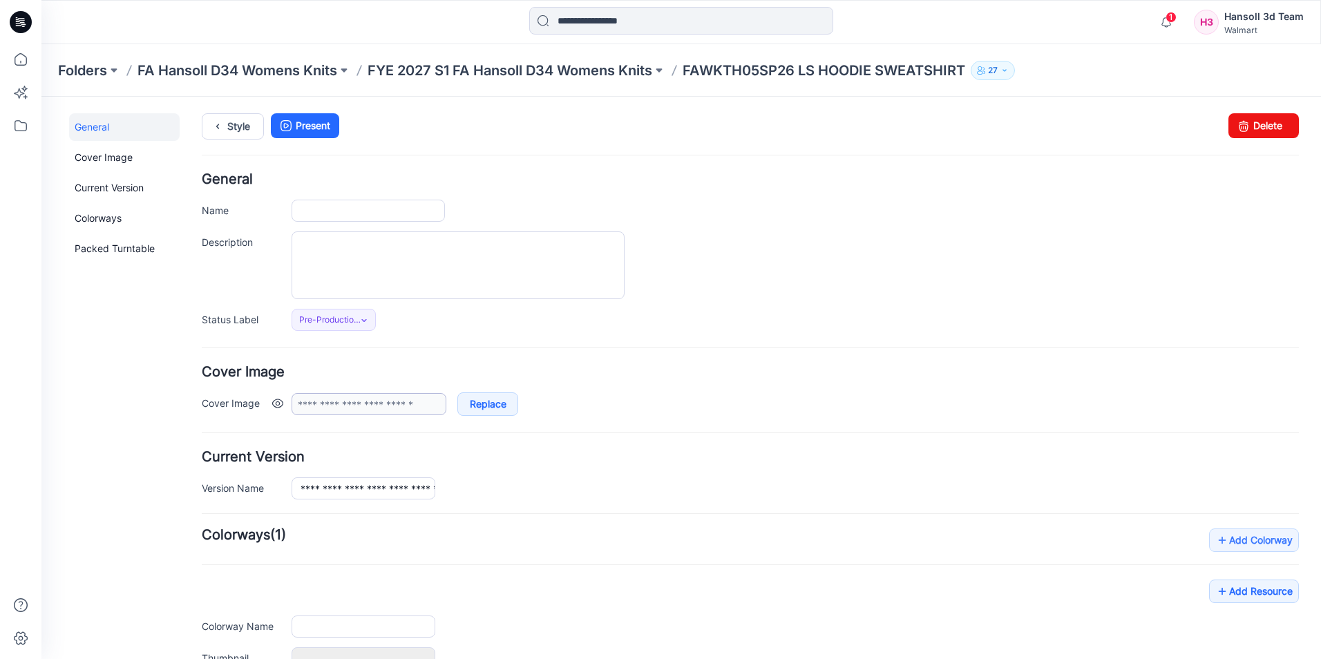
type input "**********"
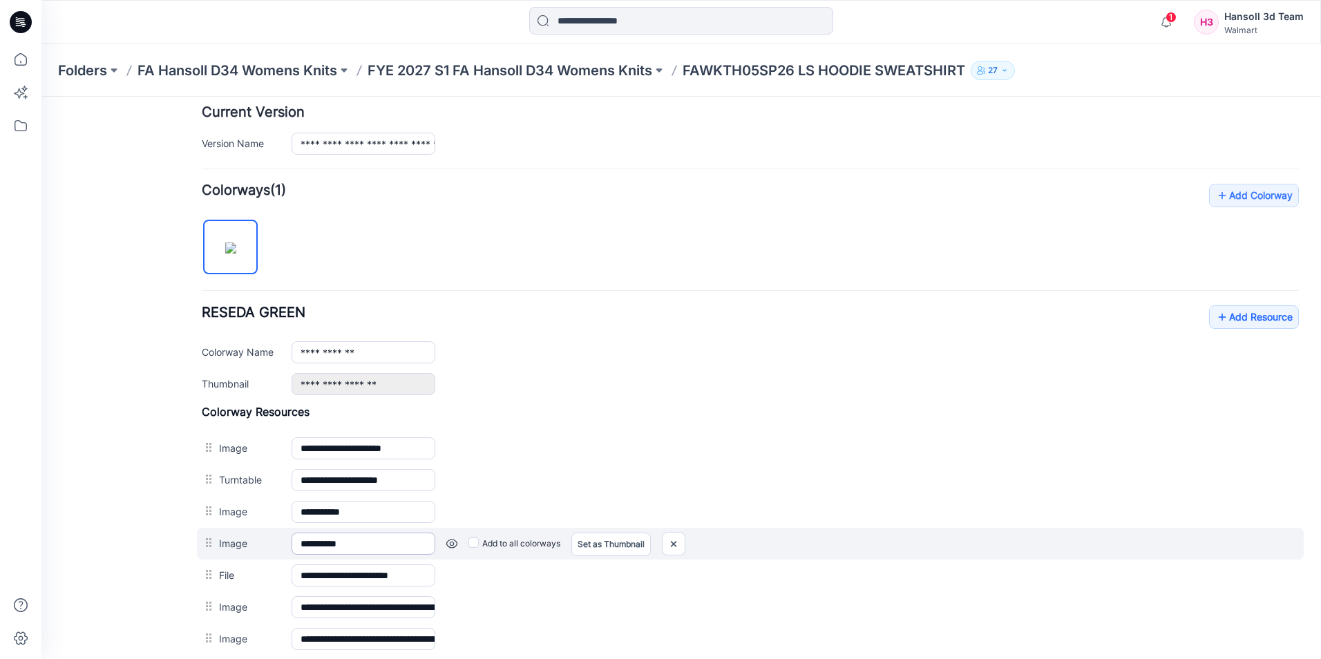
scroll to position [499, 0]
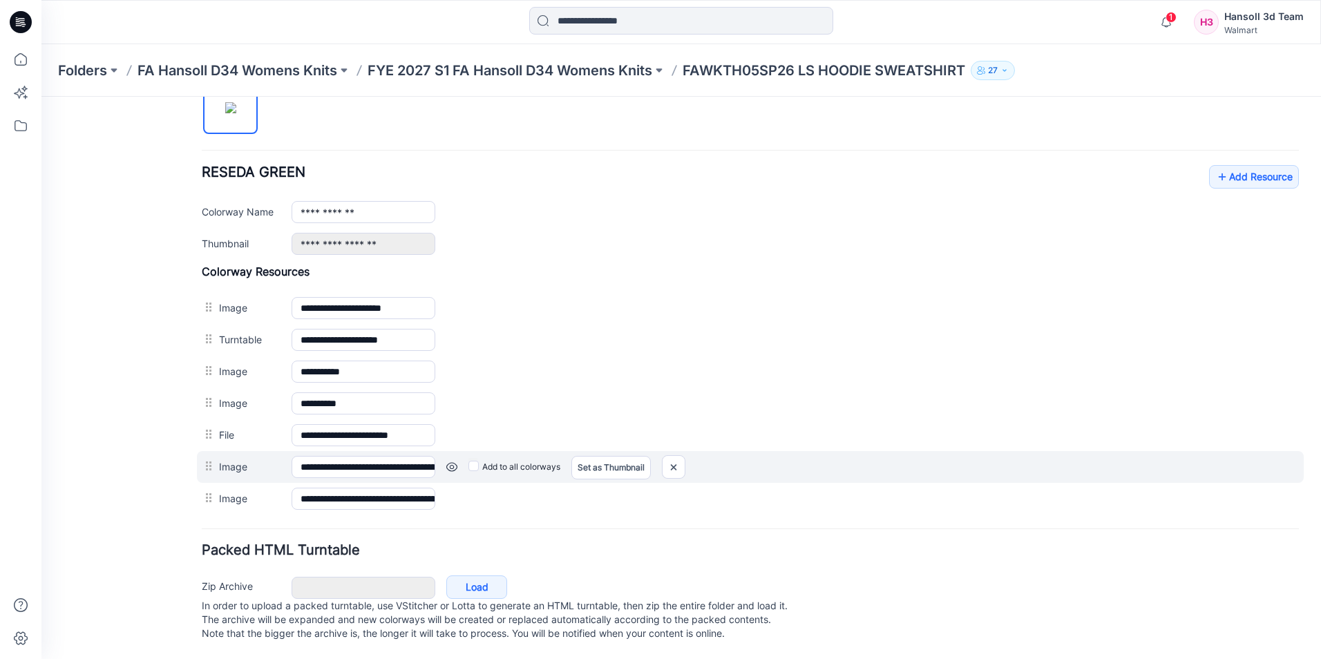
click at [454, 461] on link at bounding box center [451, 466] width 11 height 11
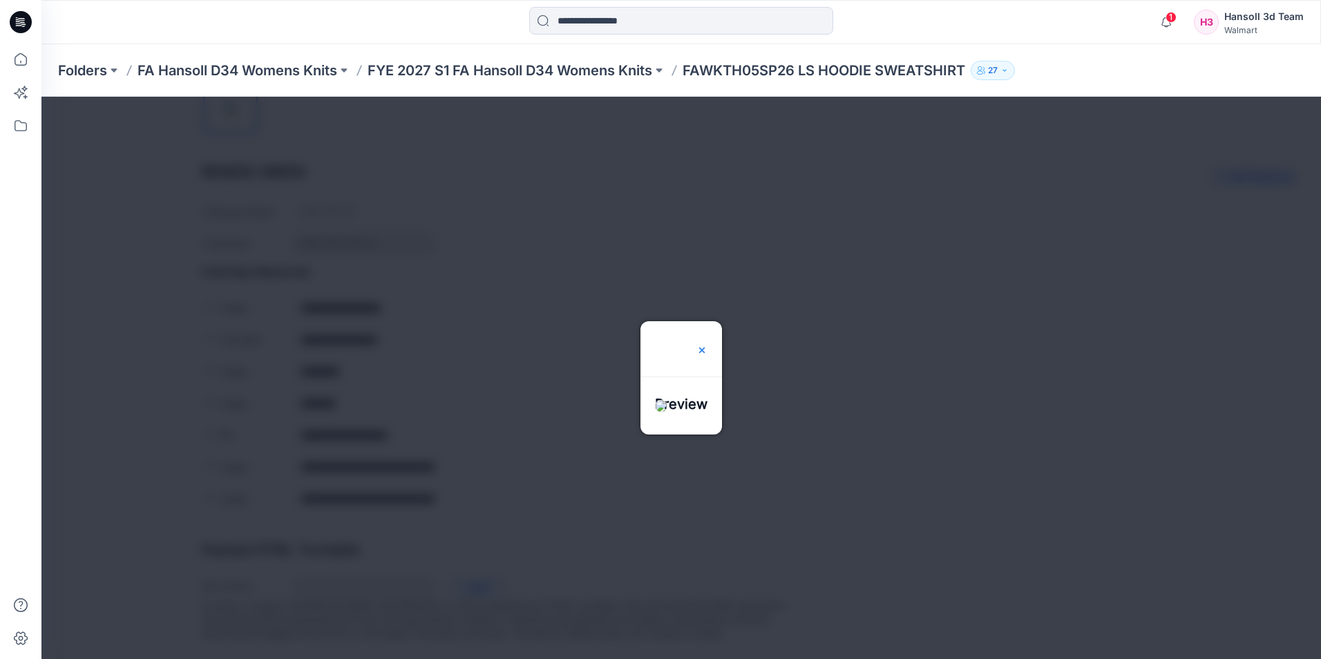
click at [707, 345] on img at bounding box center [701, 350] width 11 height 11
